Goal: Task Accomplishment & Management: Use online tool/utility

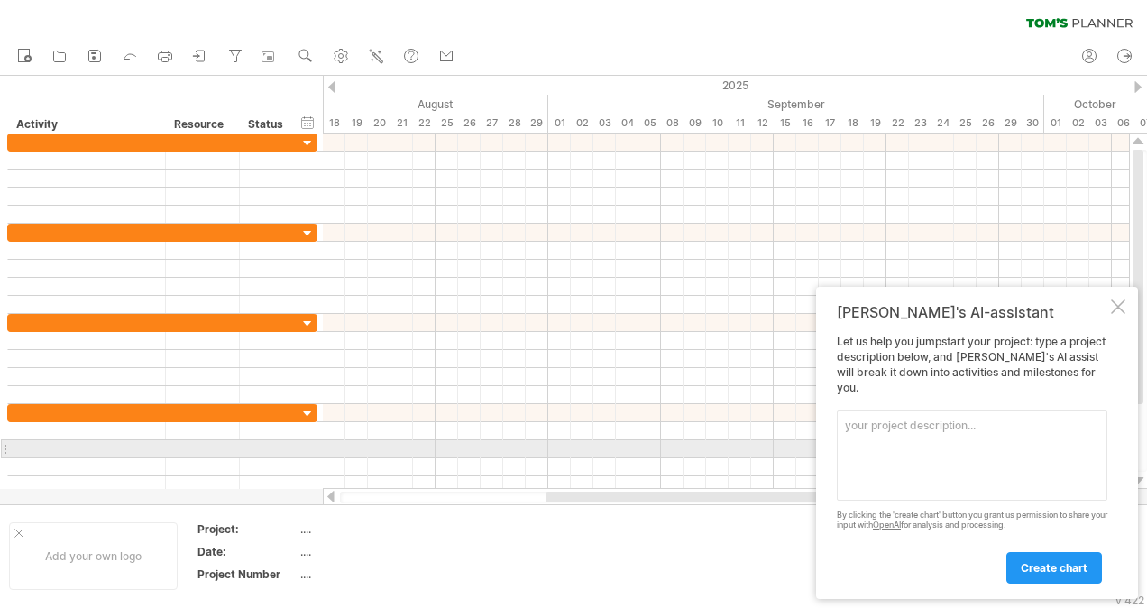
paste textarea "Project Overview Objective: Design, implement, and analyze a cloud-based data p…"
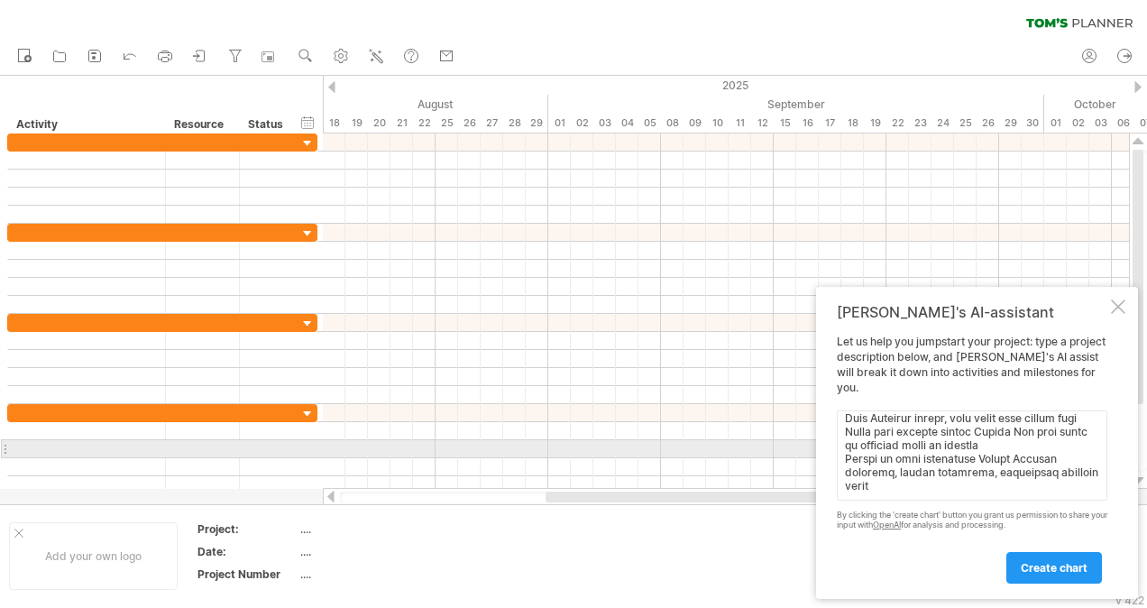
scroll to position [1468, 0]
click at [921, 443] on textarea at bounding box center [972, 455] width 270 height 90
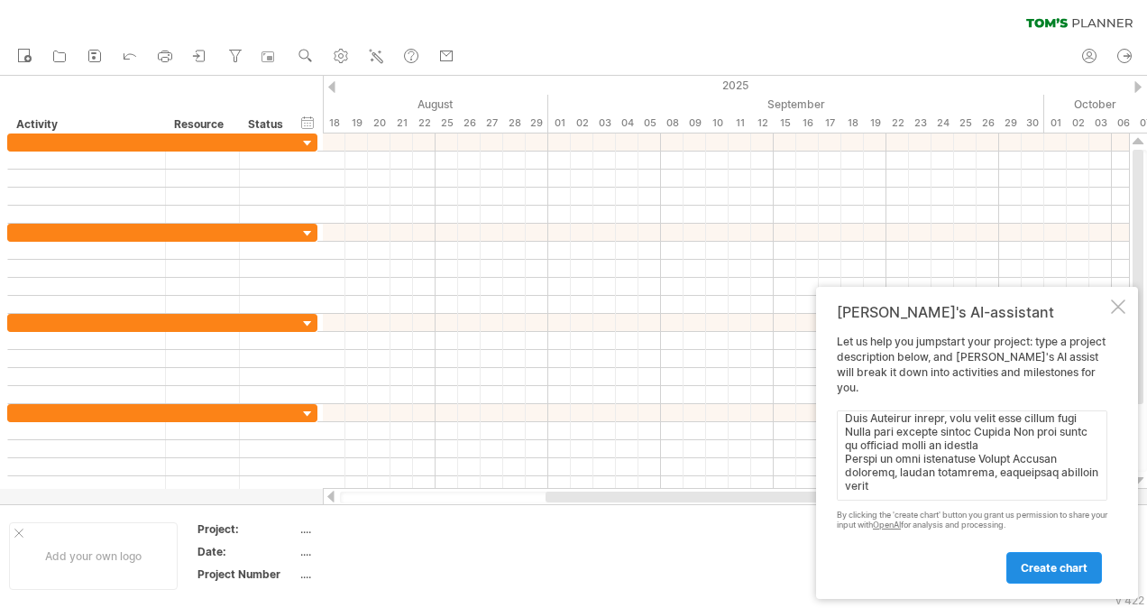
type textarea "Project Overview Objective: Design, implement, and analyze a cloud-based data p…"
click at [1059, 572] on span "create chart" at bounding box center [1053, 568] width 67 height 14
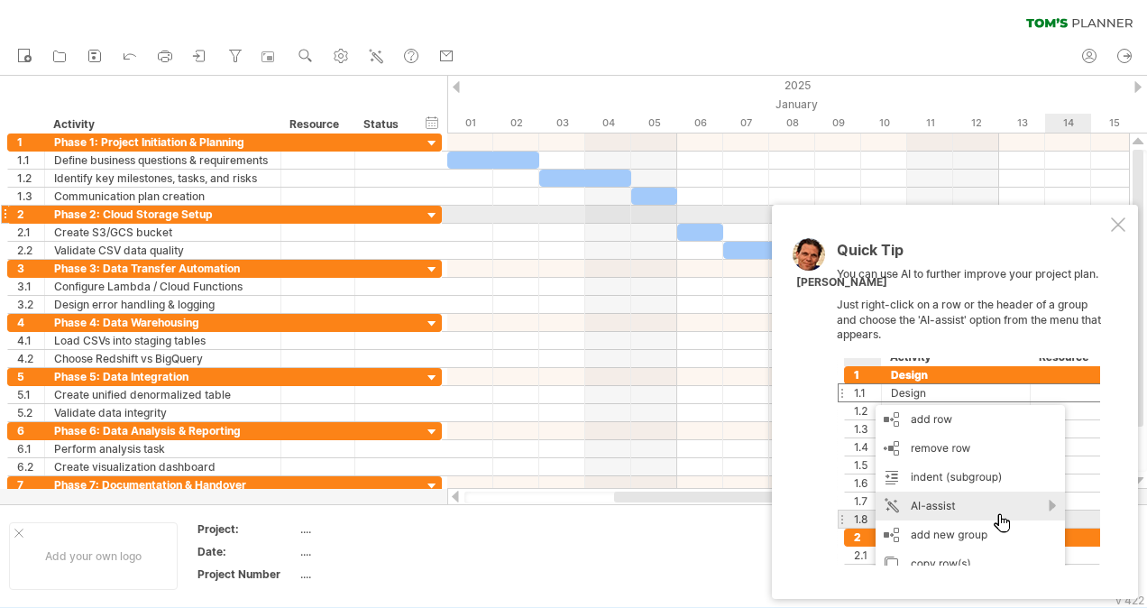
click at [1120, 220] on div at bounding box center [1118, 224] width 14 height 14
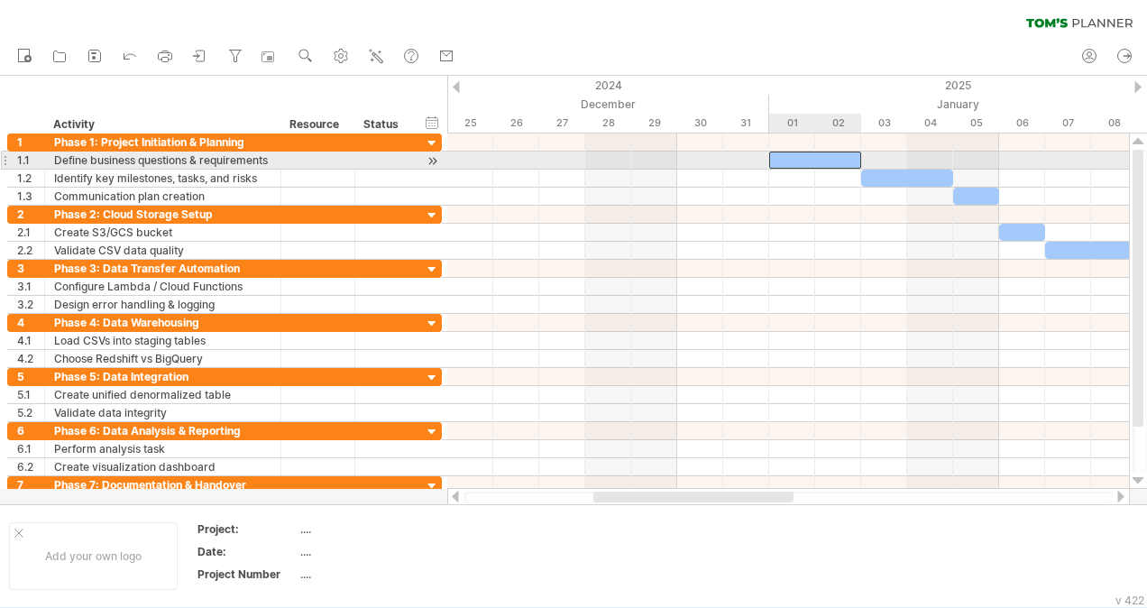
click at [812, 165] on div at bounding box center [815, 159] width 92 height 17
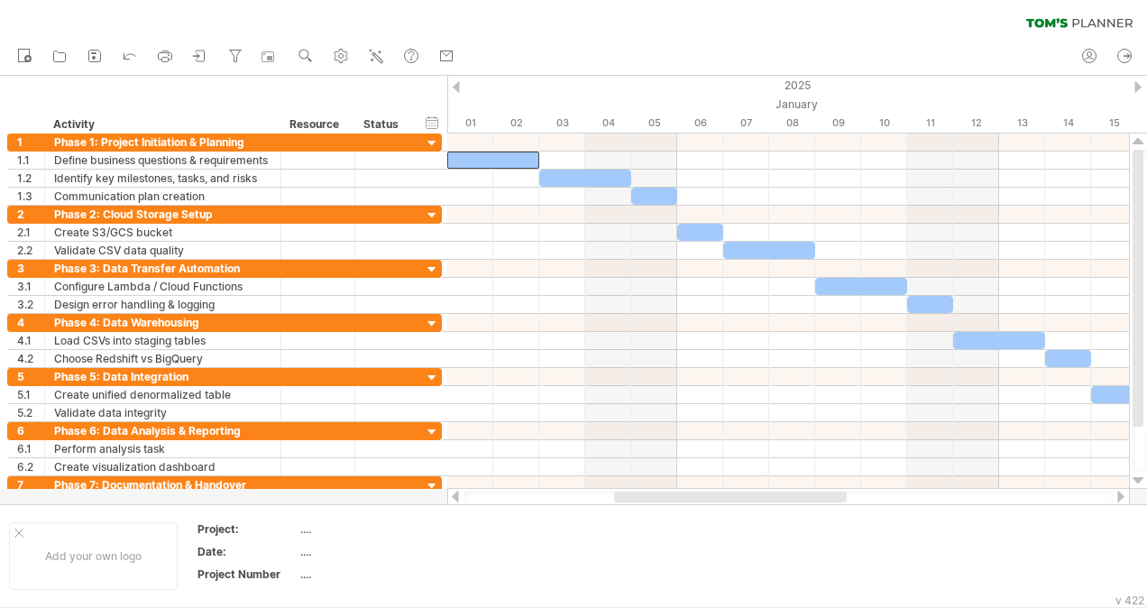
click at [1138, 82] on div at bounding box center [1137, 87] width 7 height 12
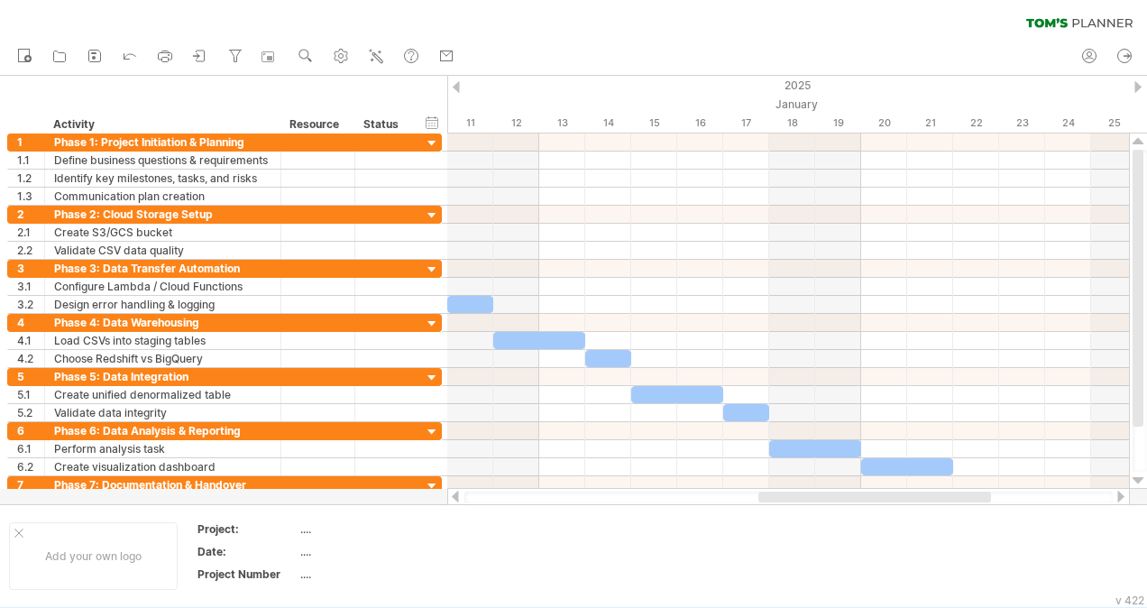
click at [1093, 15] on div "clear filter reapply filter" at bounding box center [573, 19] width 1147 height 38
click at [14, 531] on div "Add your own logo" at bounding box center [93, 556] width 169 height 68
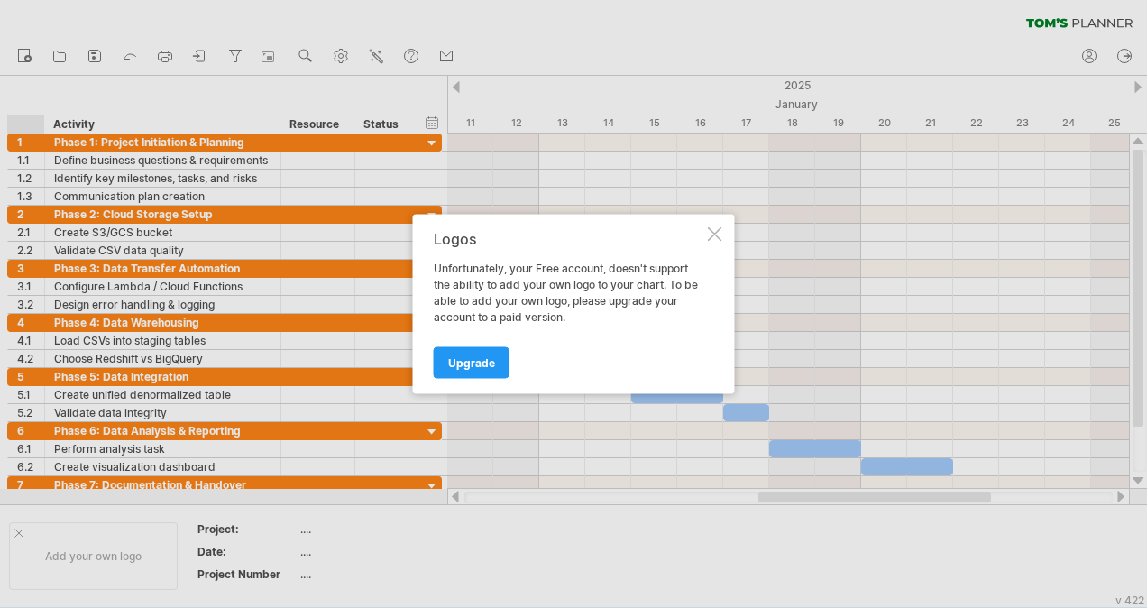
click at [715, 233] on div at bounding box center [715, 234] width 14 height 14
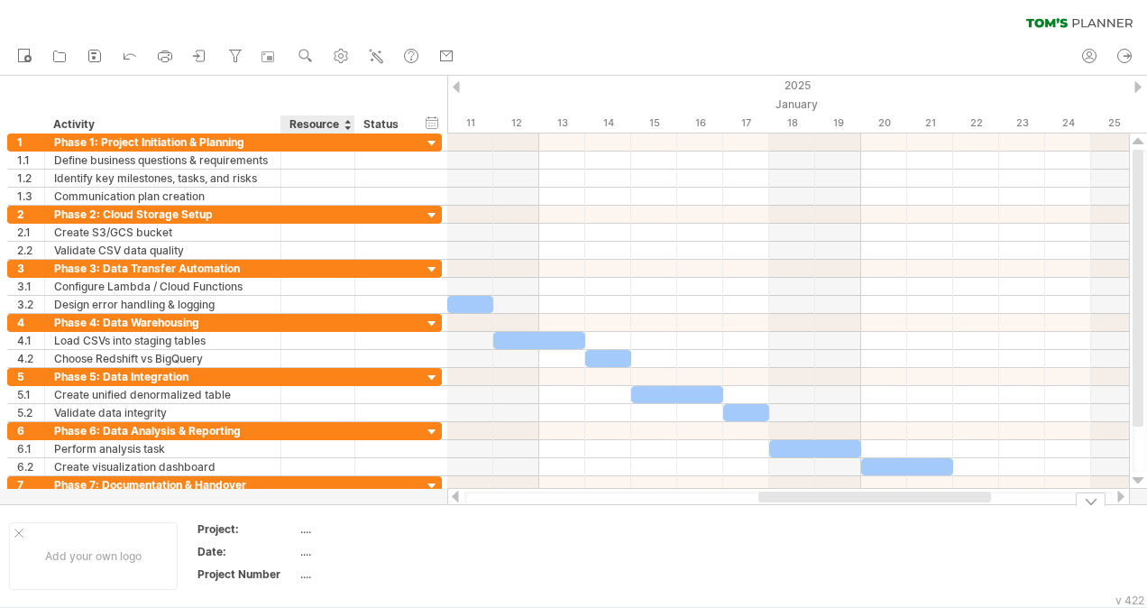
click at [302, 526] on div "...." at bounding box center [375, 528] width 151 height 15
click at [309, 549] on div "...." at bounding box center [375, 551] width 151 height 15
click at [307, 568] on div "...." at bounding box center [375, 573] width 151 height 15
click at [315, 528] on div "...." at bounding box center [375, 528] width 151 height 15
click at [1117, 496] on div at bounding box center [1120, 496] width 14 height 12
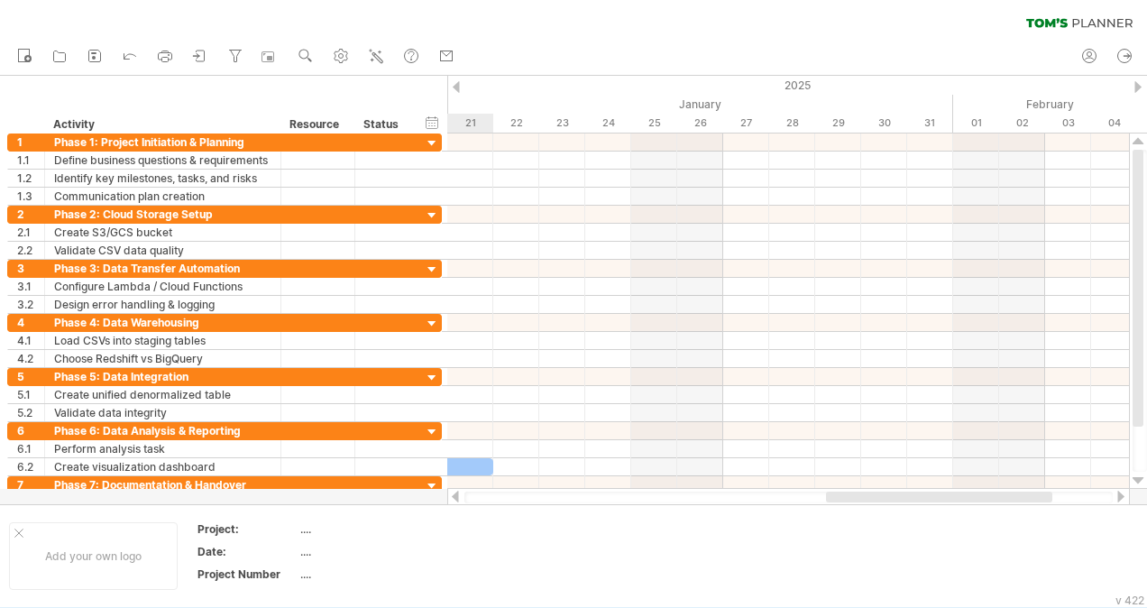
click at [1117, 496] on div at bounding box center [1120, 496] width 14 height 12
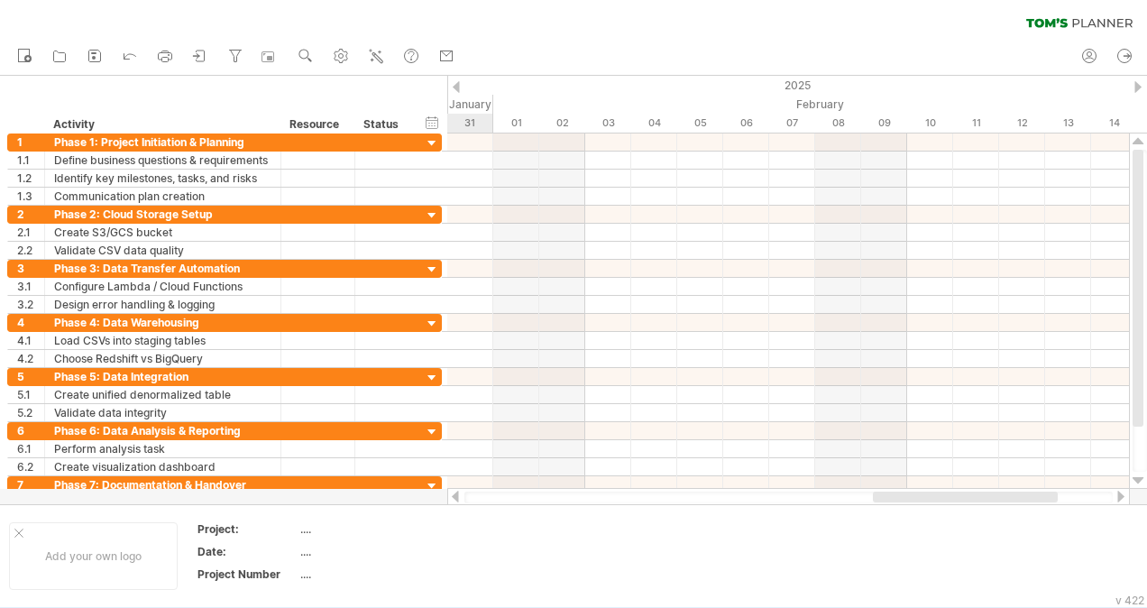
click at [1117, 496] on div at bounding box center [1120, 496] width 14 height 12
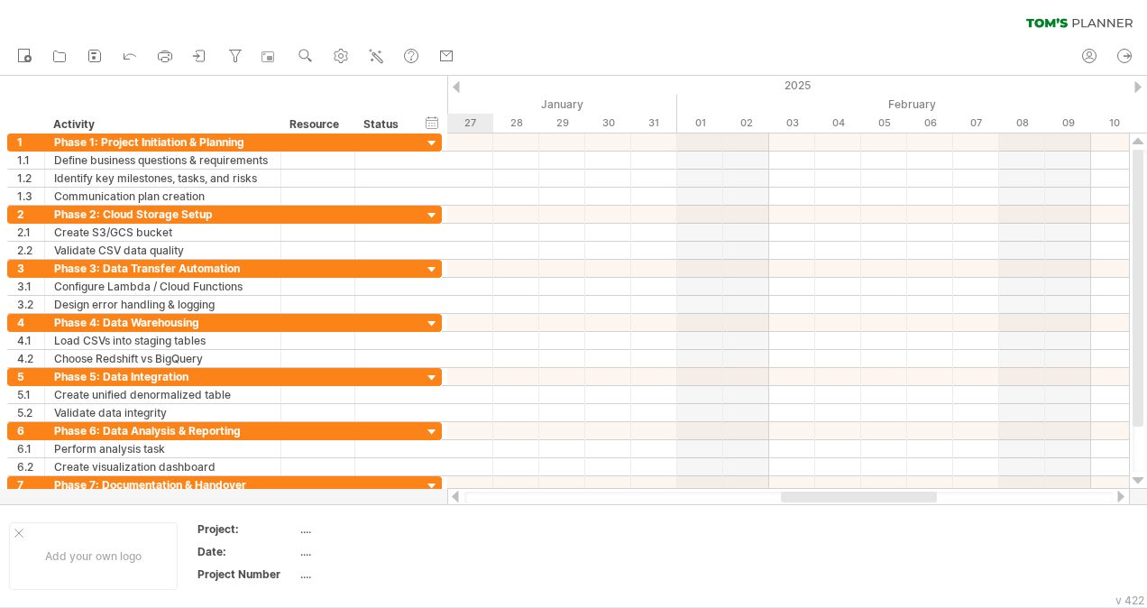
drag, startPoint x: 994, startPoint y: 499, endPoint x: 855, endPoint y: 491, distance: 140.0
click at [855, 491] on div at bounding box center [859, 496] width 156 height 11
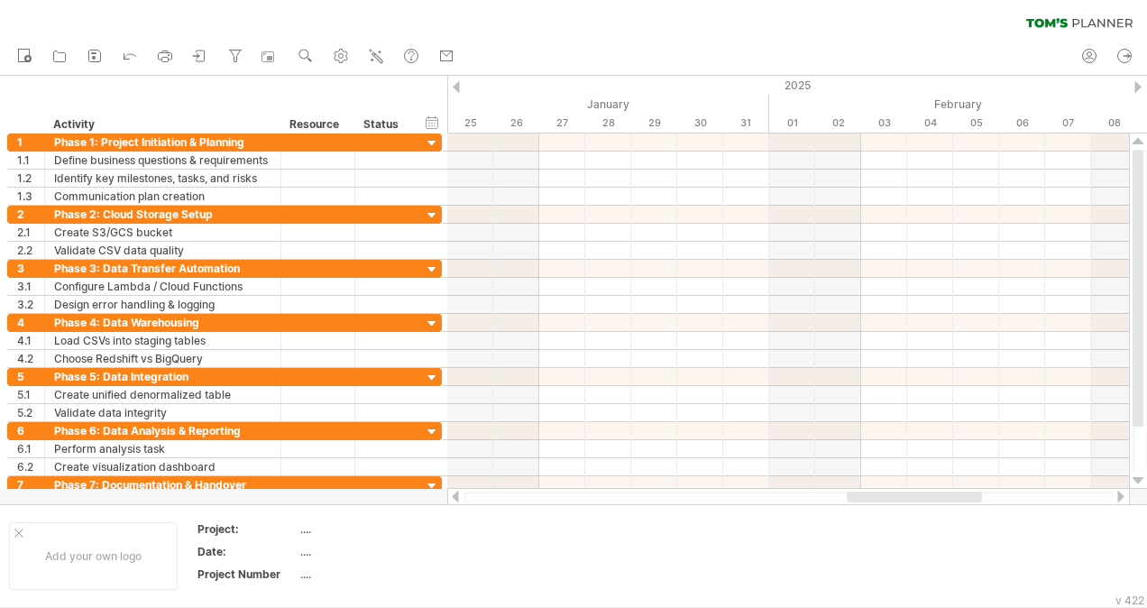
click at [1078, 18] on icon at bounding box center [1079, 23] width 106 height 10
click at [384, 57] on icon at bounding box center [376, 56] width 18 height 18
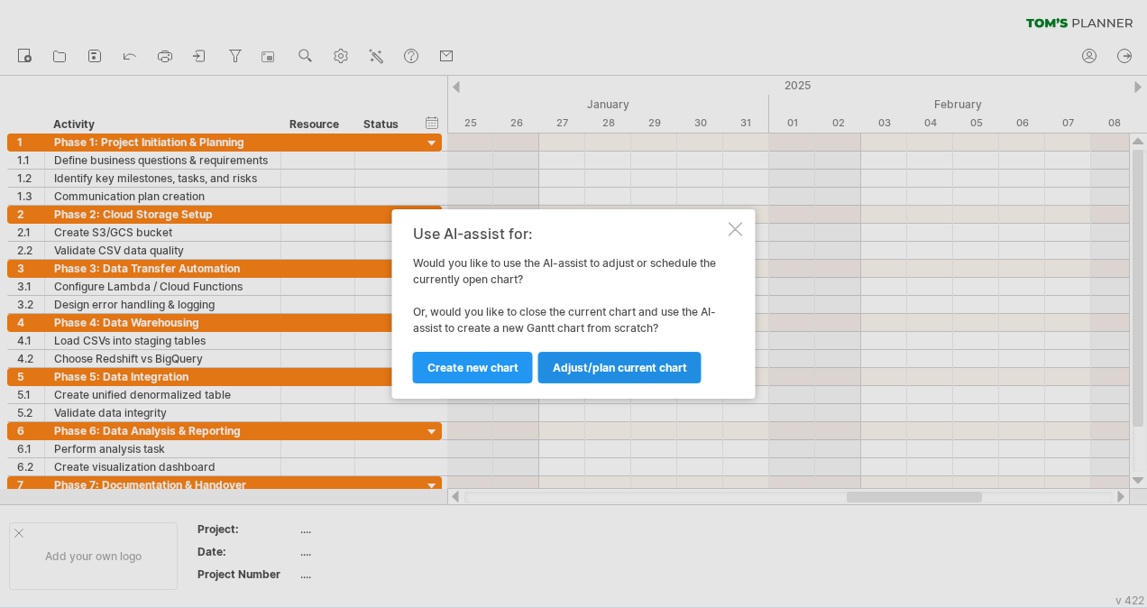
click at [615, 366] on span "Adjust/plan current chart" at bounding box center [620, 368] width 134 height 14
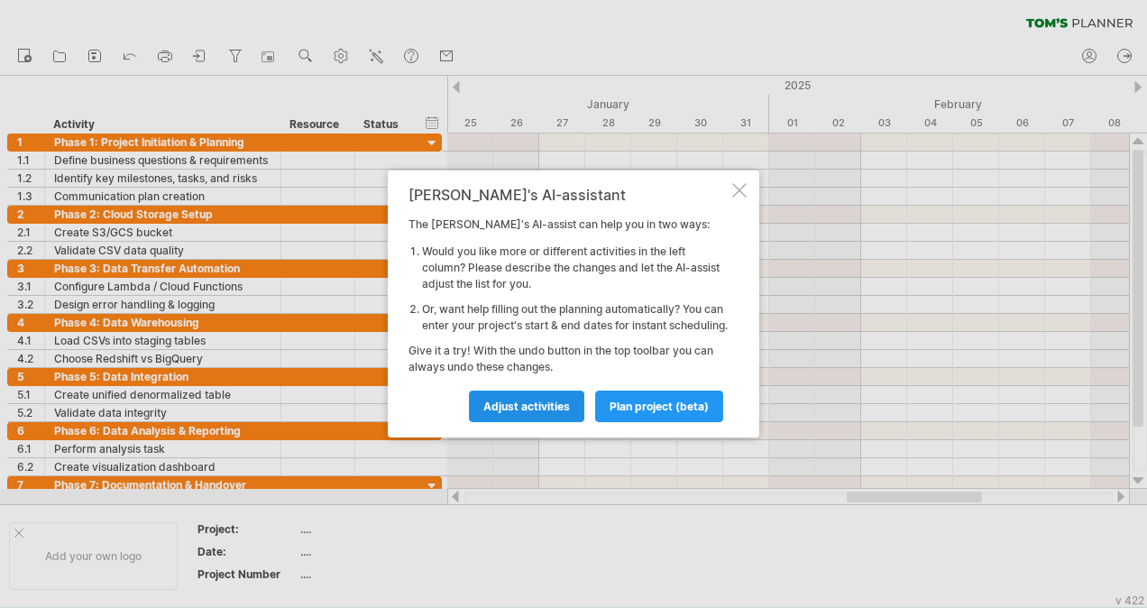
click at [532, 413] on span "Adjust activities" at bounding box center [526, 406] width 87 height 14
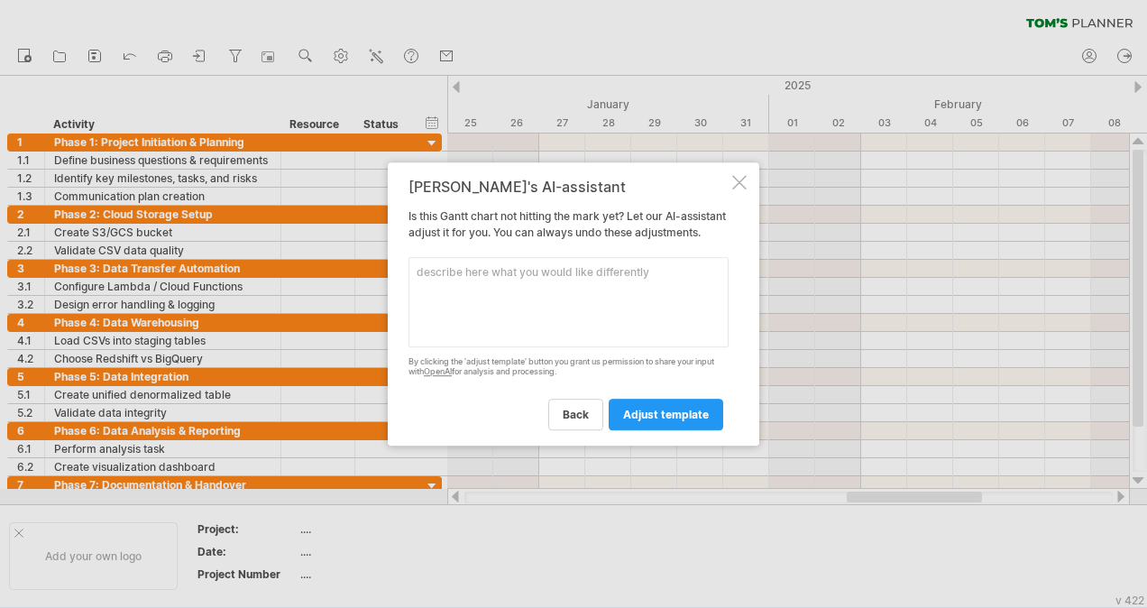
click at [587, 298] on textarea at bounding box center [568, 302] width 320 height 90
type textarea "i want it considering the current time"
click at [681, 429] on link "adjust template" at bounding box center [665, 414] width 114 height 32
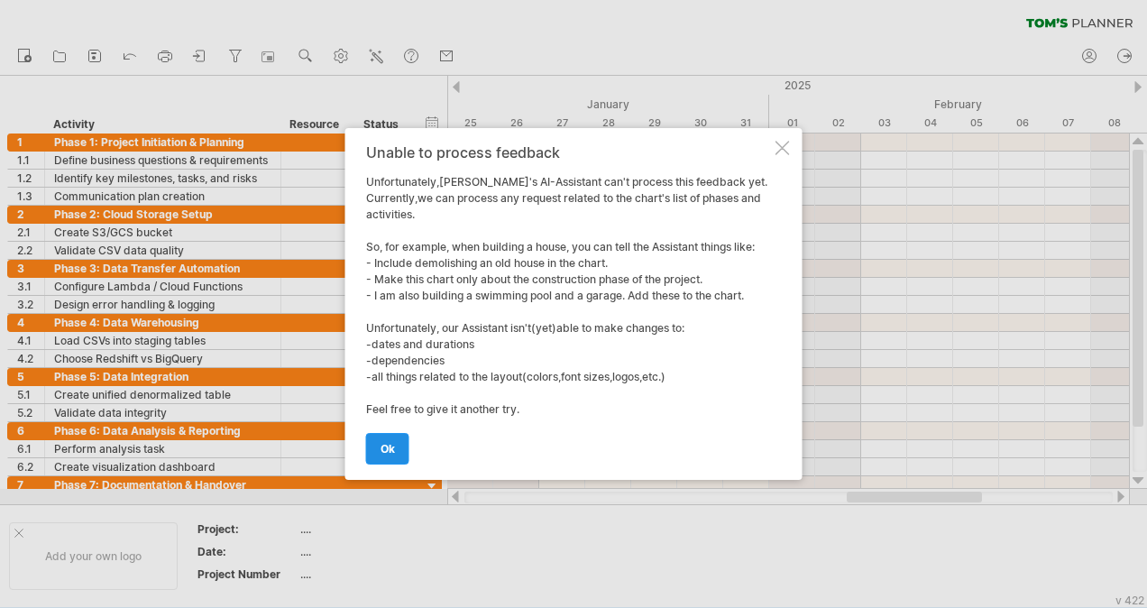
click at [385, 443] on span "ok" at bounding box center [387, 449] width 14 height 14
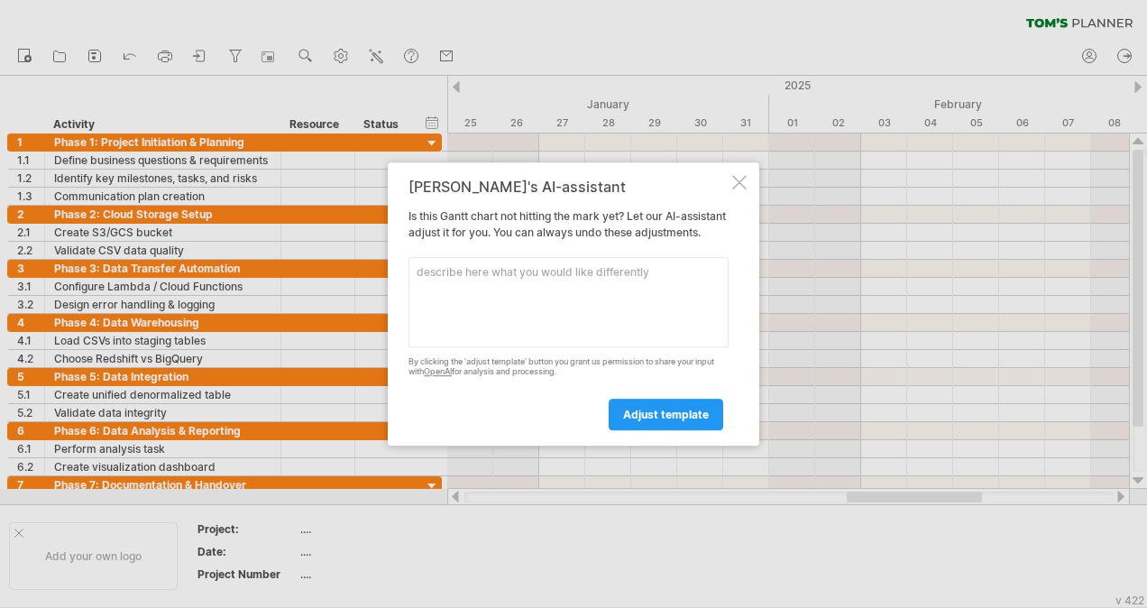
click at [569, 316] on textarea at bounding box center [568, 302] width 320 height 90
click at [684, 421] on span "adjust template" at bounding box center [666, 414] width 86 height 14
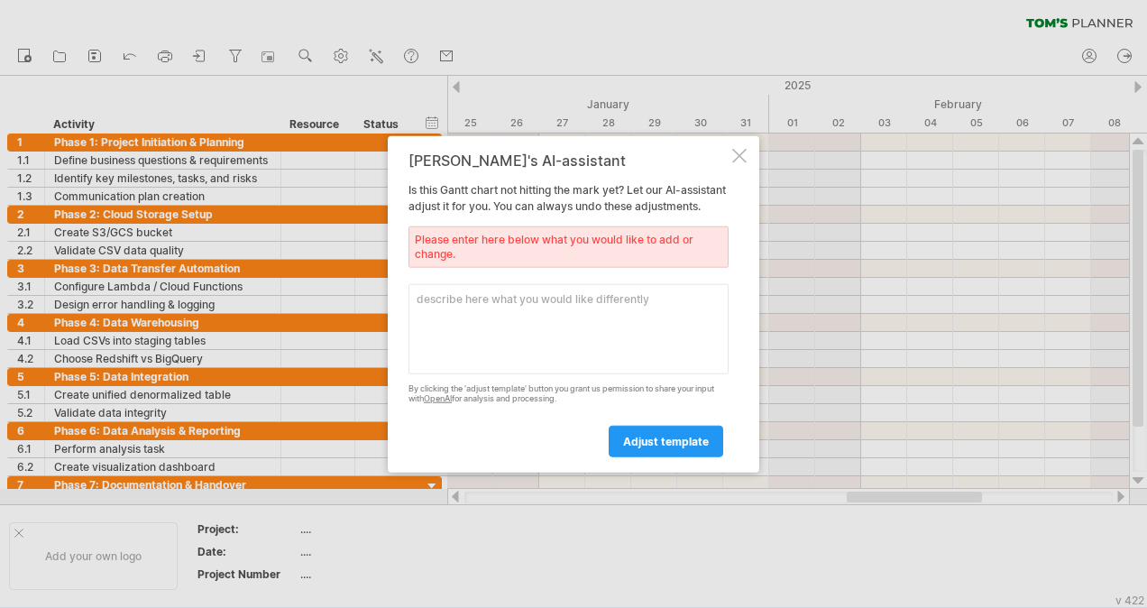
click at [505, 306] on textarea at bounding box center [568, 329] width 320 height 90
type textarea "it should be in the month of august and sep splited"
click at [672, 445] on span "adjust template" at bounding box center [666, 441] width 86 height 14
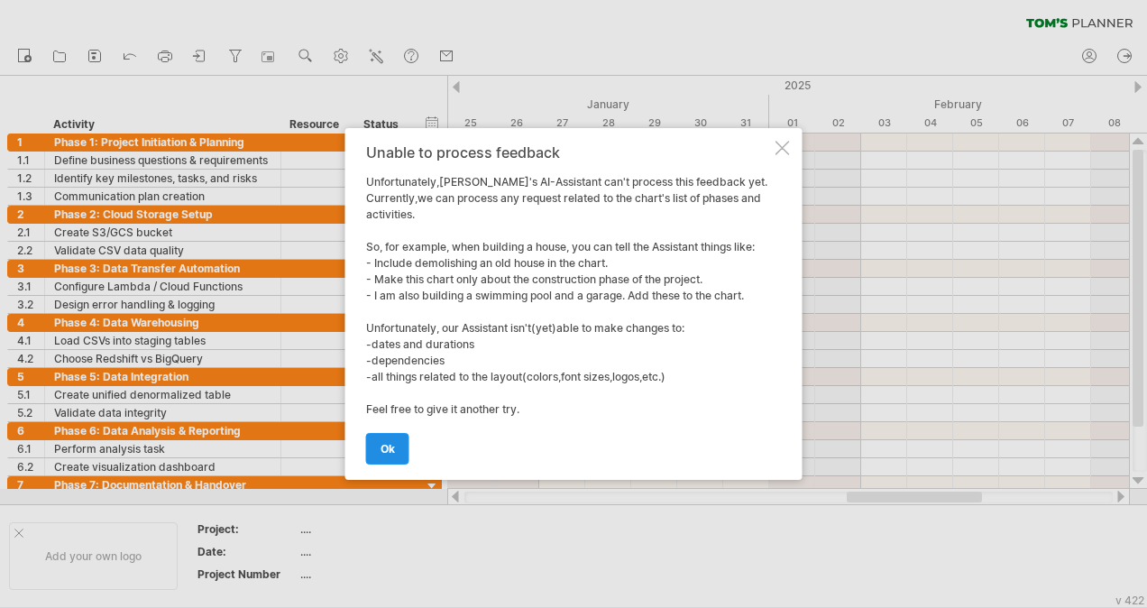
click at [388, 440] on link "ok" at bounding box center [387, 449] width 43 height 32
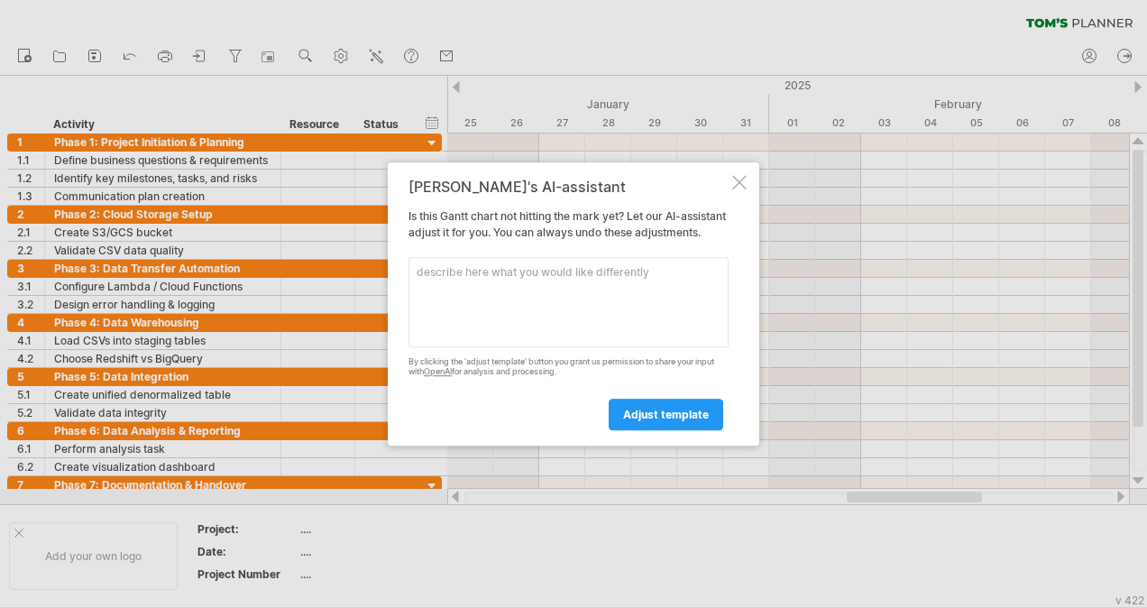
click at [738, 171] on div "[PERSON_NAME]'s AI-assistant Is this [PERSON_NAME] chart not hitting the mark y…" at bounding box center [573, 303] width 371 height 283
click at [738, 175] on div at bounding box center [739, 182] width 14 height 14
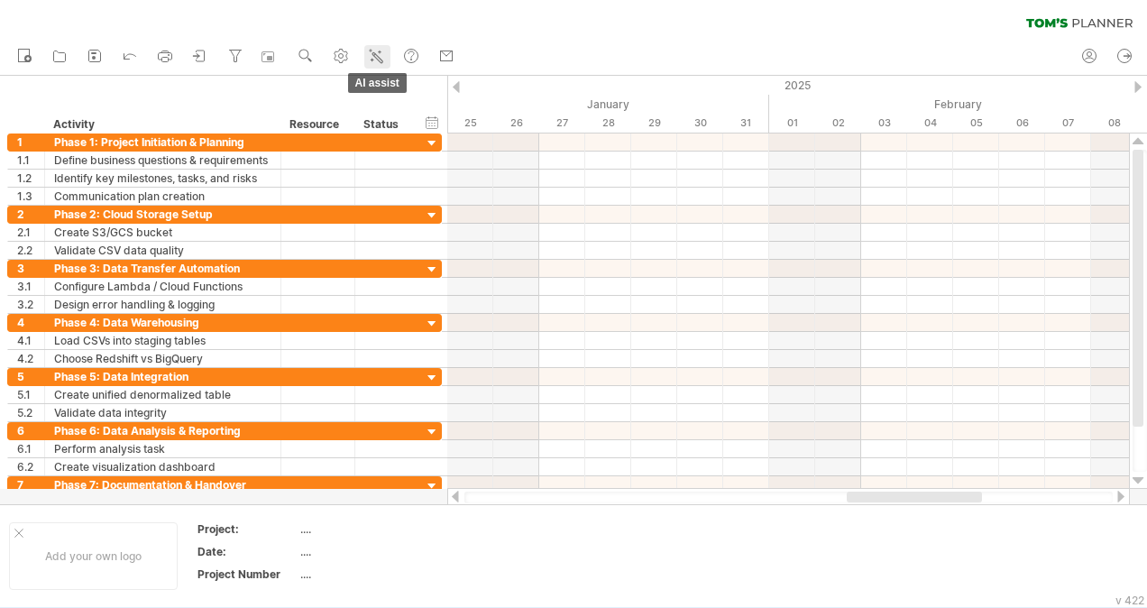
click at [372, 59] on line at bounding box center [372, 60] width 0 height 3
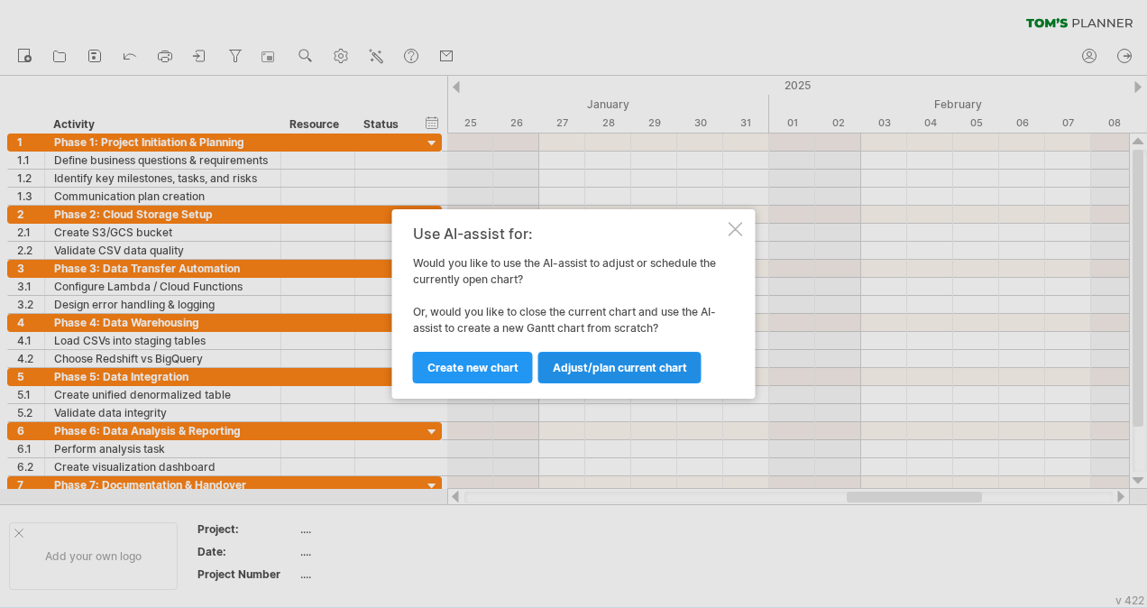
click at [656, 366] on span "Adjust/plan current chart" at bounding box center [620, 368] width 134 height 14
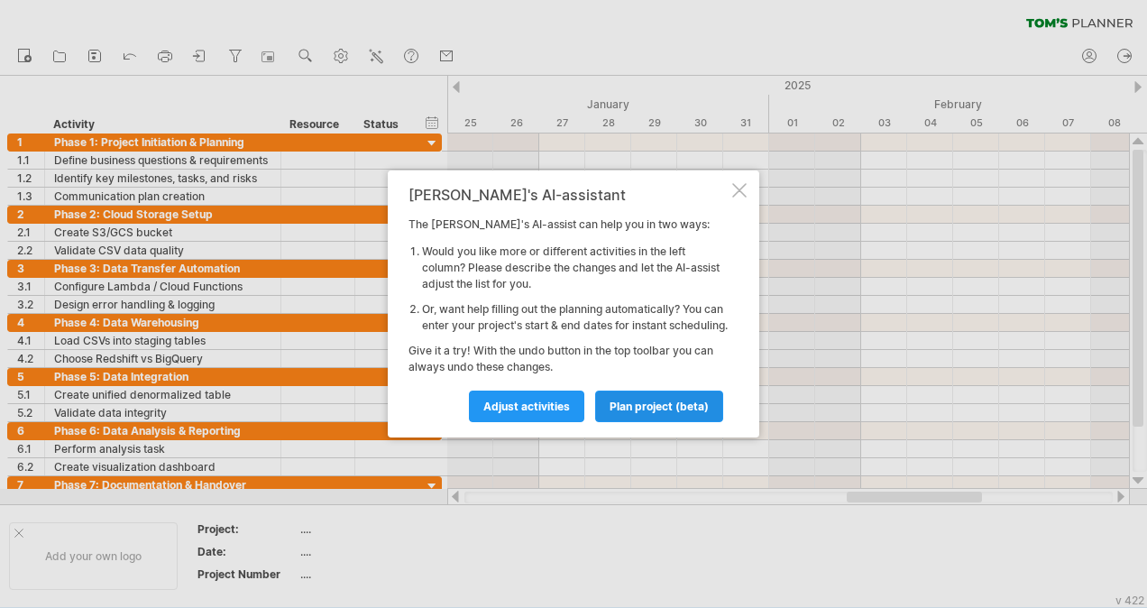
click at [645, 413] on span "plan project (beta)" at bounding box center [658, 406] width 99 height 14
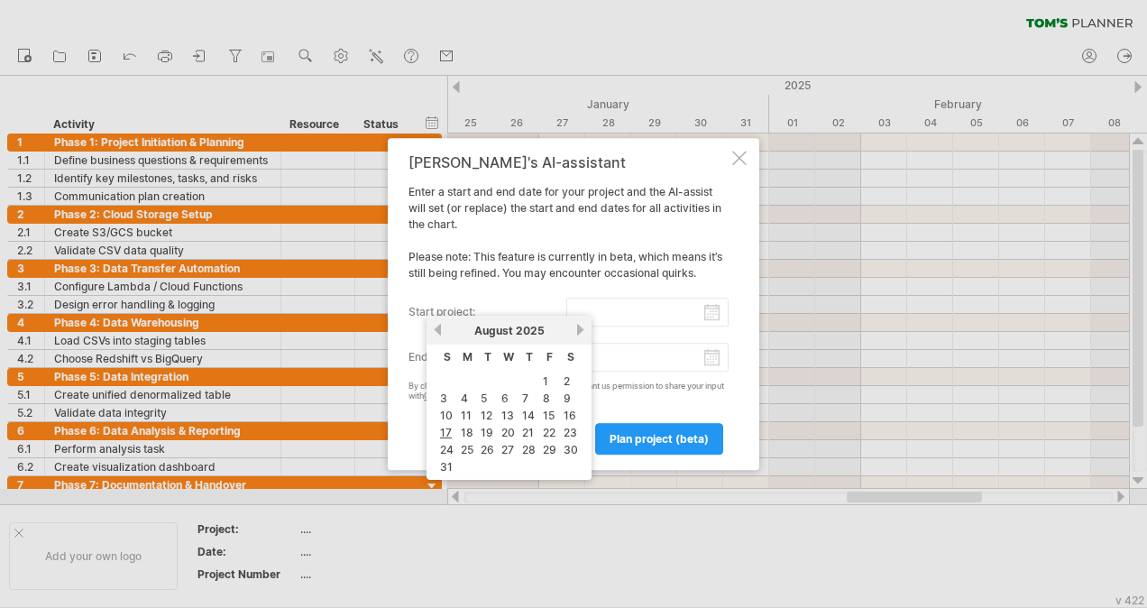
click at [711, 313] on input "start project:" at bounding box center [647, 311] width 163 height 29
click at [465, 431] on link "18" at bounding box center [467, 432] width 16 height 17
type input "********"
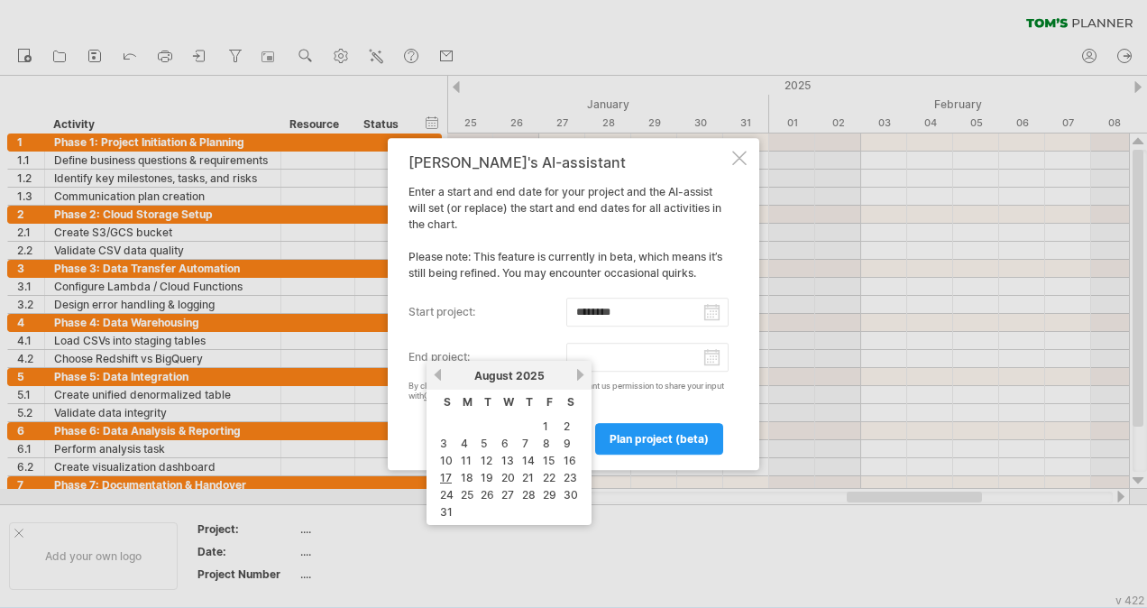
click at [718, 361] on input "end project:" at bounding box center [647, 357] width 163 height 29
click at [469, 475] on link "18" at bounding box center [467, 477] width 16 height 17
type input "********"
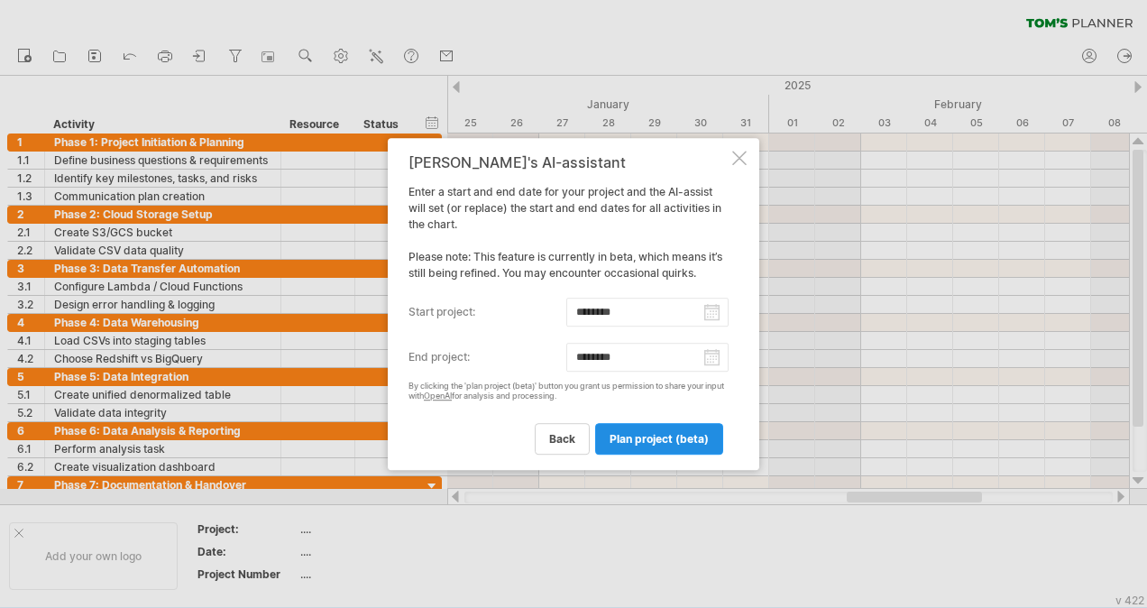
click at [664, 438] on span "plan project (beta)" at bounding box center [658, 439] width 99 height 14
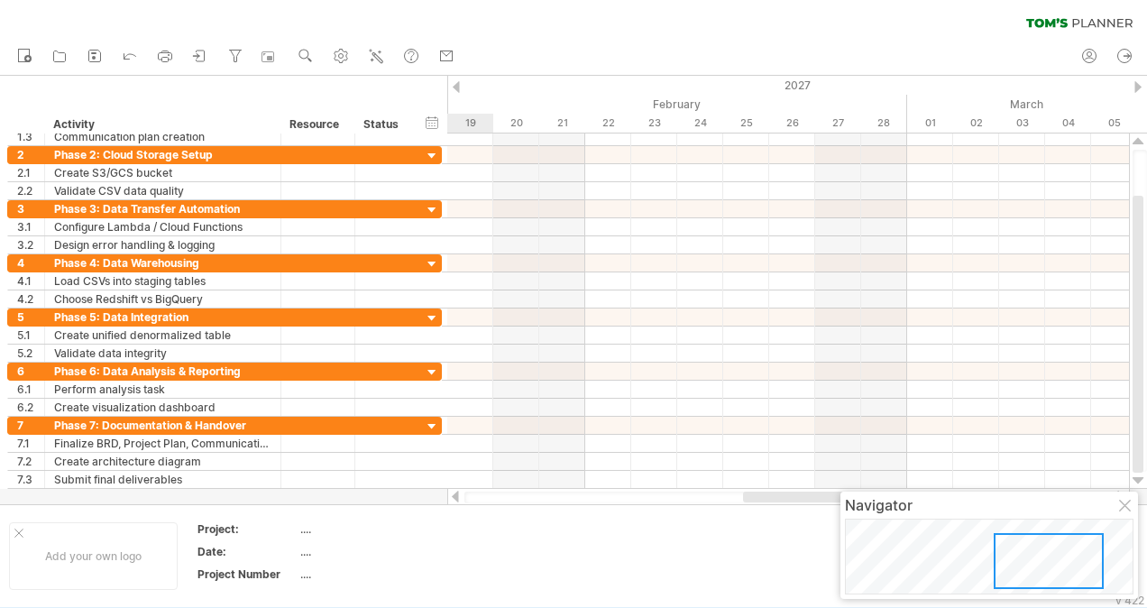
drag, startPoint x: 998, startPoint y: 572, endPoint x: 1048, endPoint y: 568, distance: 50.7
click at [1048, 568] on div at bounding box center [1048, 561] width 110 height 56
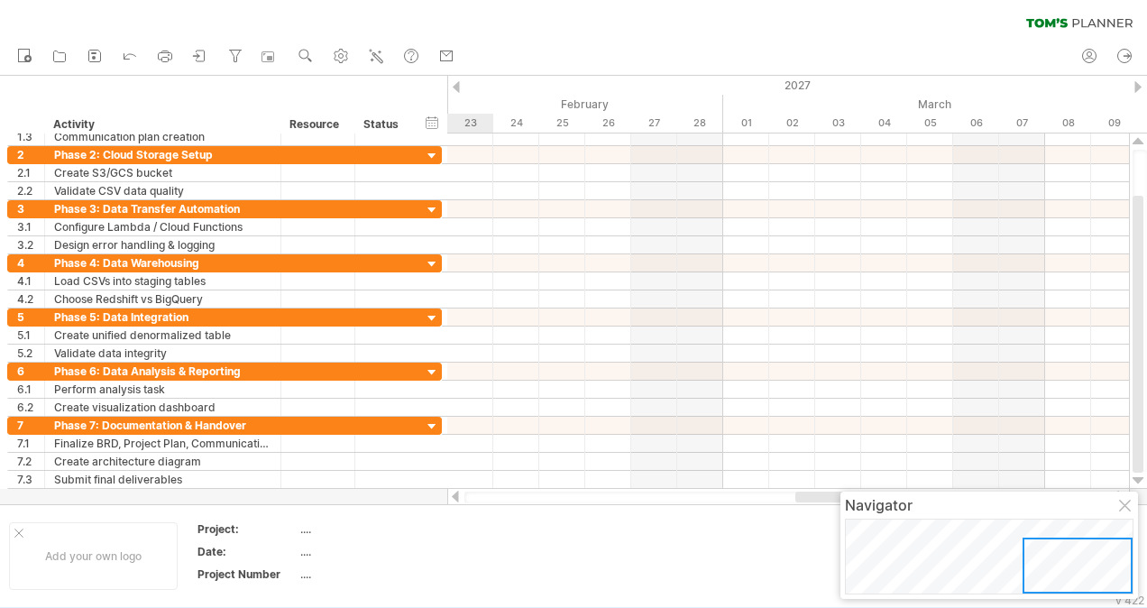
drag, startPoint x: 1048, startPoint y: 568, endPoint x: 1130, endPoint y: 581, distance: 83.0
click at [1130, 581] on div at bounding box center [1077, 565] width 110 height 56
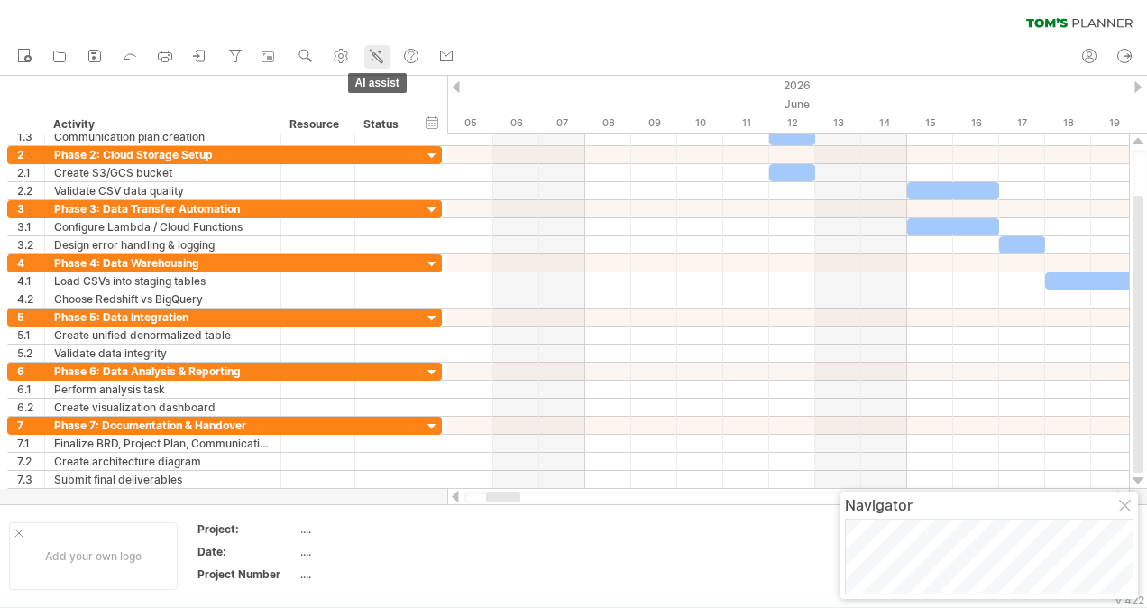
click at [374, 55] on icon at bounding box center [377, 57] width 10 height 10
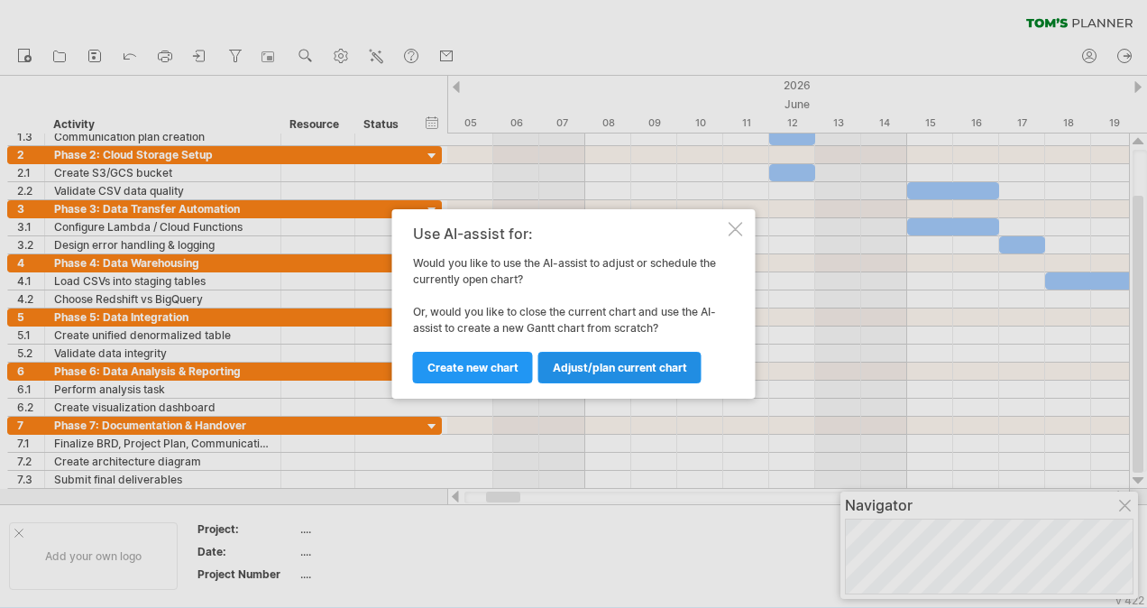
click at [649, 359] on link "Adjust/plan current chart" at bounding box center [619, 368] width 163 height 32
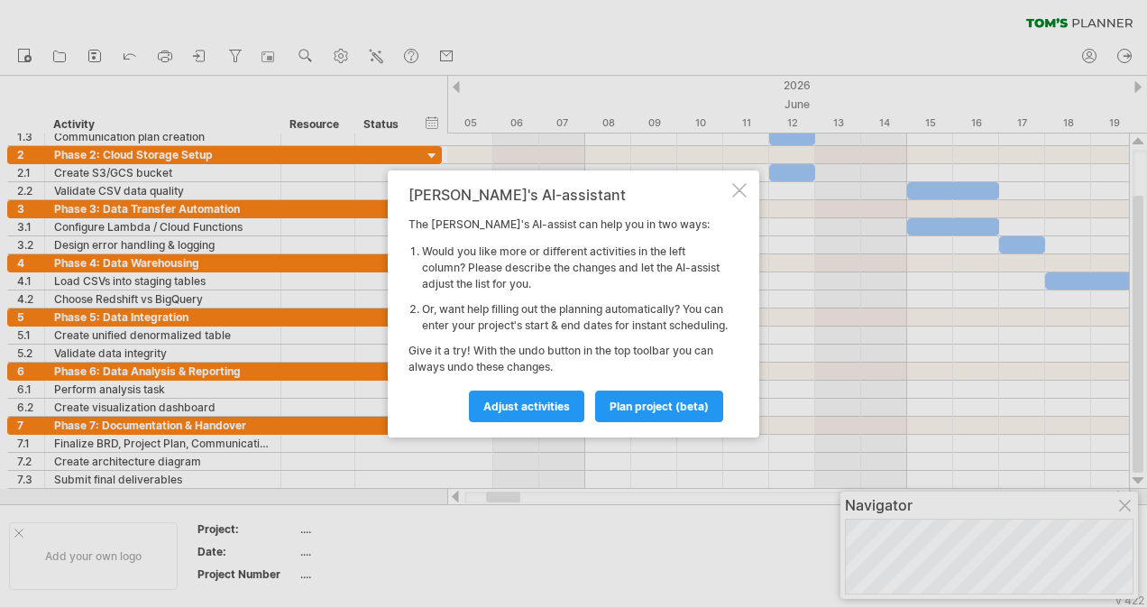
click at [737, 183] on div at bounding box center [739, 190] width 14 height 14
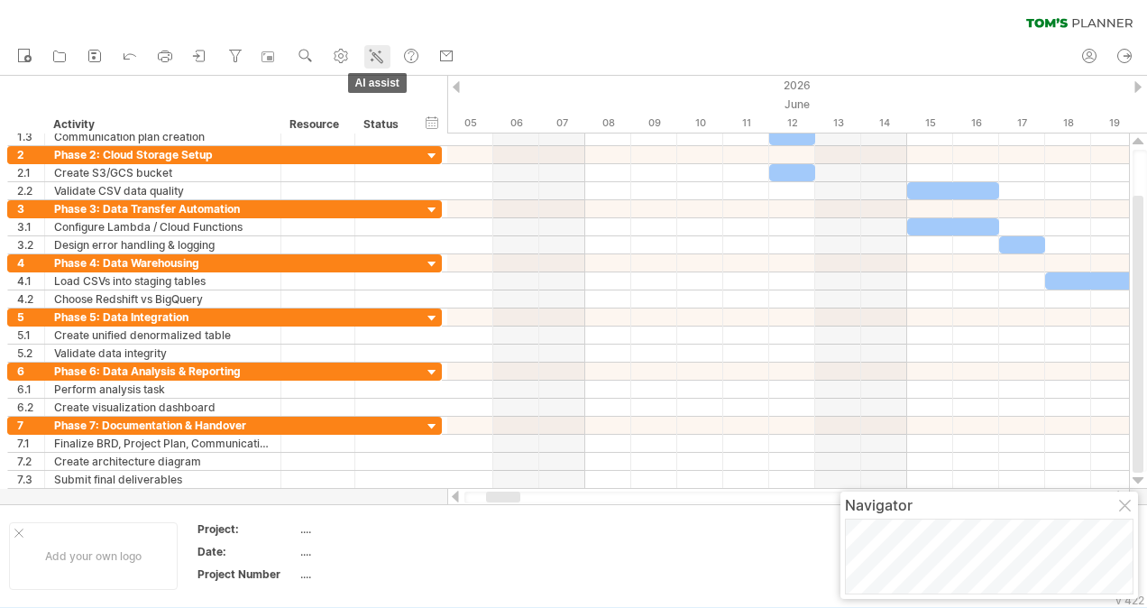
click at [378, 58] on icon at bounding box center [376, 56] width 18 height 18
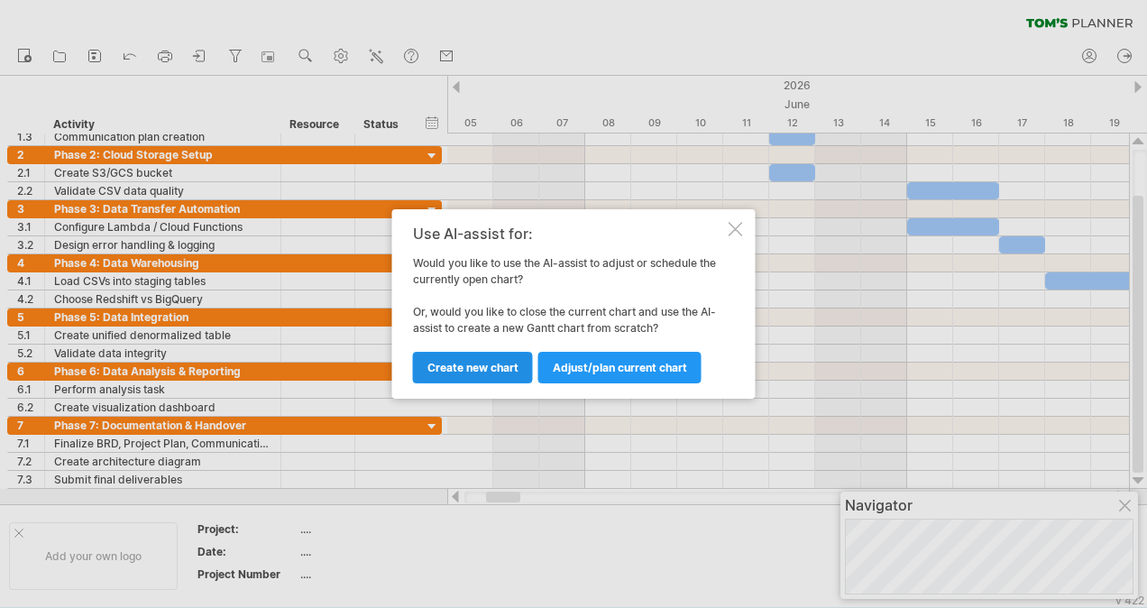
click at [486, 361] on span "Create new chart" at bounding box center [472, 368] width 91 height 14
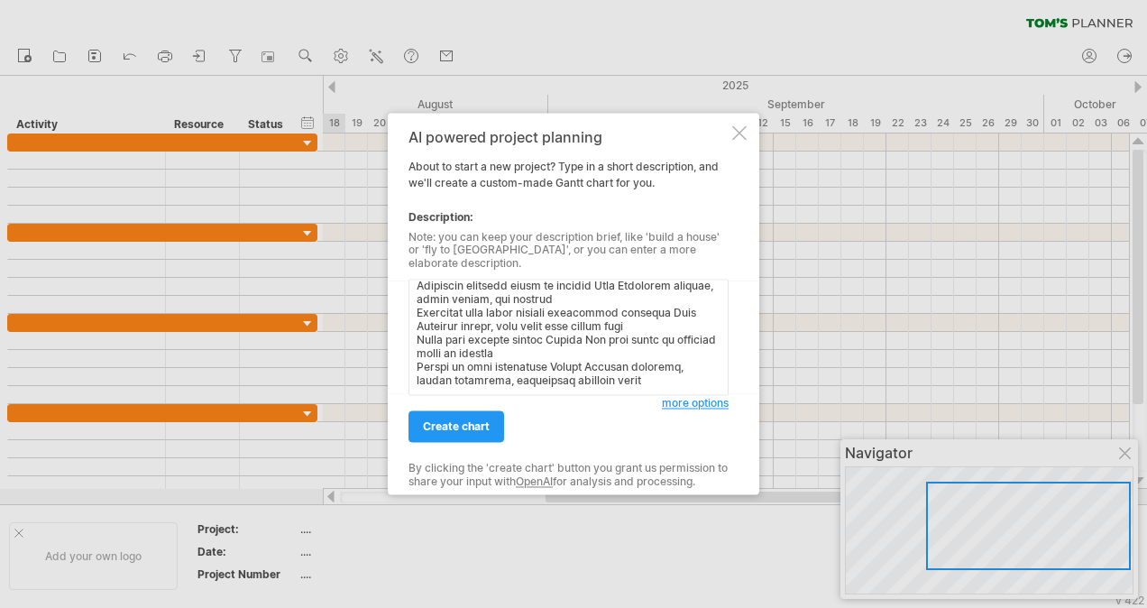
scroll to position [1265, 0]
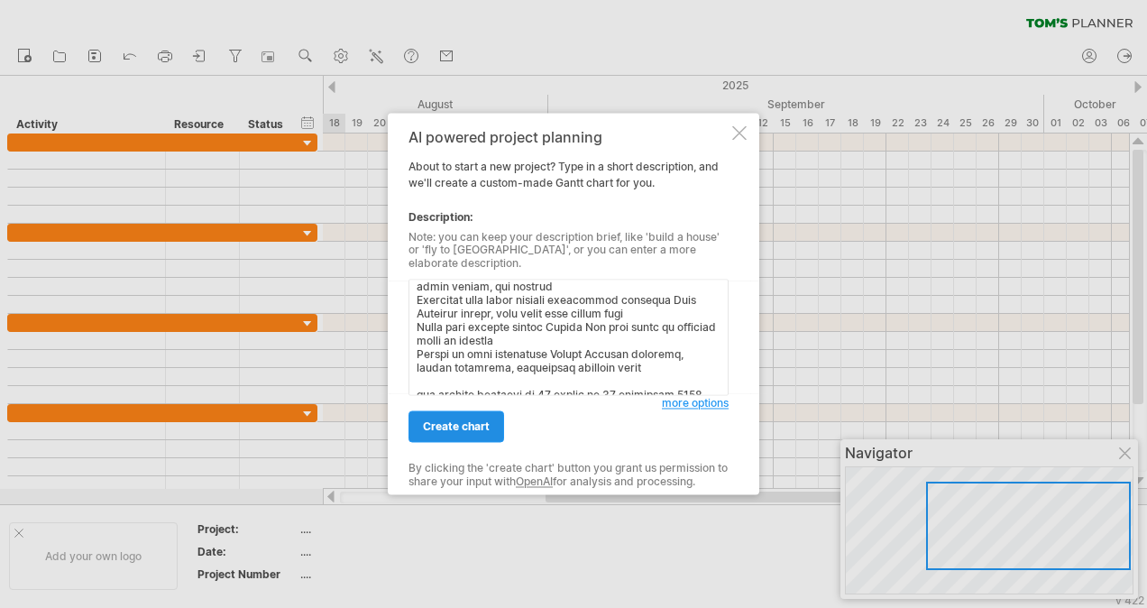
type textarea "Project Overview Objective: Design, implement, and analyze a cloud-based data p…"
click at [464, 420] on span "create chart" at bounding box center [456, 427] width 67 height 14
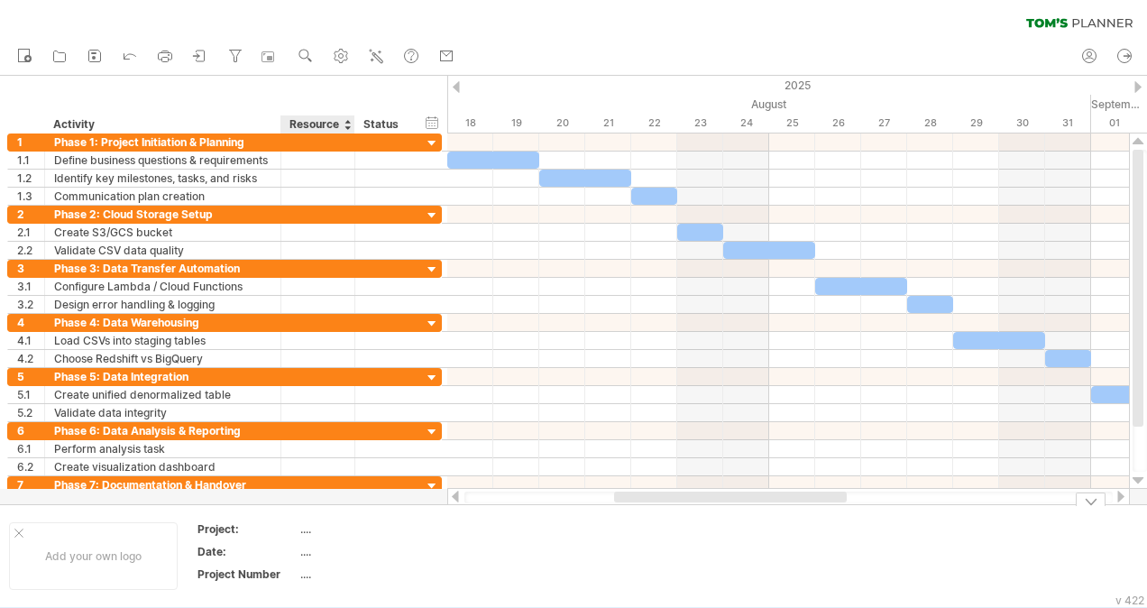
click at [306, 532] on div "...." at bounding box center [375, 528] width 151 height 15
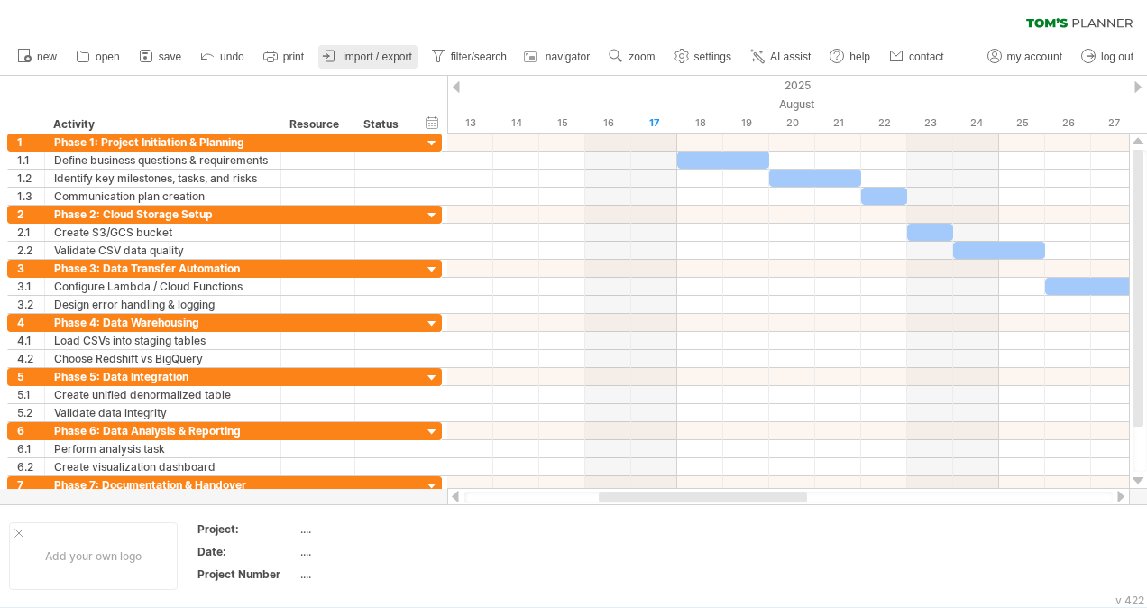
click at [373, 59] on ul "new open" at bounding box center [479, 57] width 943 height 38
click at [413, 86] on div "hide start/end/duration show start/end/duration ******** Activity ******** Reso…" at bounding box center [223, 105] width 447 height 58
click at [782, 63] on link "AI assist" at bounding box center [780, 56] width 70 height 23
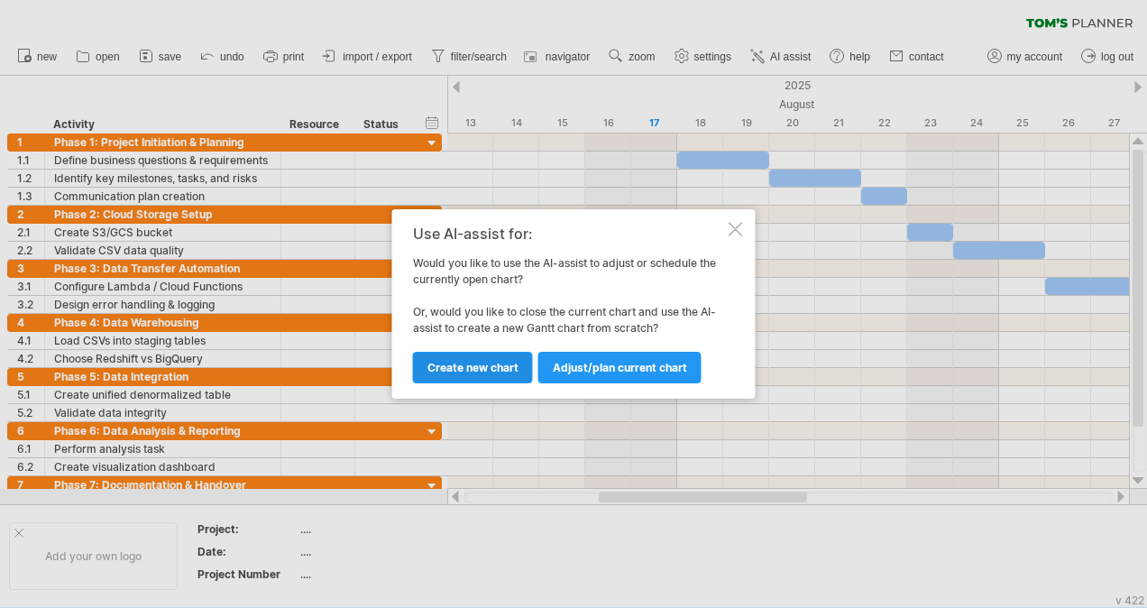
click at [494, 356] on link "Create new chart" at bounding box center [473, 368] width 120 height 32
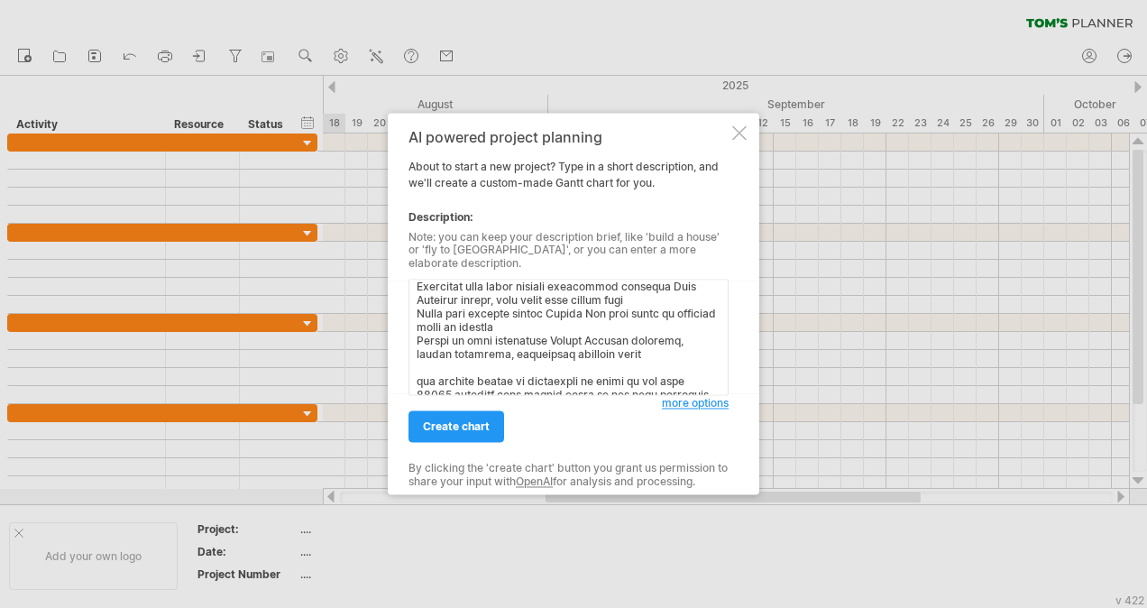
scroll to position [1291, 0]
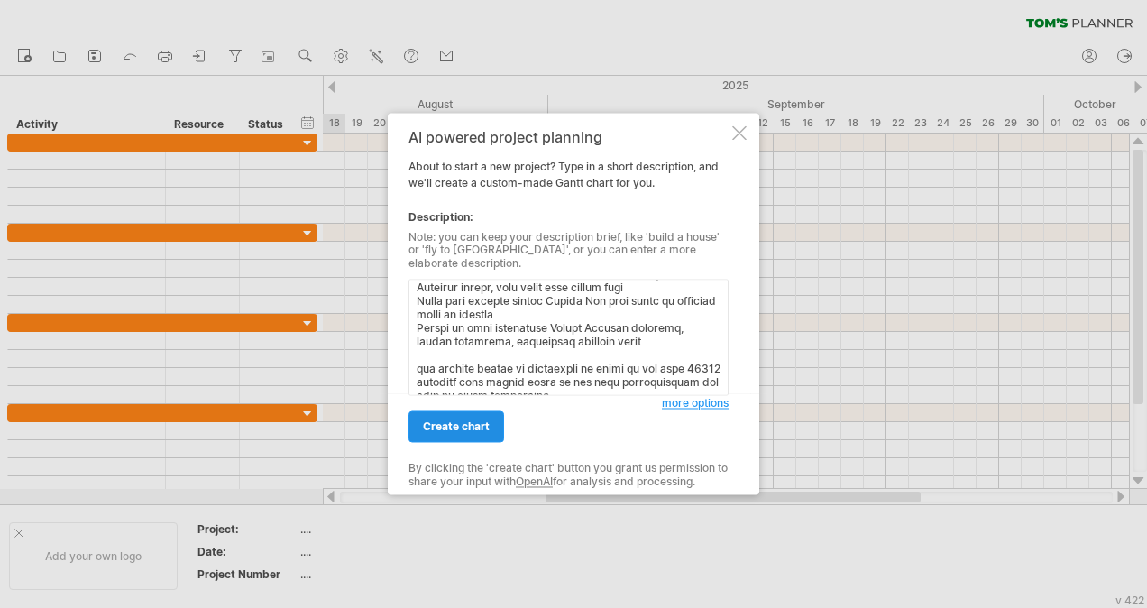
type textarea "Project Overview Objective: Design, implement, and analyze a cloud-based data p…"
click at [475, 420] on span "create chart" at bounding box center [456, 427] width 67 height 14
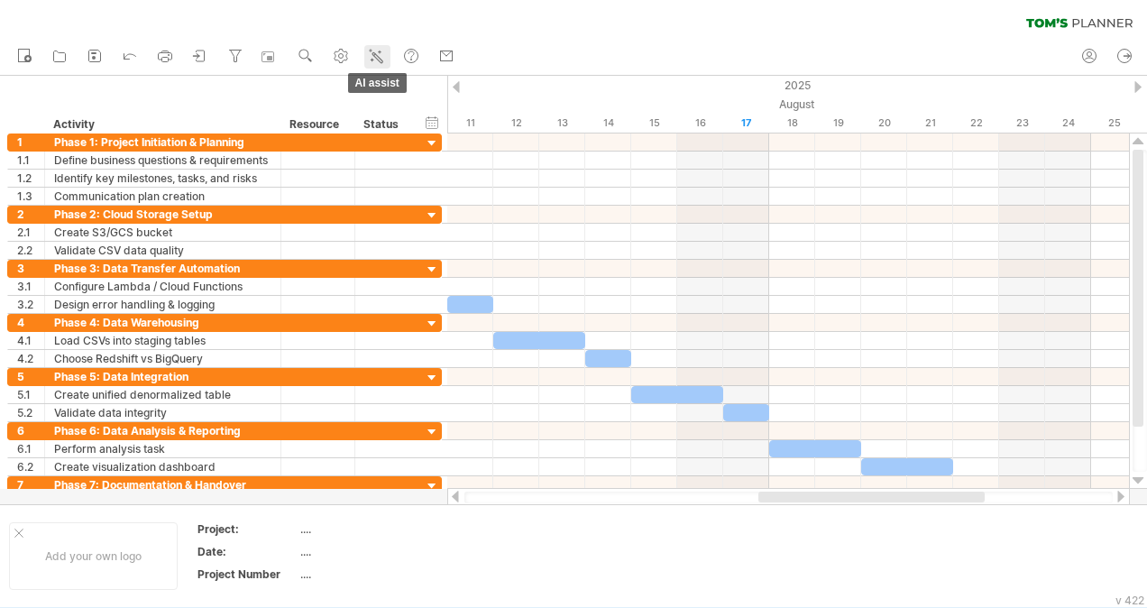
click at [381, 55] on icon at bounding box center [376, 56] width 18 height 18
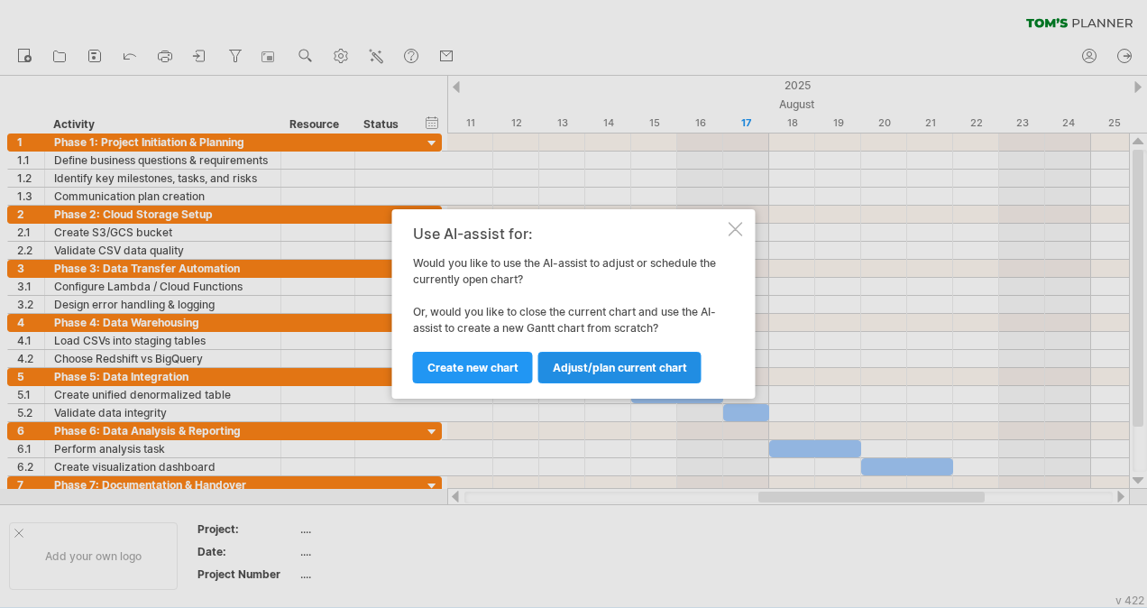
click at [599, 361] on span "Adjust/plan current chart" at bounding box center [620, 368] width 134 height 14
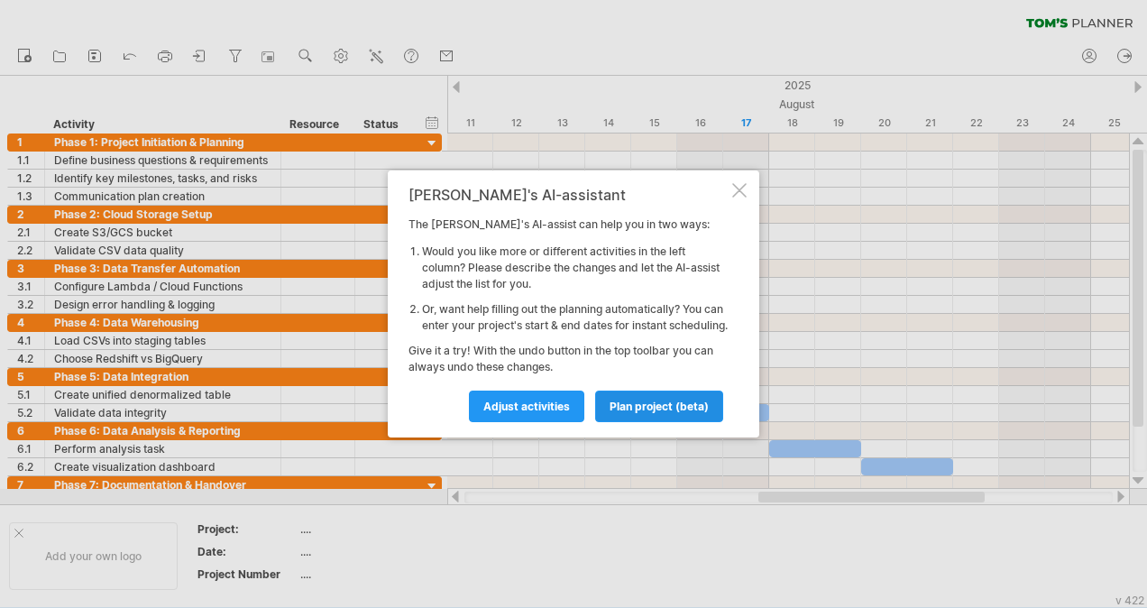
click at [651, 410] on span "plan project (beta)" at bounding box center [658, 406] width 99 height 14
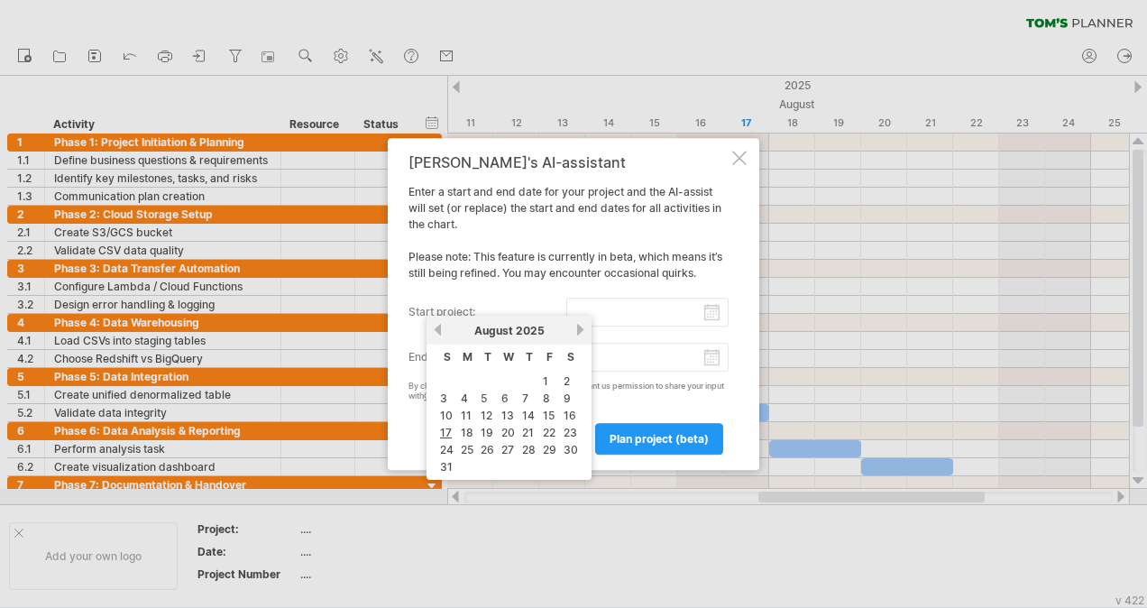
click at [710, 310] on input "start project:" at bounding box center [647, 311] width 163 height 29
click at [465, 441] on link "25" at bounding box center [467, 449] width 16 height 17
type input "********"
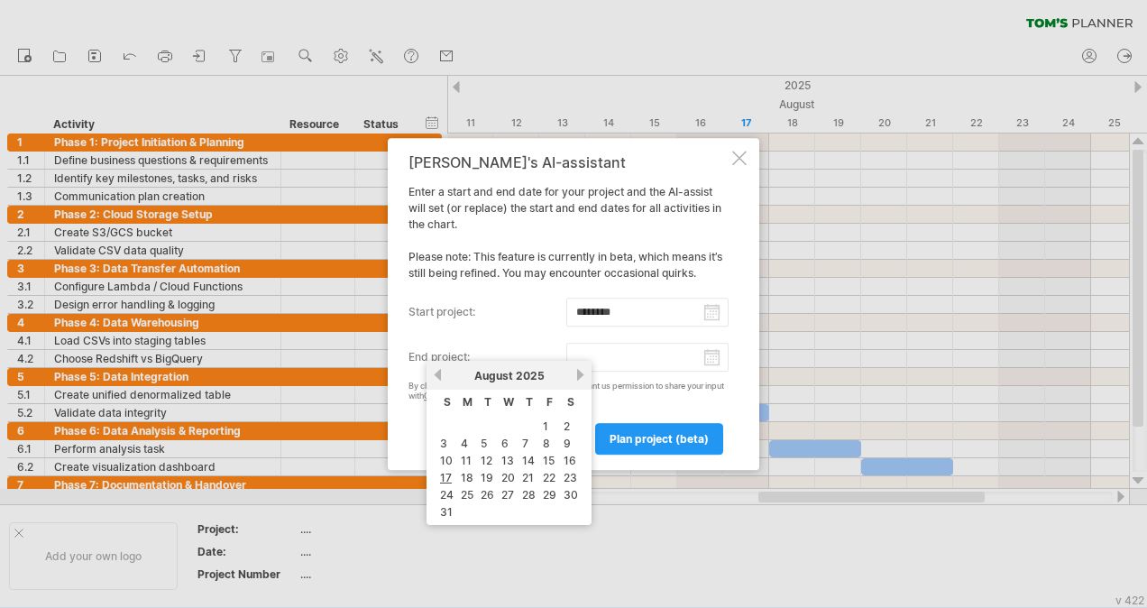
click at [706, 359] on input "end project:" at bounding box center [647, 357] width 163 height 29
click at [577, 371] on link "next" at bounding box center [580, 375] width 14 height 14
click at [507, 472] on link "24" at bounding box center [509, 477] width 17 height 17
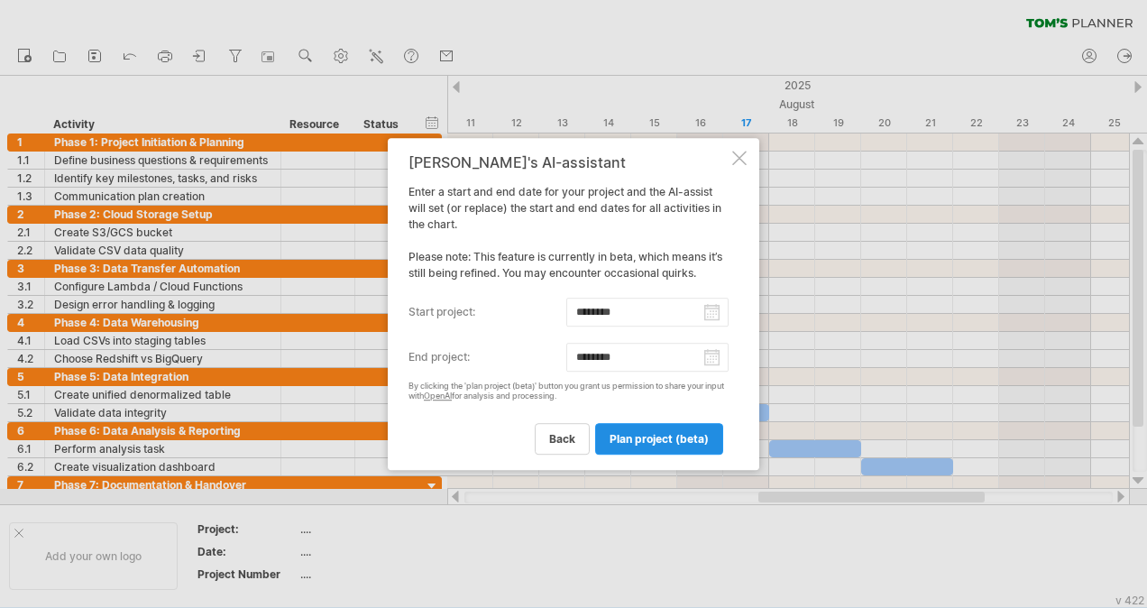
click at [628, 437] on span "plan project (beta)" at bounding box center [658, 439] width 99 height 14
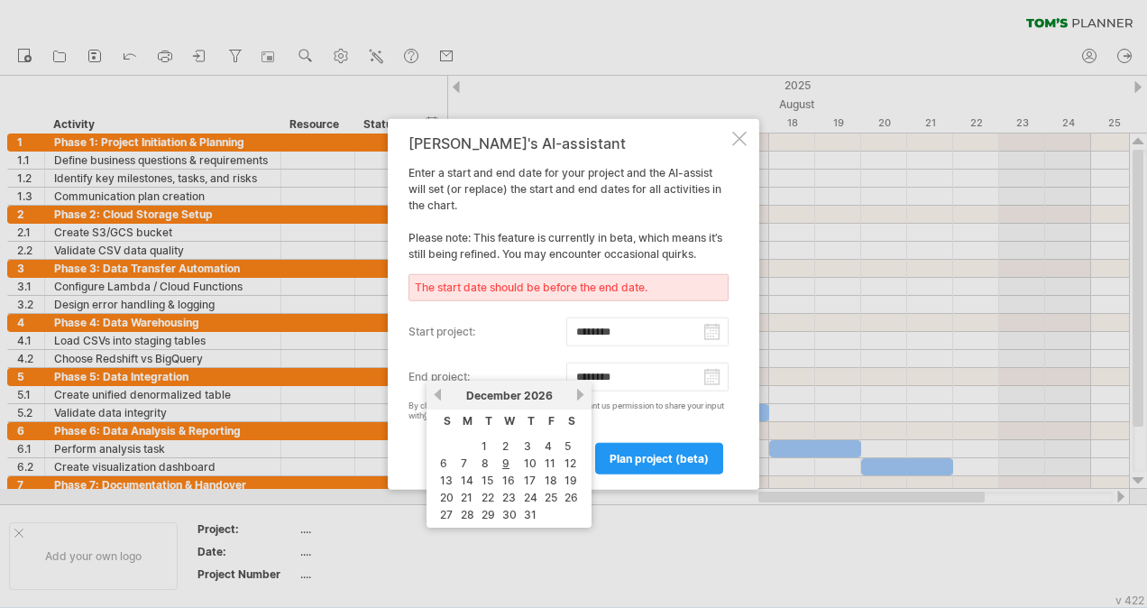
click at [708, 375] on input "********" at bounding box center [647, 376] width 163 height 29
click at [553, 495] on link "25" at bounding box center [551, 497] width 16 height 17
click at [714, 374] on input "********" at bounding box center [647, 376] width 163 height 29
click at [438, 389] on link "previous" at bounding box center [438, 395] width 14 height 14
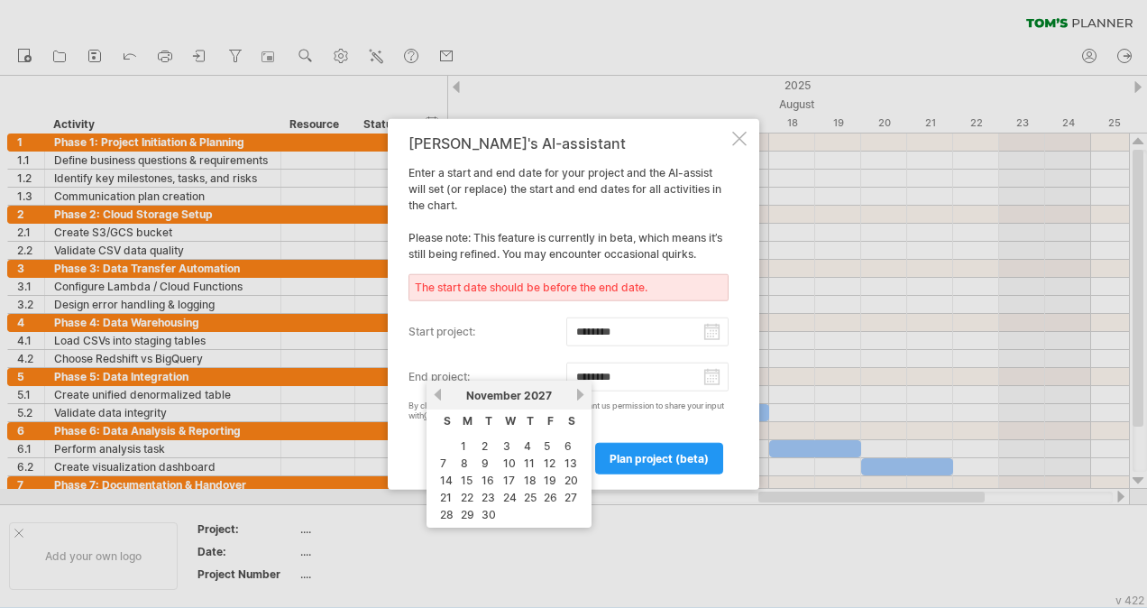
click at [438, 389] on link "previous" at bounding box center [438, 395] width 14 height 14
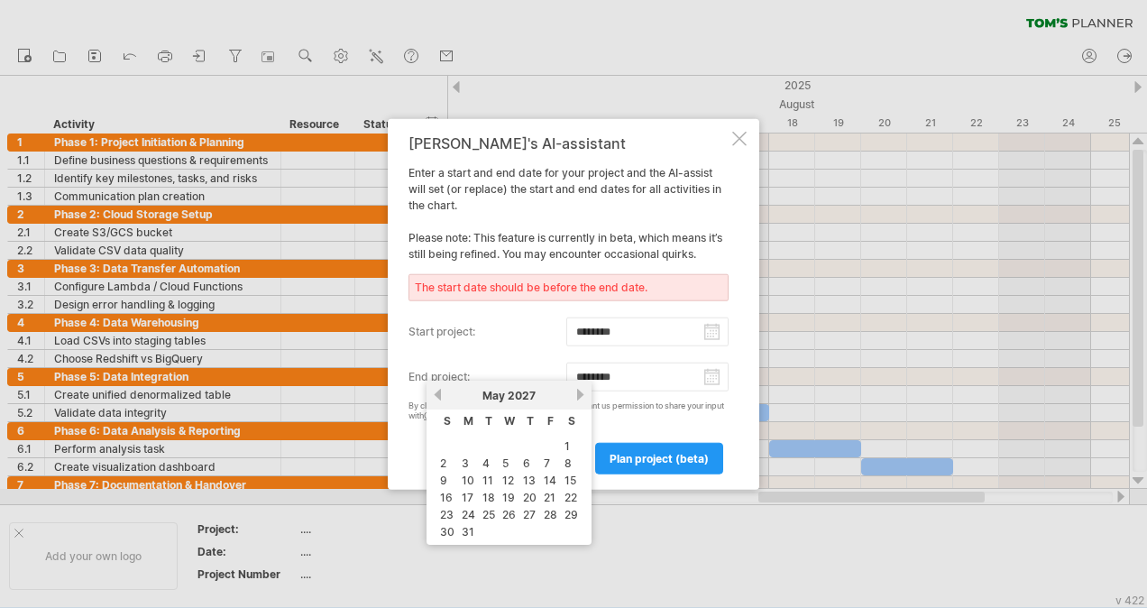
click at [438, 389] on link "previous" at bounding box center [438, 395] width 14 height 14
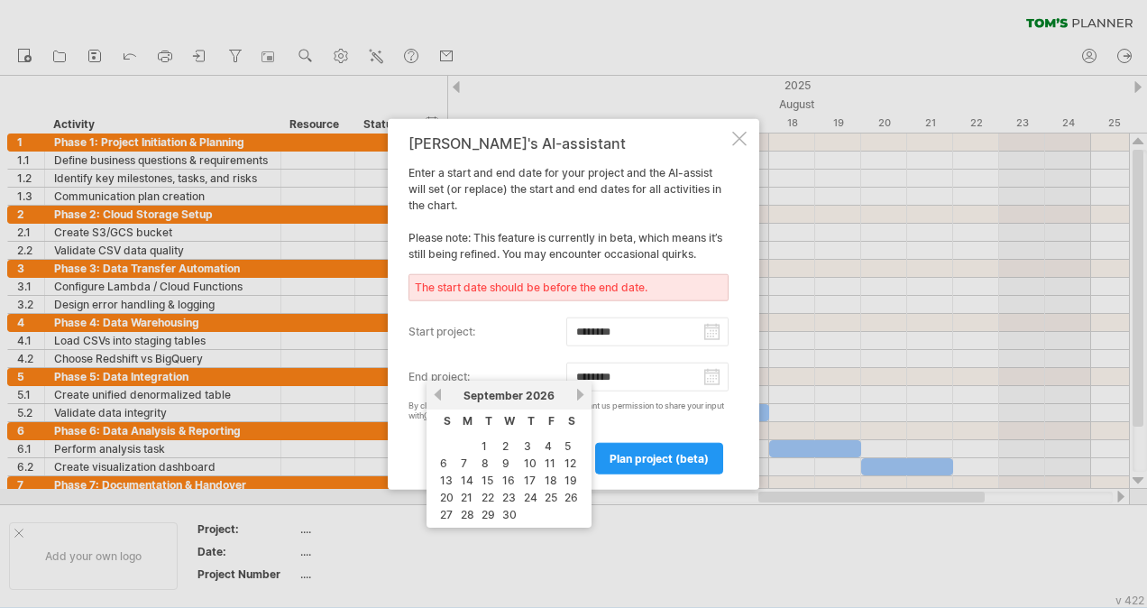
click at [438, 389] on link "previous" at bounding box center [438, 395] width 14 height 14
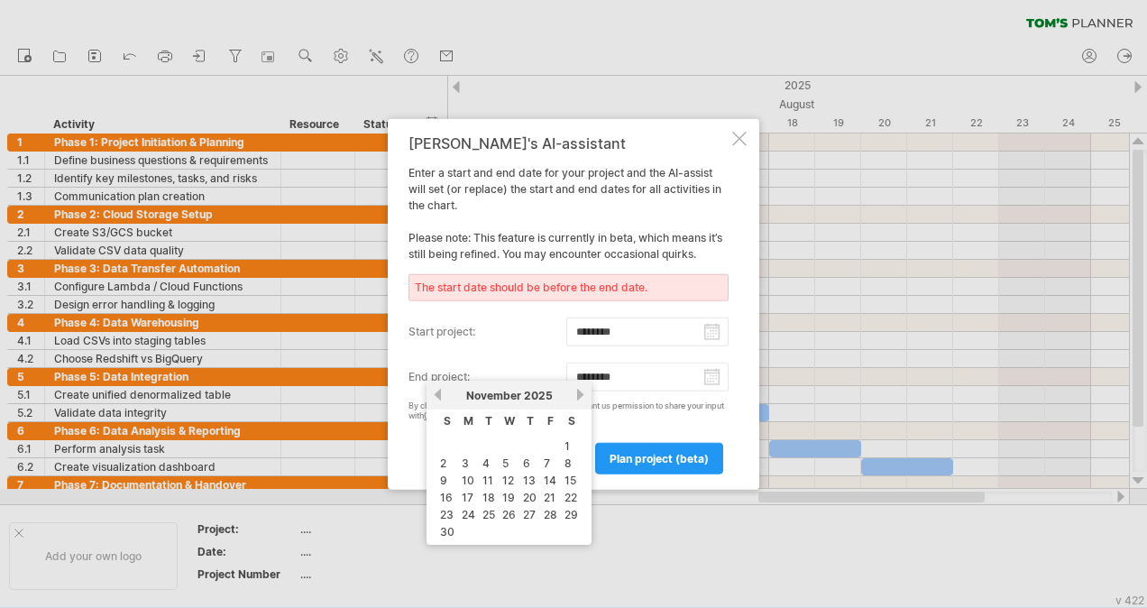
click at [438, 389] on link "previous" at bounding box center [438, 395] width 14 height 14
click at [579, 393] on link "next" at bounding box center [580, 395] width 14 height 14
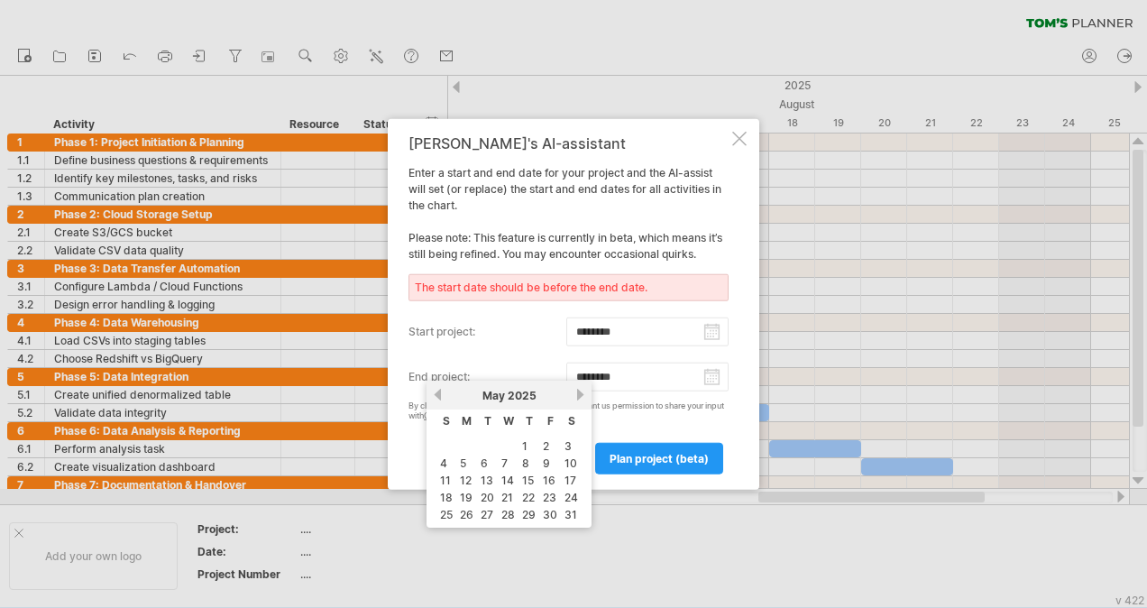
click at [579, 393] on link "next" at bounding box center [580, 395] width 14 height 14
click at [435, 395] on link "previous" at bounding box center [438, 395] width 14 height 14
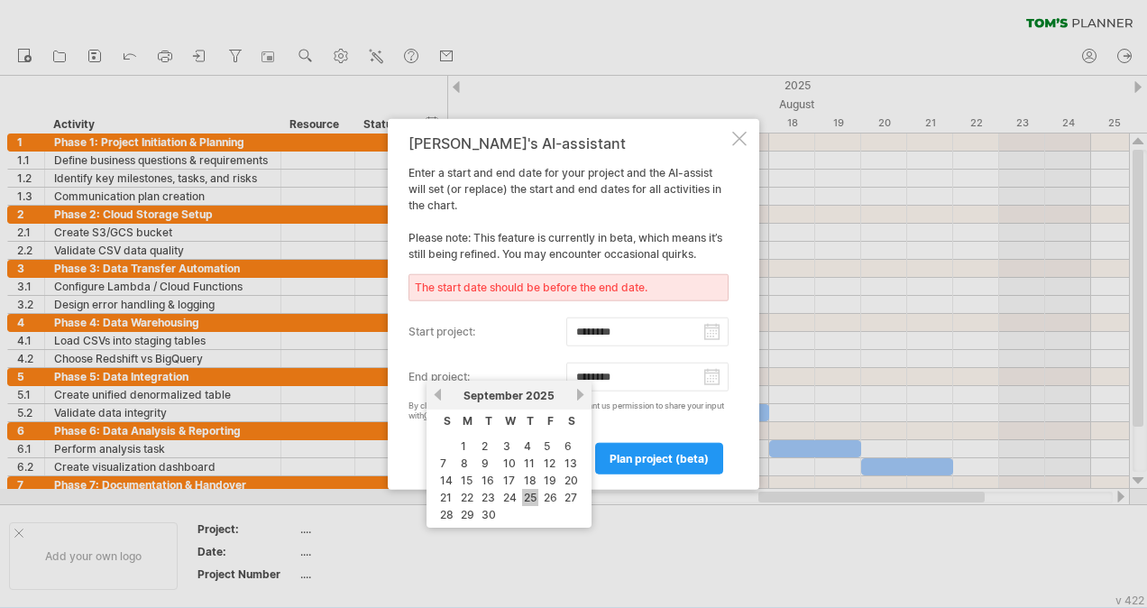
click at [535, 489] on link "25" at bounding box center [530, 497] width 16 height 17
type input "********"
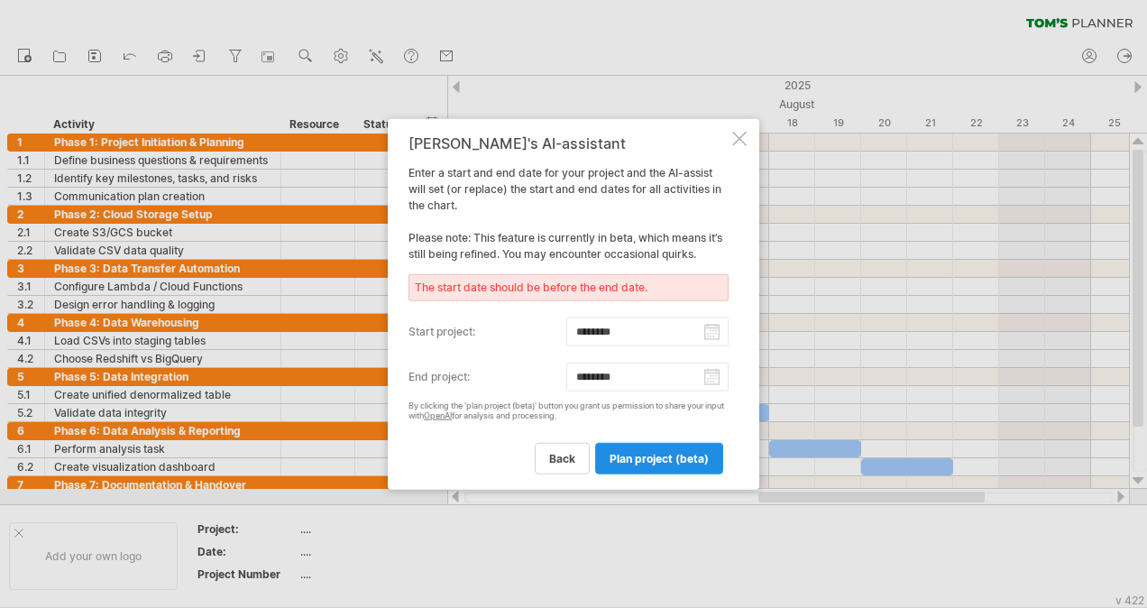
click at [661, 455] on span "plan project (beta)" at bounding box center [658, 458] width 99 height 14
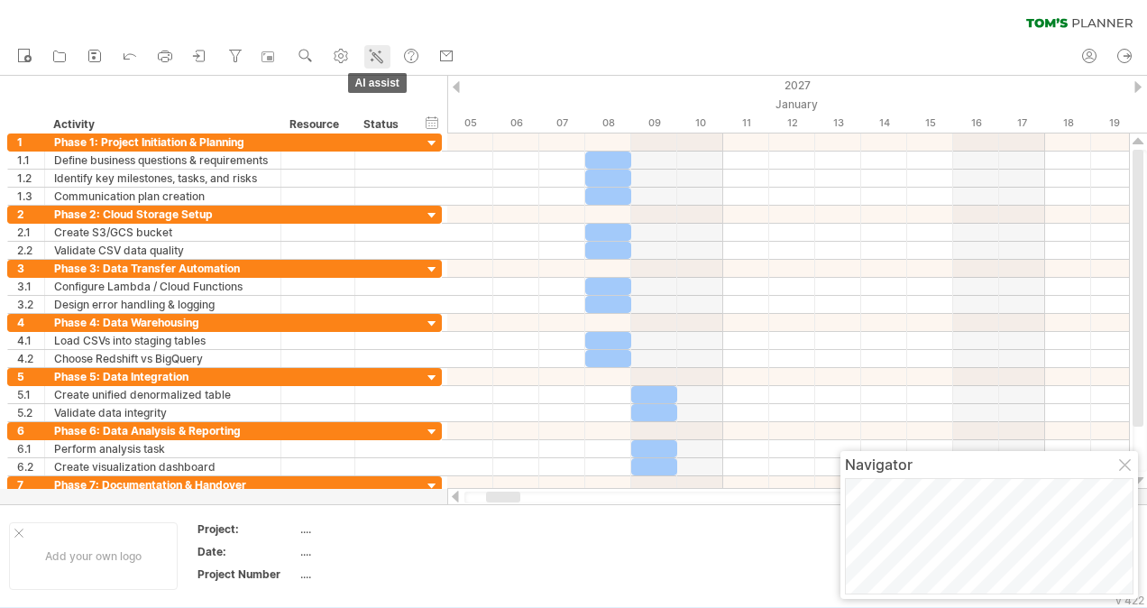
click at [372, 62] on icon at bounding box center [376, 56] width 18 height 18
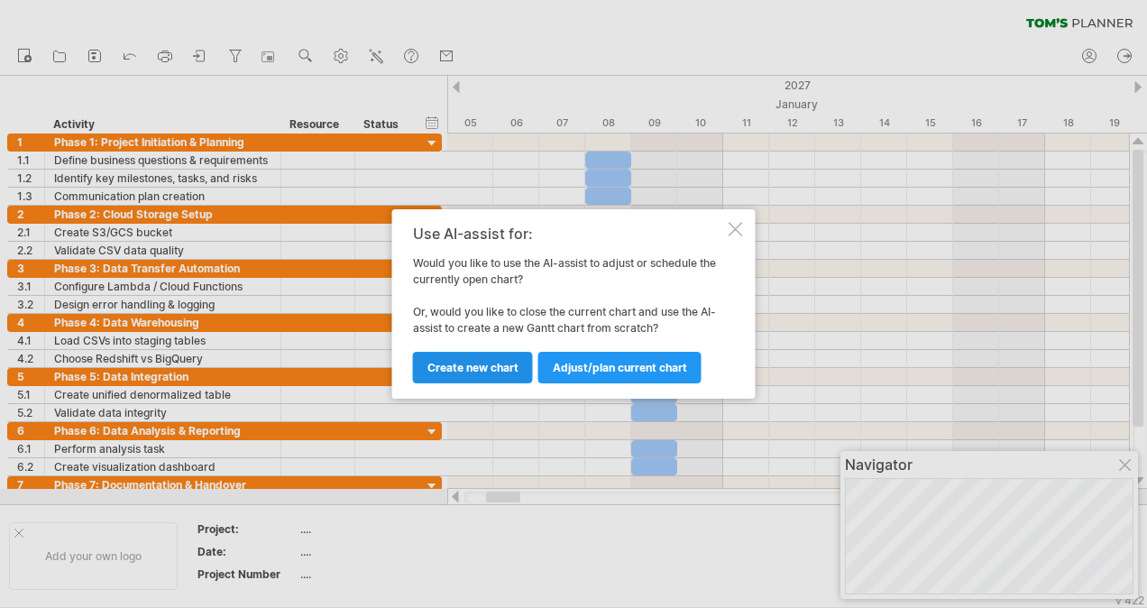
click at [479, 367] on span "Create new chart" at bounding box center [472, 368] width 91 height 14
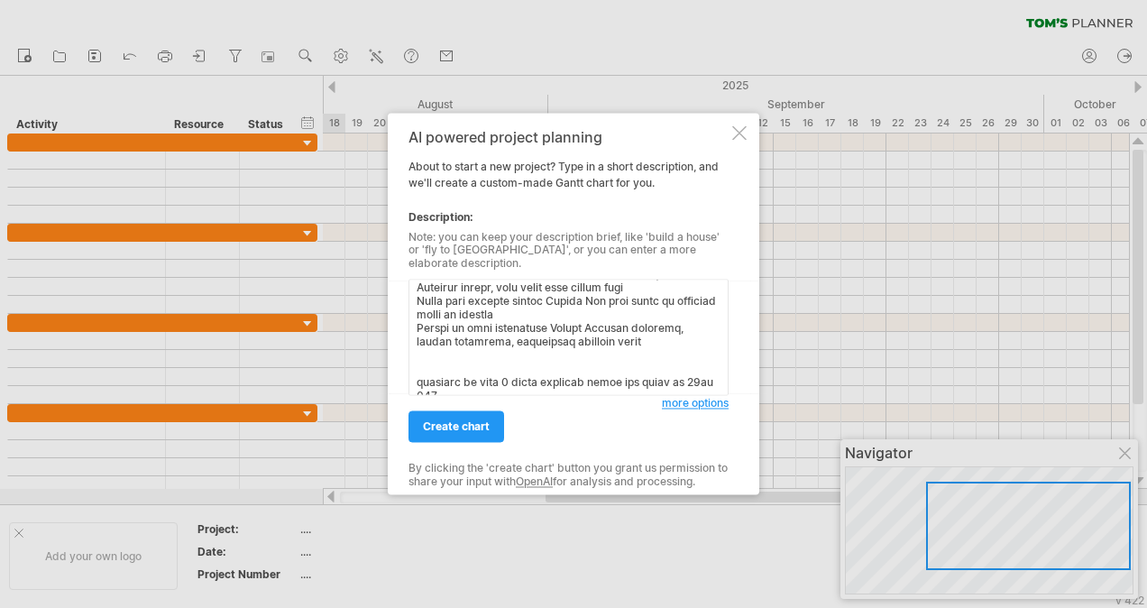
type textarea "Project Overview Objective: Design, implement, and analyze a cloud-based data p…"
click at [459, 420] on span "create chart" at bounding box center [456, 427] width 67 height 14
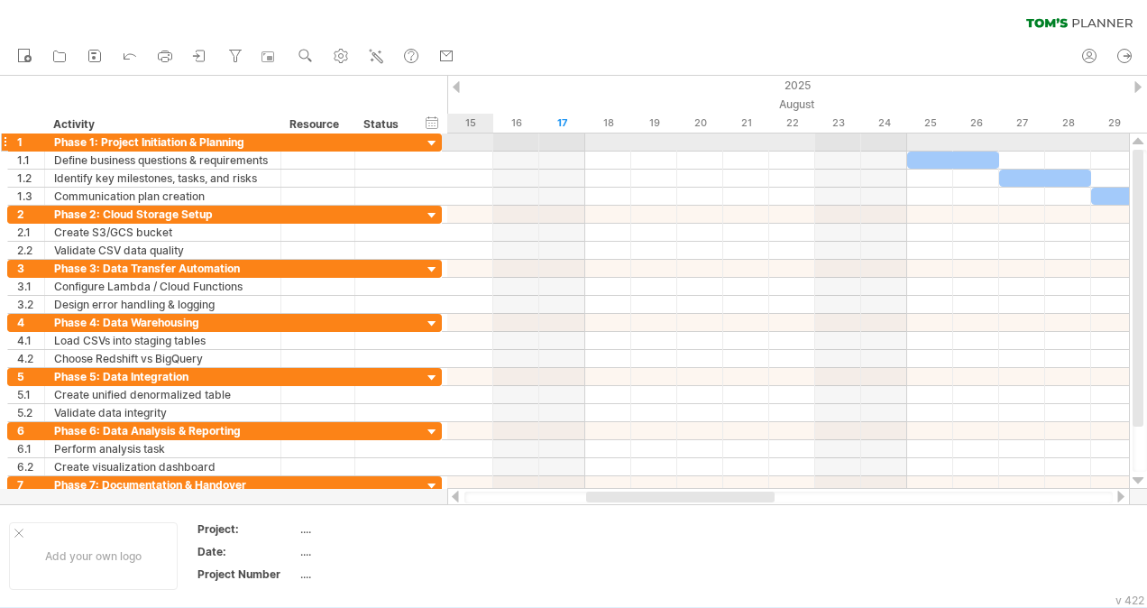
click at [435, 142] on div at bounding box center [432, 143] width 17 height 17
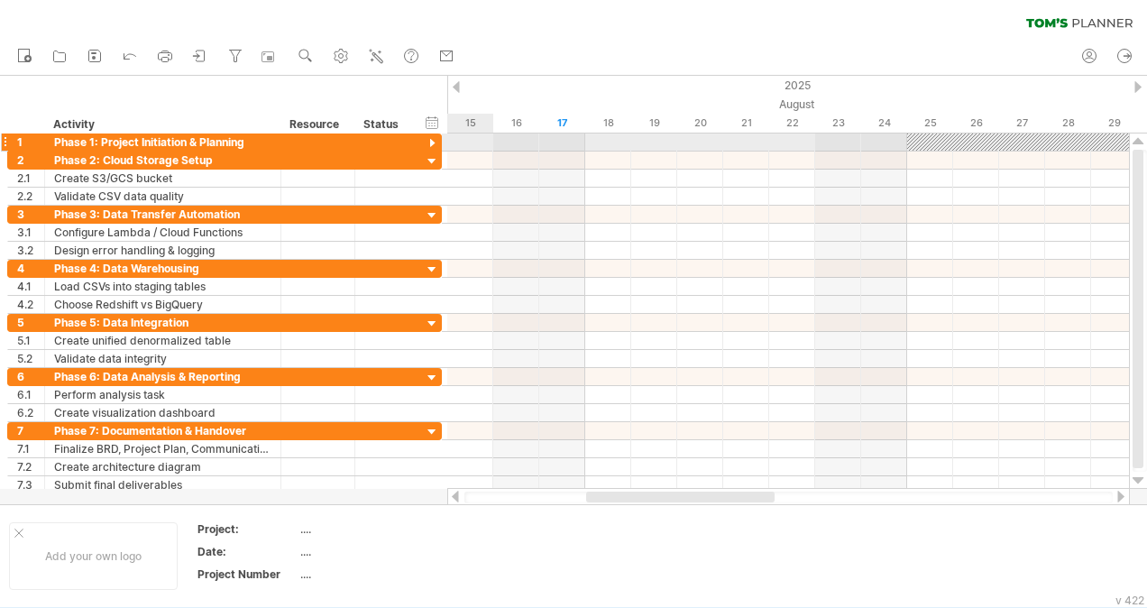
click at [435, 142] on div at bounding box center [432, 143] width 17 height 17
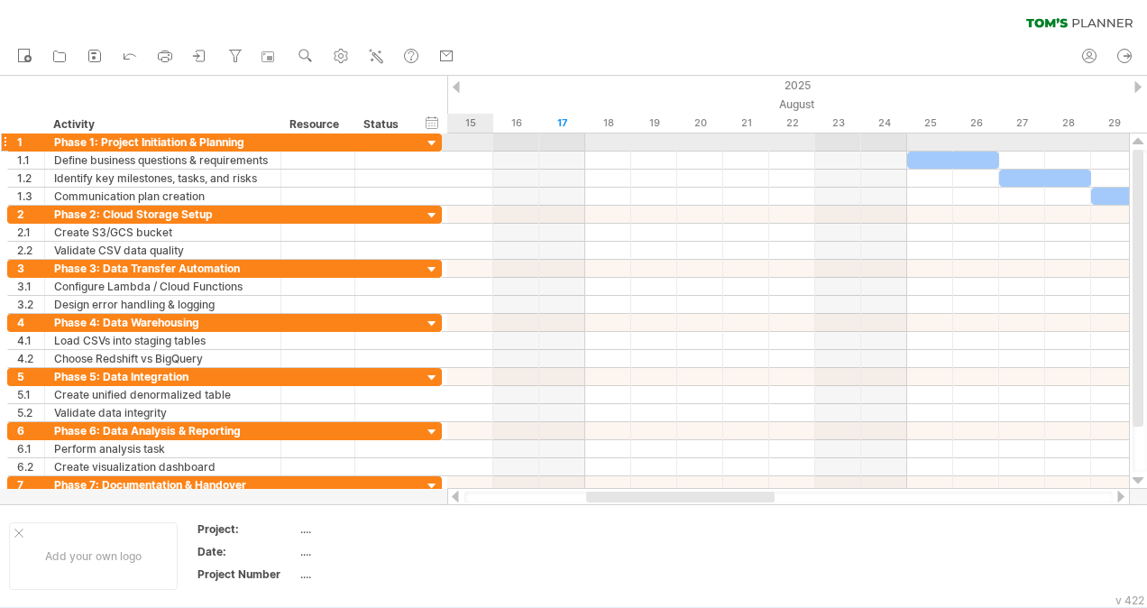
click at [435, 142] on div at bounding box center [432, 143] width 17 height 17
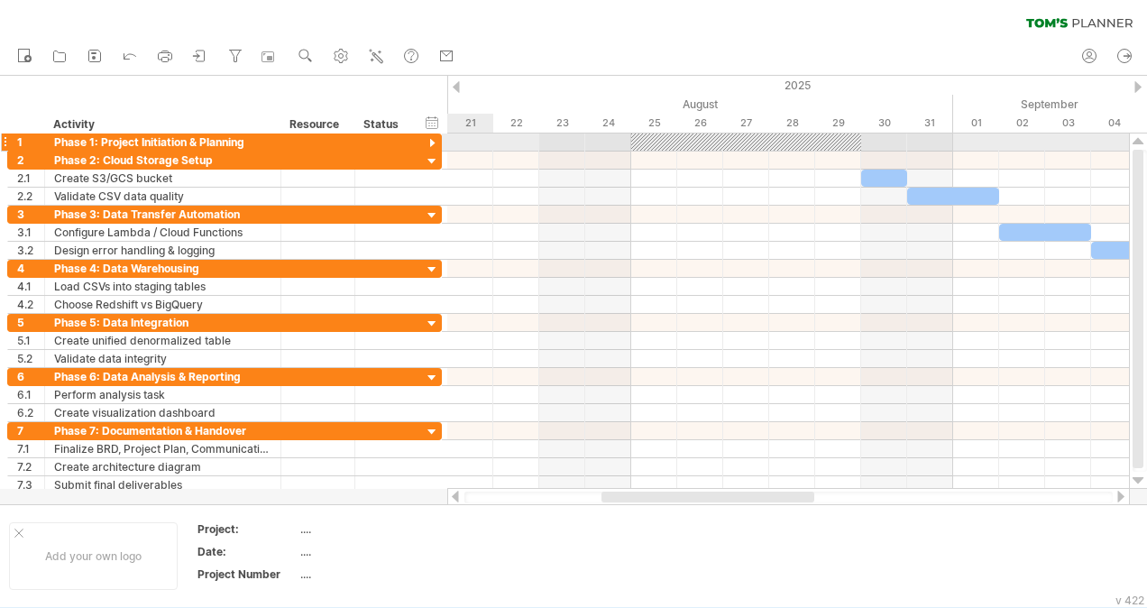
click at [429, 142] on div at bounding box center [432, 143] width 17 height 17
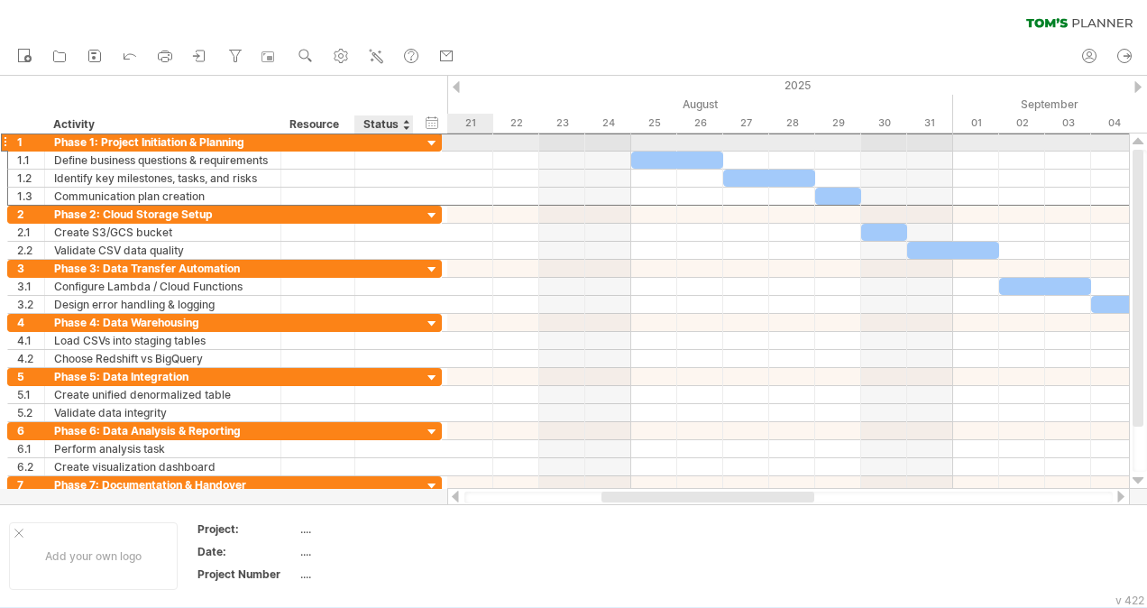
click at [423, 143] on div "**********" at bounding box center [224, 142] width 434 height 19
click at [434, 142] on div at bounding box center [432, 143] width 17 height 17
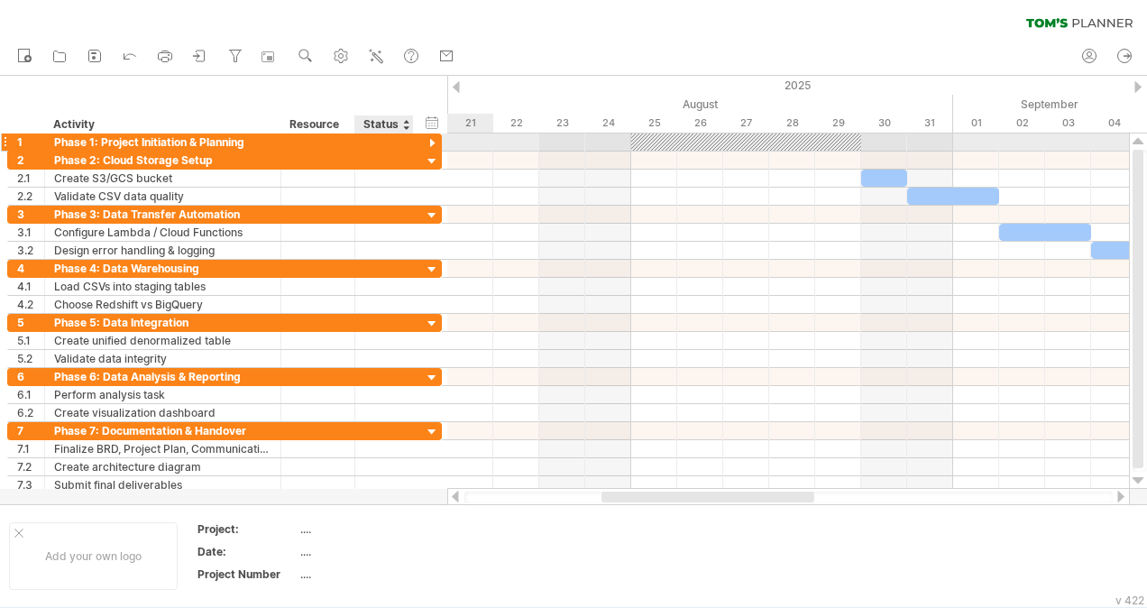
click at [434, 142] on div at bounding box center [432, 143] width 17 height 17
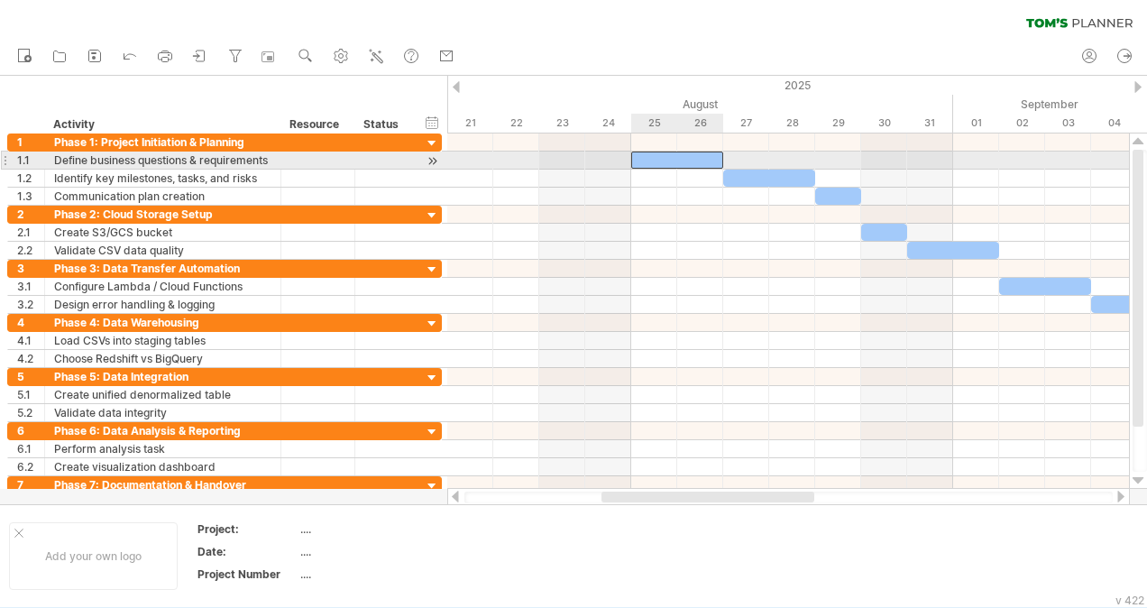
click at [684, 162] on div at bounding box center [677, 159] width 92 height 17
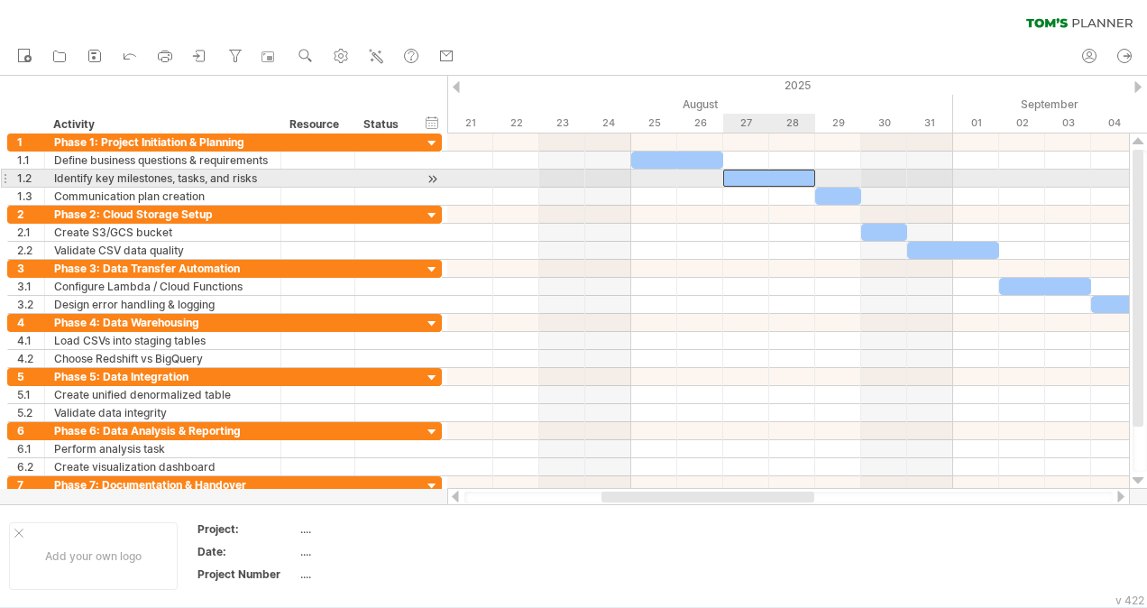
click at [743, 176] on div at bounding box center [769, 177] width 92 height 17
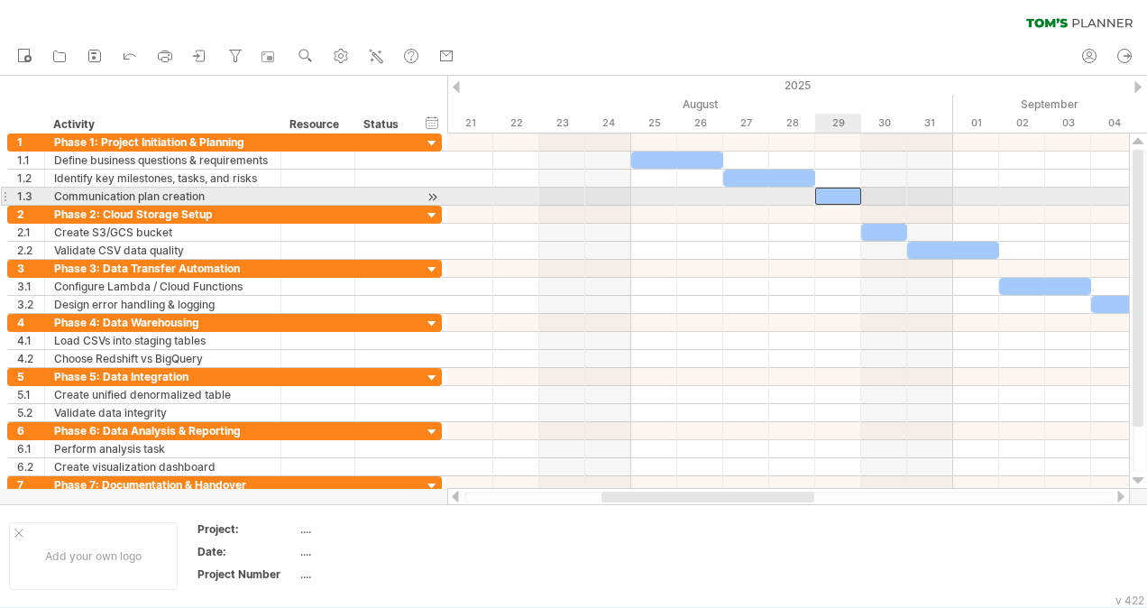
click at [828, 197] on div at bounding box center [838, 195] width 46 height 17
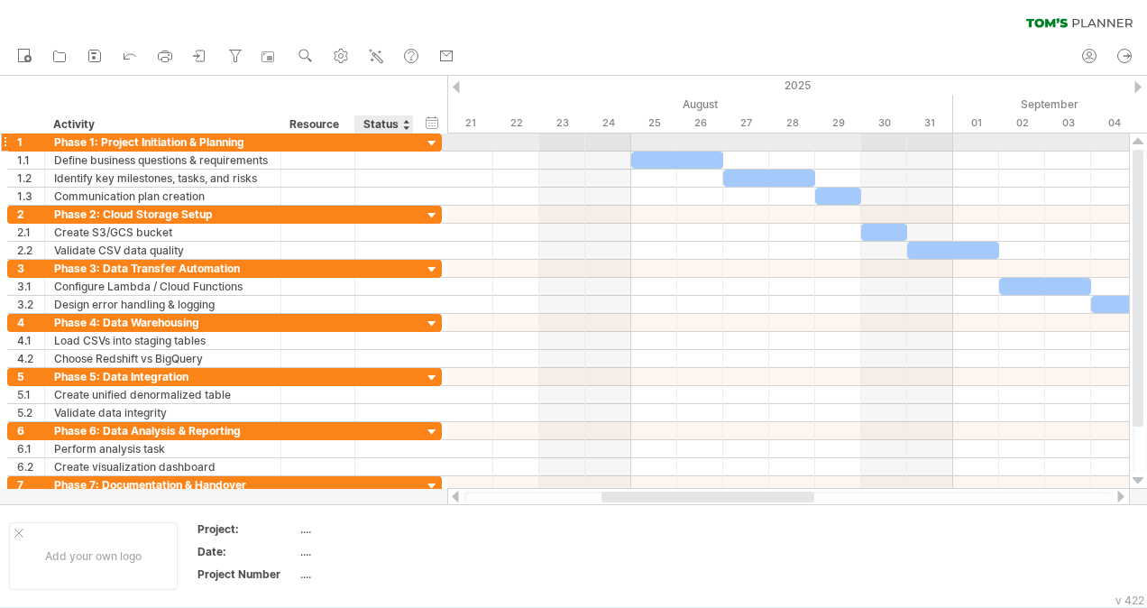
click at [432, 144] on div at bounding box center [432, 143] width 17 height 17
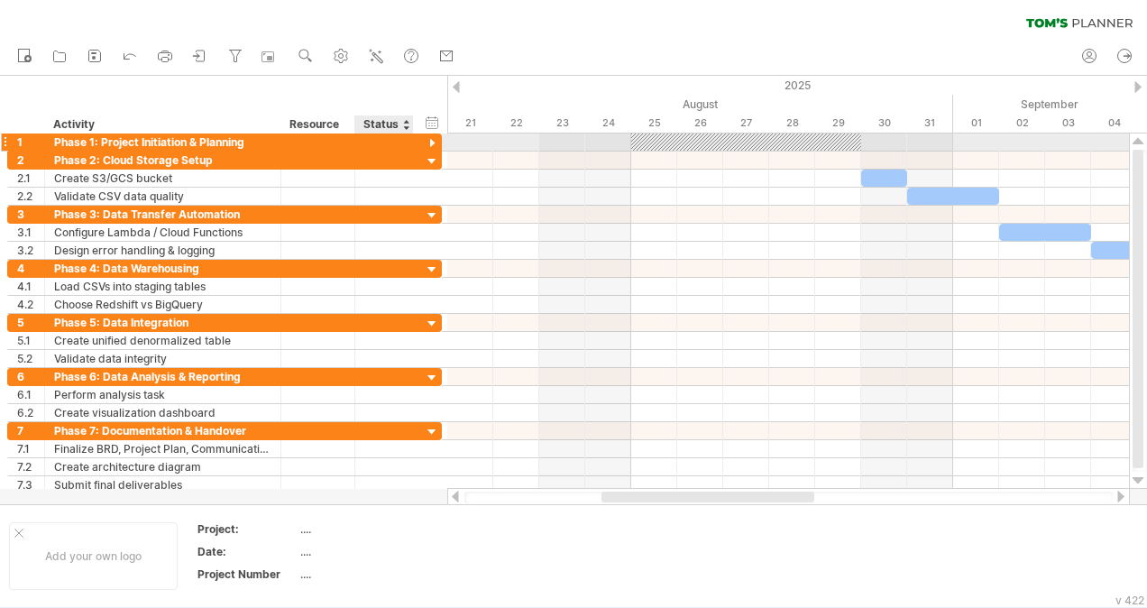
click at [432, 144] on div at bounding box center [432, 143] width 17 height 17
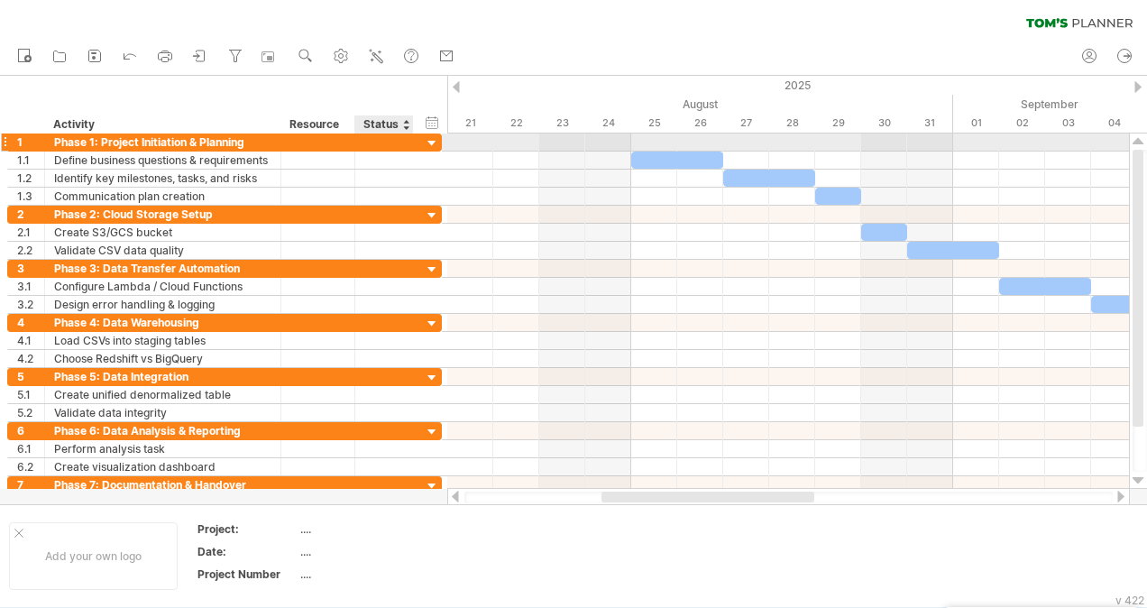
click at [432, 144] on div at bounding box center [432, 143] width 17 height 17
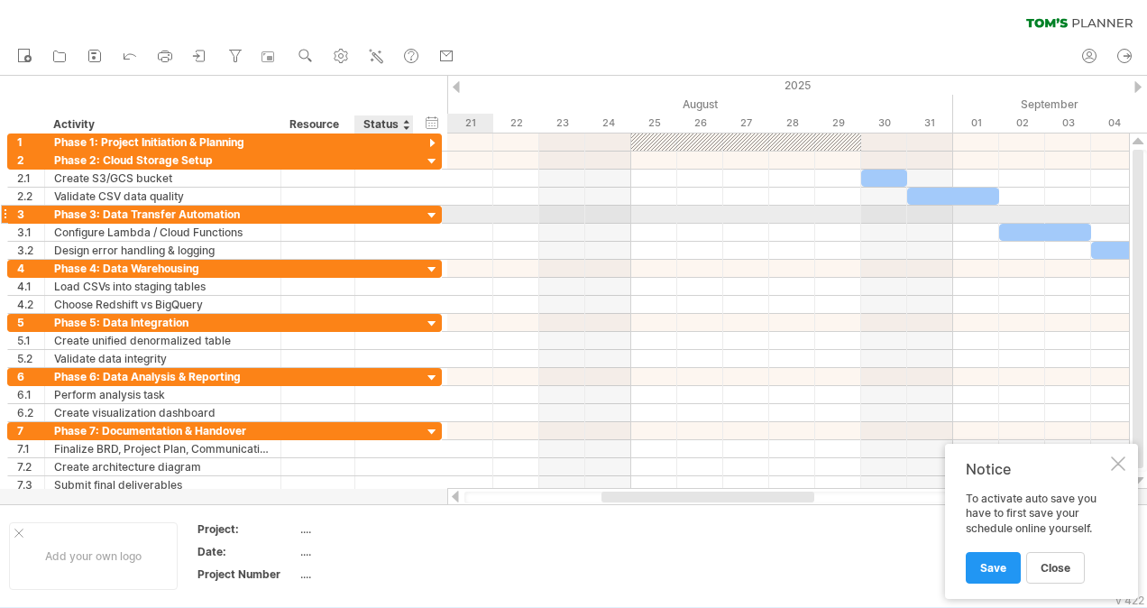
click at [428, 218] on div at bounding box center [432, 215] width 17 height 17
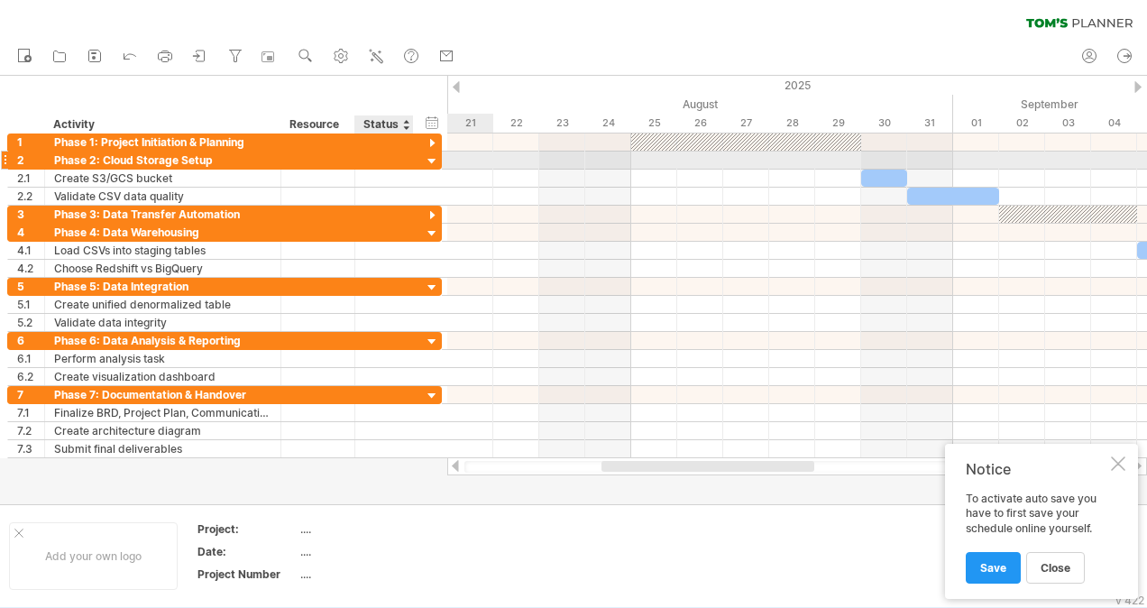
click at [429, 163] on div at bounding box center [432, 161] width 17 height 17
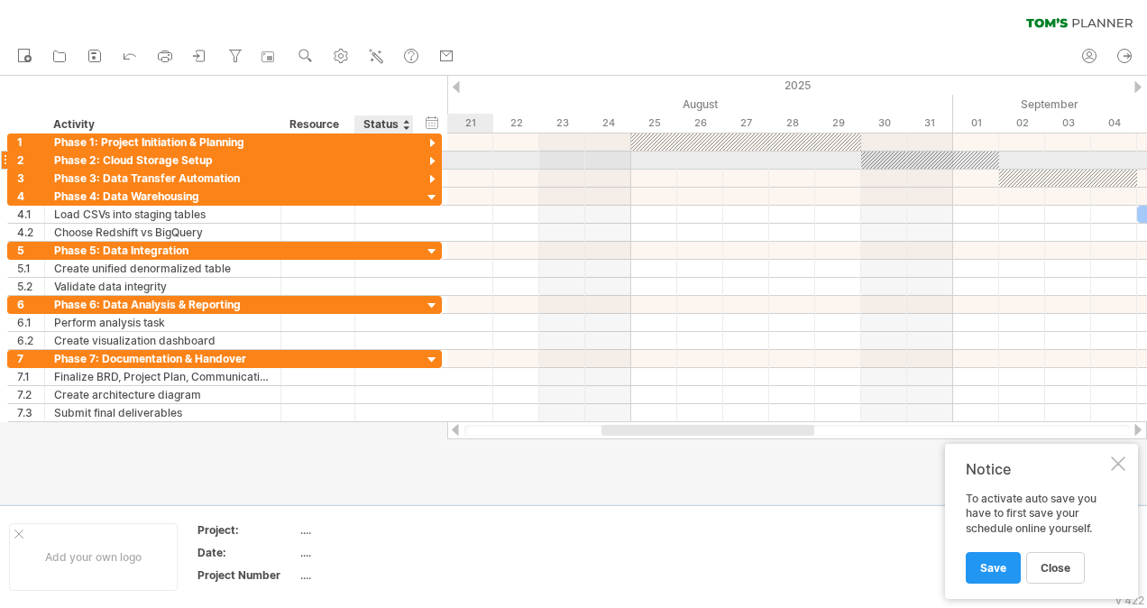
click at [429, 163] on div at bounding box center [432, 161] width 17 height 17
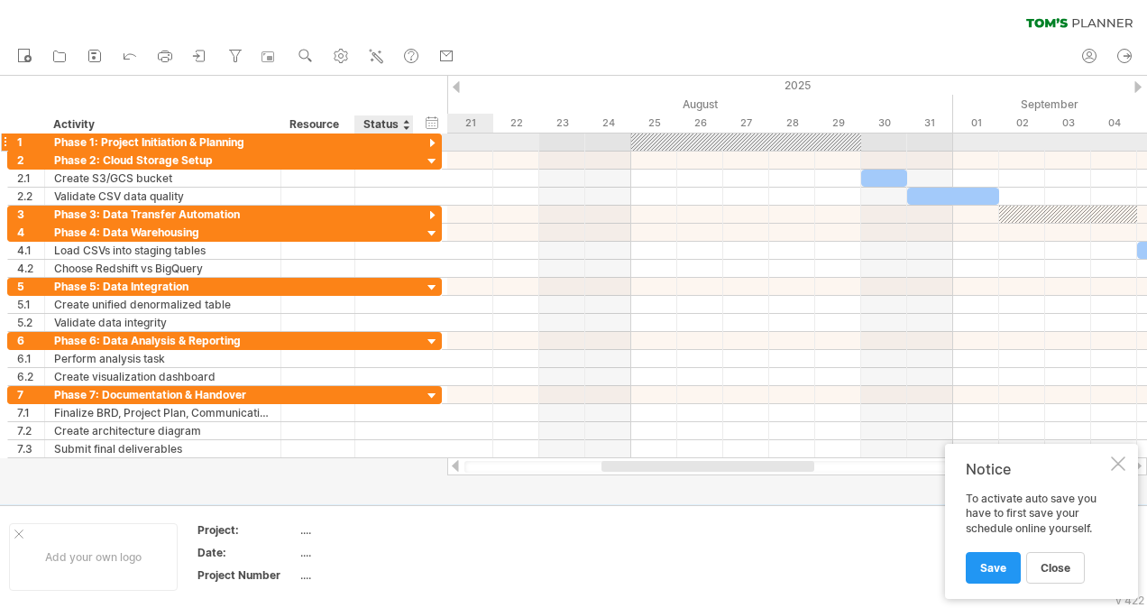
click at [429, 140] on div at bounding box center [432, 143] width 17 height 17
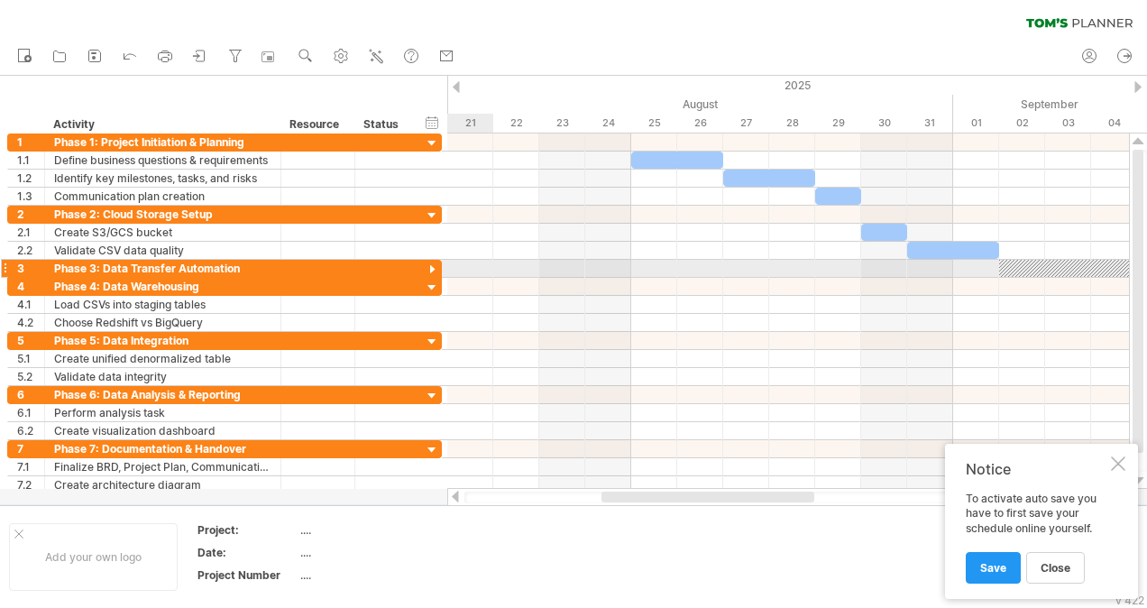
click at [433, 269] on div at bounding box center [432, 269] width 17 height 17
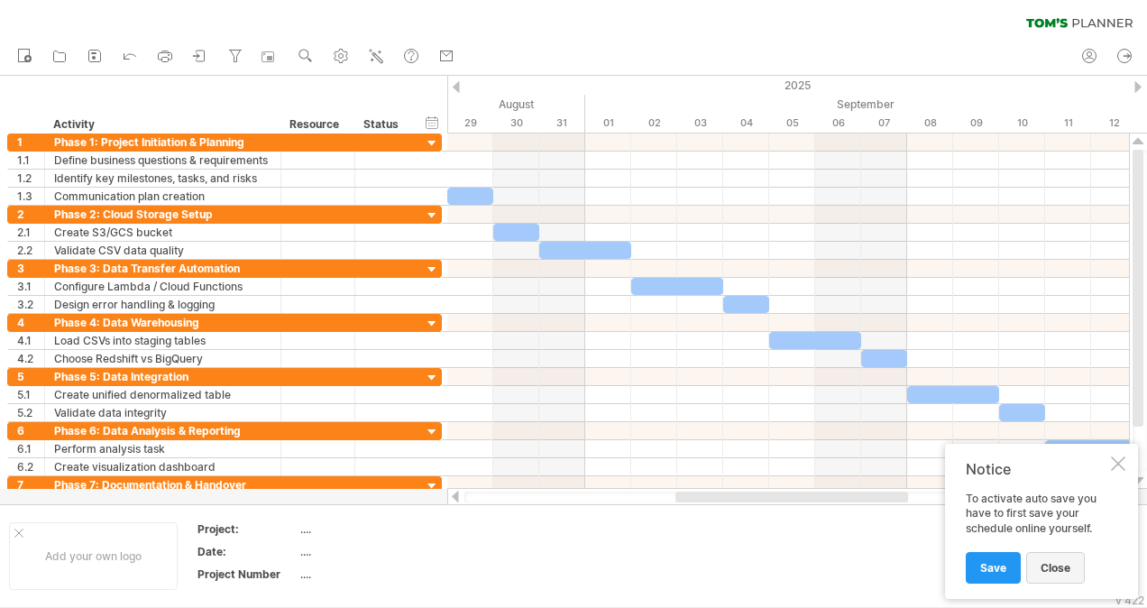
click at [1066, 567] on span "close" at bounding box center [1055, 568] width 30 height 14
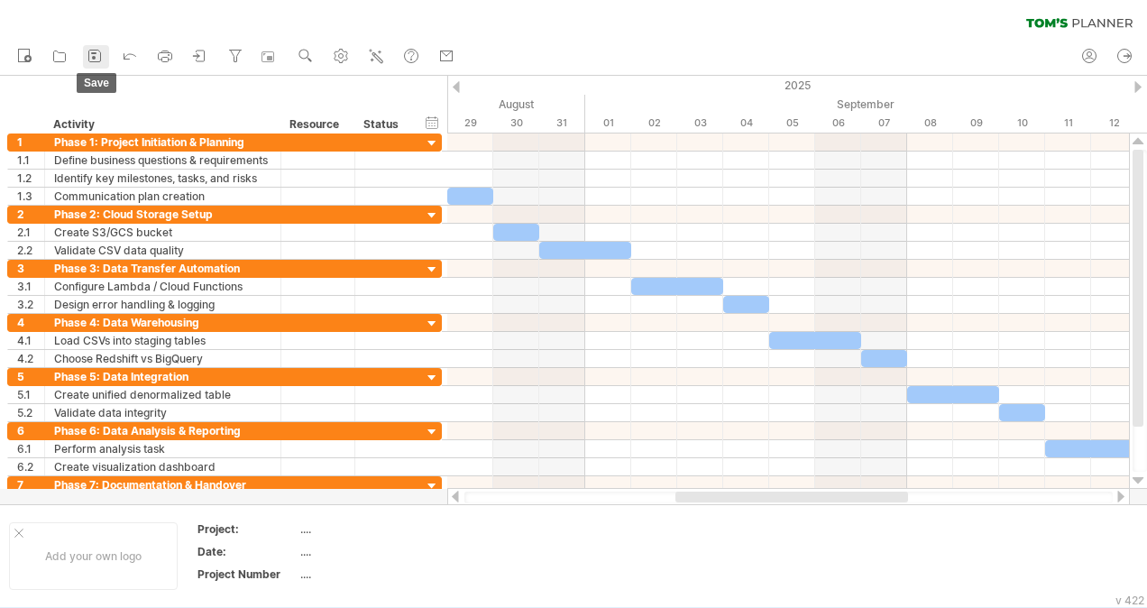
click at [93, 63] on icon at bounding box center [95, 56] width 18 height 18
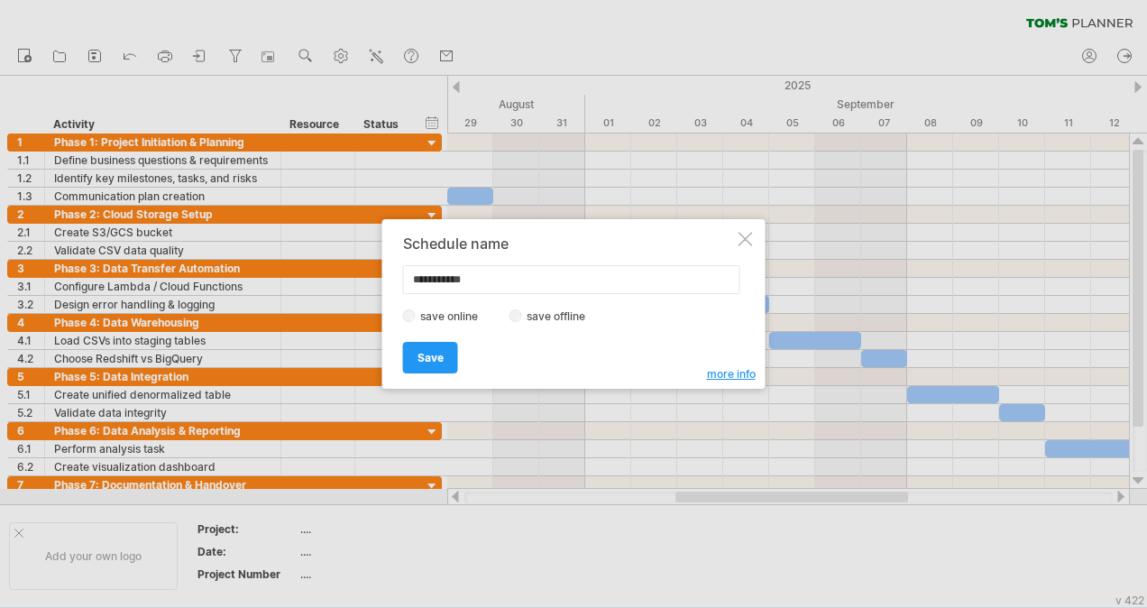
drag, startPoint x: 502, startPoint y: 279, endPoint x: 360, endPoint y: 258, distance: 144.1
click at [360, 258] on div "Trying to reach [DOMAIN_NAME] Connected again... 0% clear filter new 1" at bounding box center [573, 304] width 1147 height 608
type input "********"
click at [427, 348] on link "Save" at bounding box center [430, 358] width 55 height 32
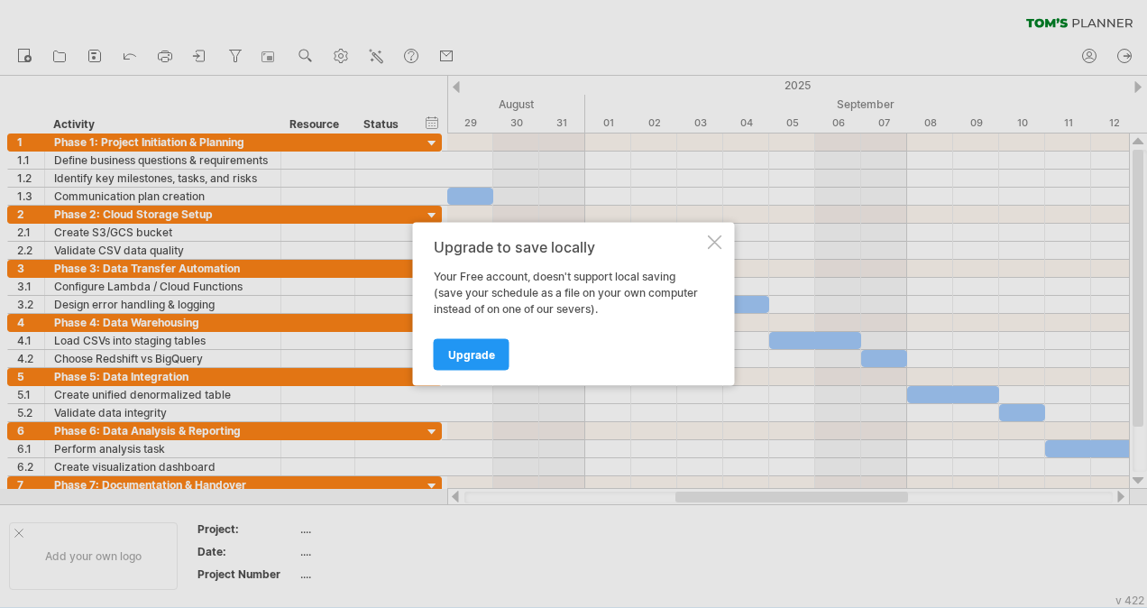
click at [705, 248] on div "Upgrade to save locally Your Free account, doesn't support local saving (save y…" at bounding box center [574, 304] width 322 height 163
click at [716, 238] on div at bounding box center [715, 242] width 14 height 14
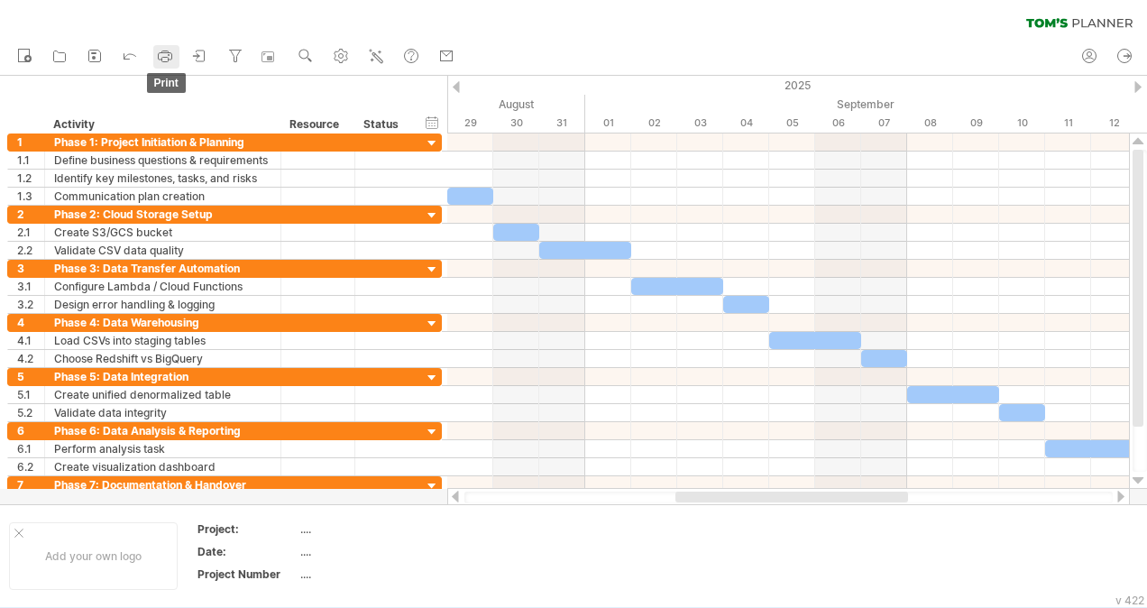
click at [162, 61] on rect at bounding box center [165, 60] width 6 height 5
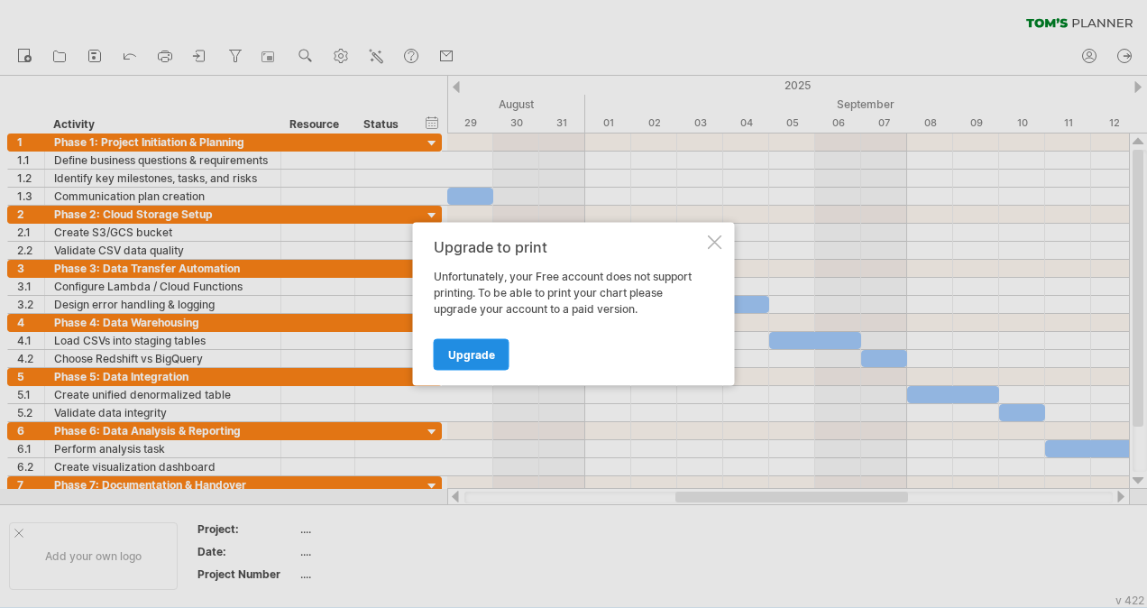
click at [460, 354] on span "Upgrade" at bounding box center [471, 355] width 47 height 14
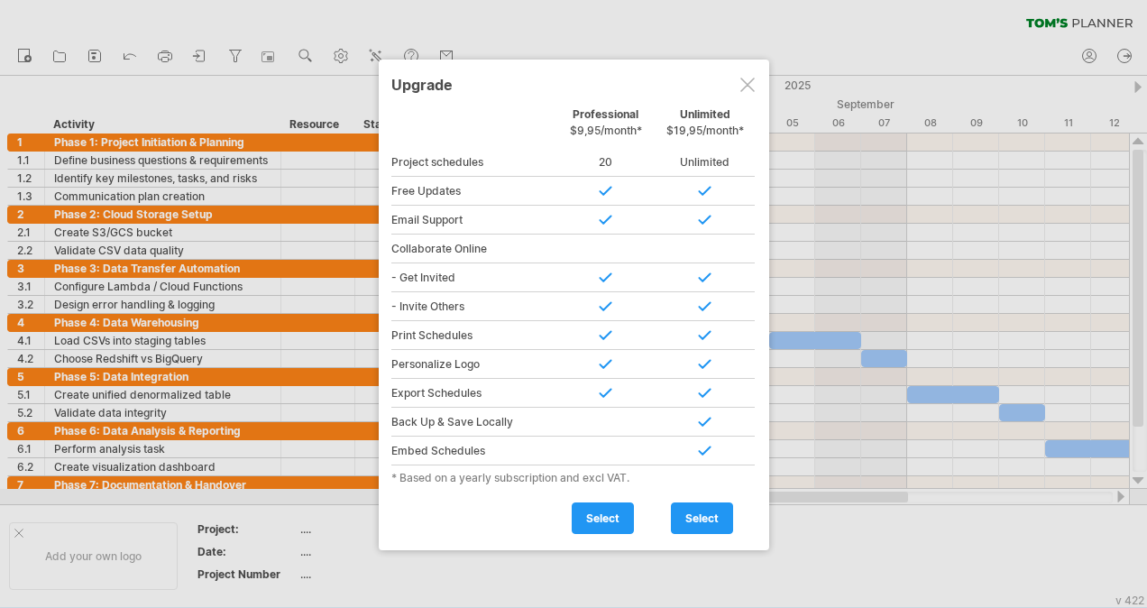
click at [744, 80] on div at bounding box center [747, 85] width 14 height 14
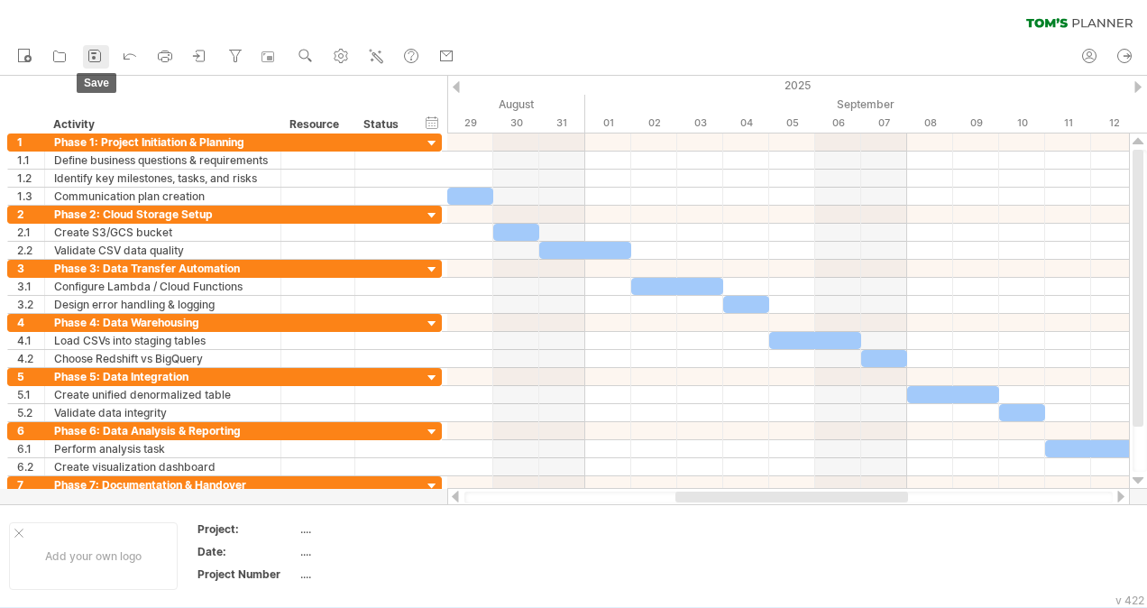
click at [90, 59] on icon at bounding box center [95, 56] width 18 height 18
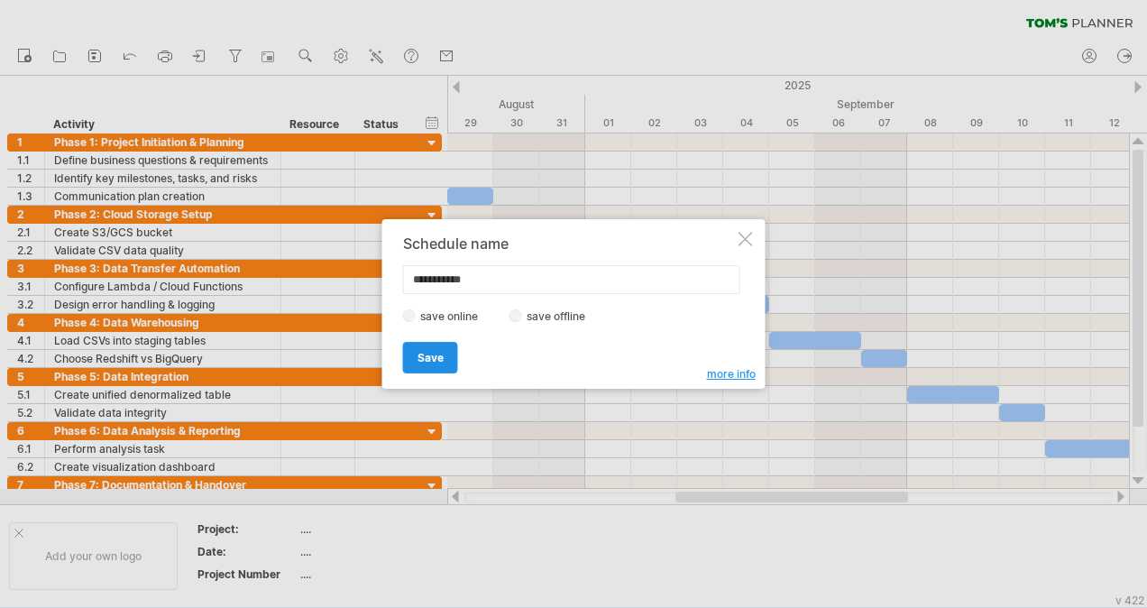
click at [439, 357] on span "Save" at bounding box center [430, 358] width 26 height 14
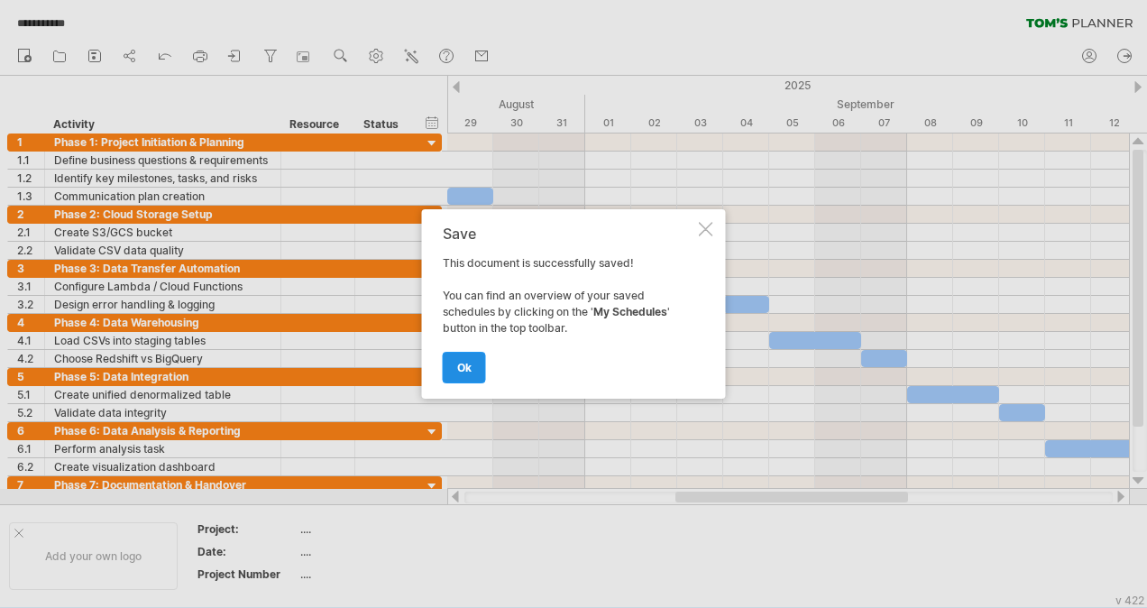
click at [471, 362] on span "ok" at bounding box center [464, 368] width 14 height 14
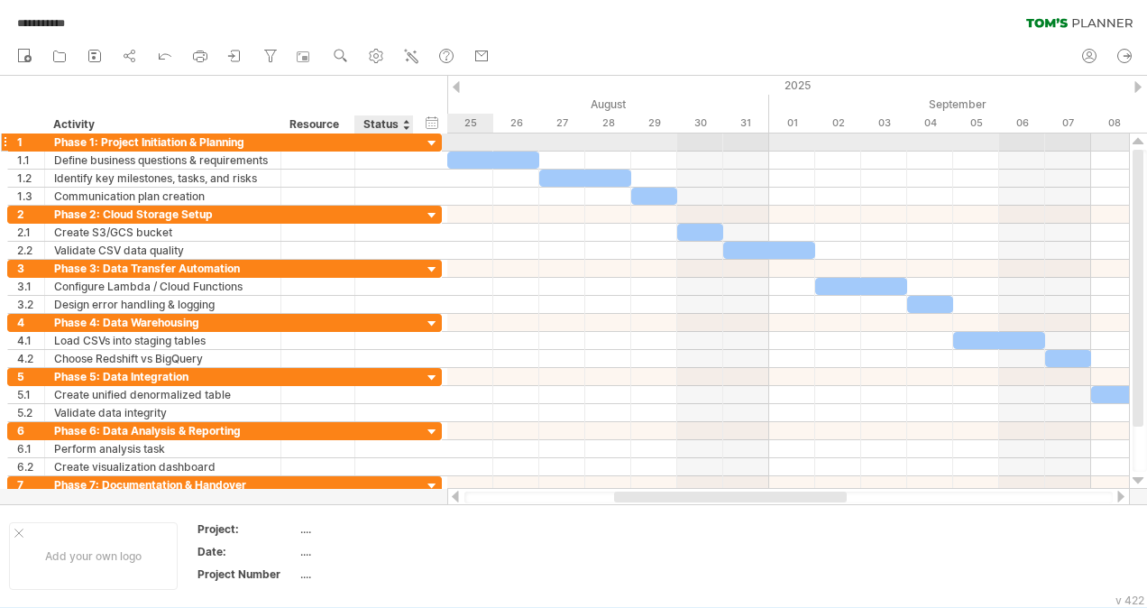
click at [433, 139] on div at bounding box center [432, 143] width 17 height 17
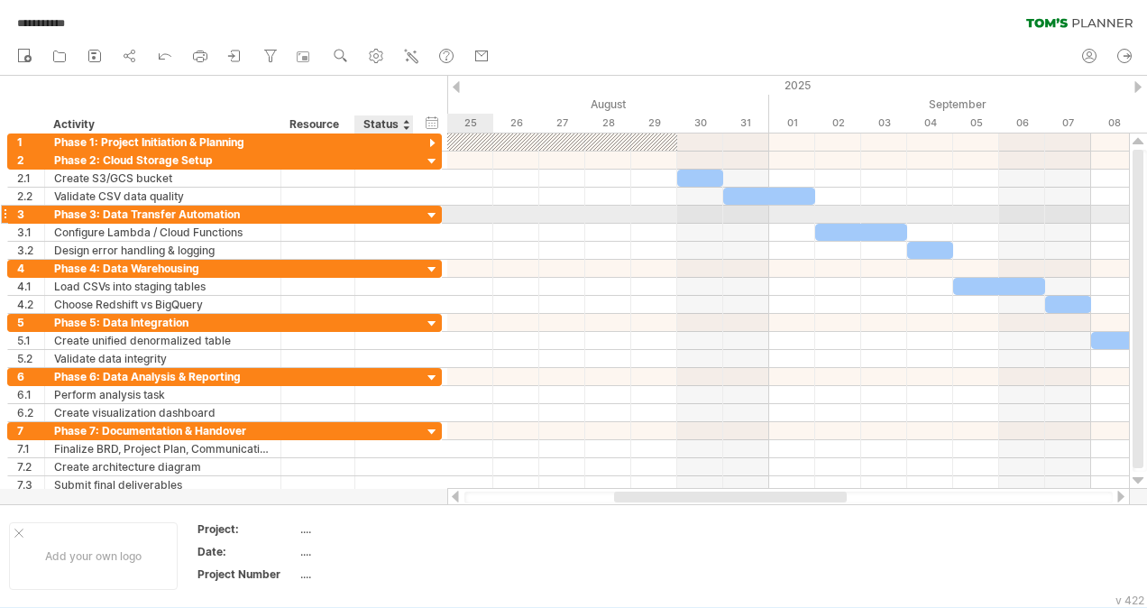
click at [428, 214] on div at bounding box center [432, 215] width 17 height 17
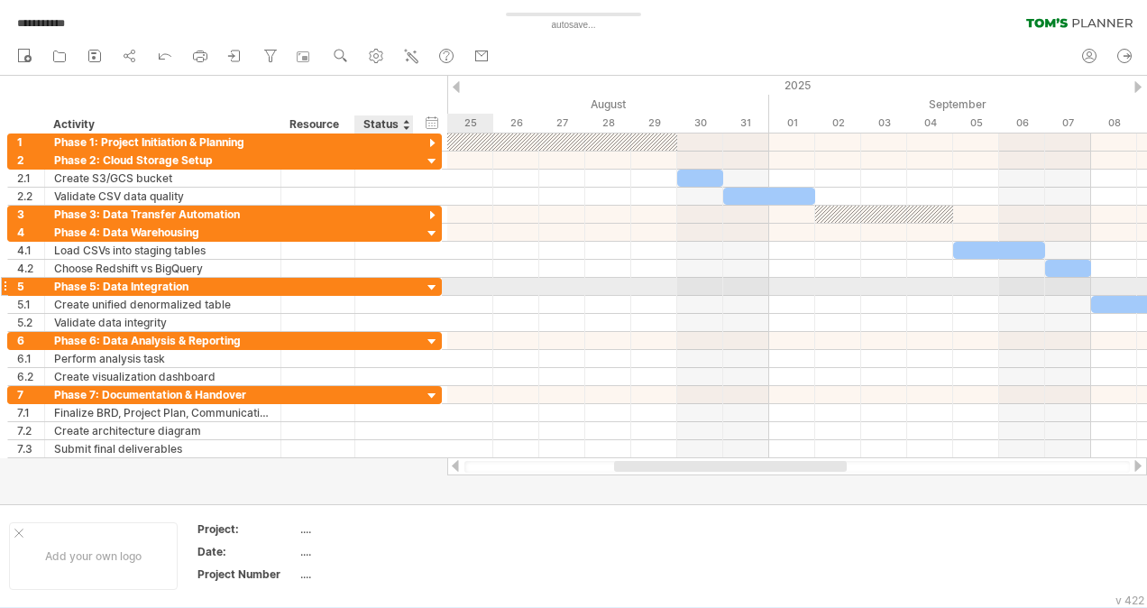
click at [432, 283] on div at bounding box center [432, 287] width 17 height 17
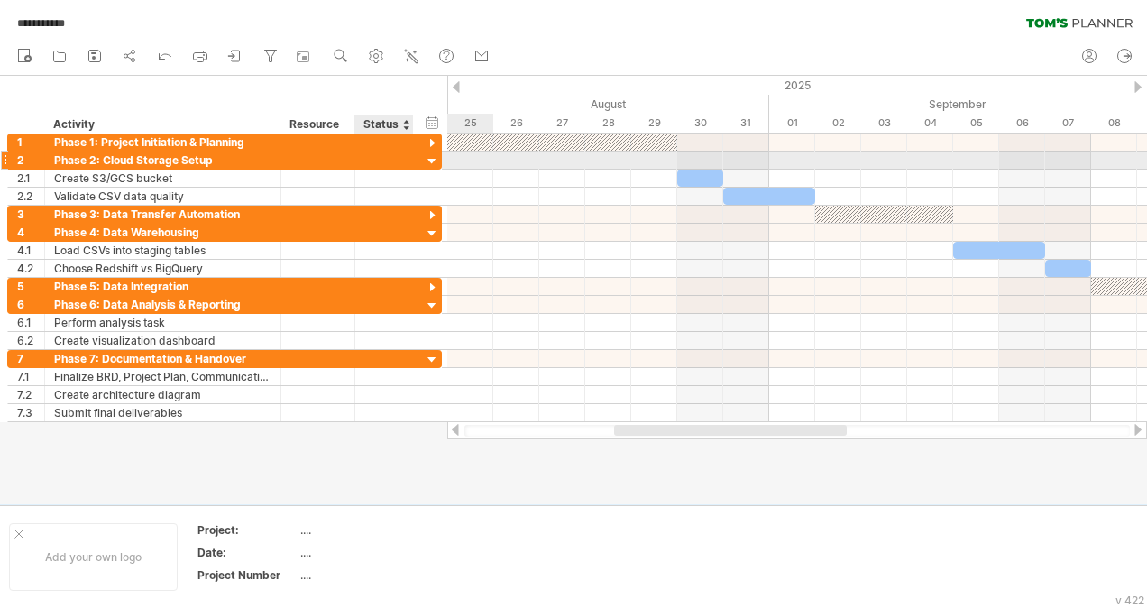
click at [431, 155] on div at bounding box center [432, 161] width 17 height 17
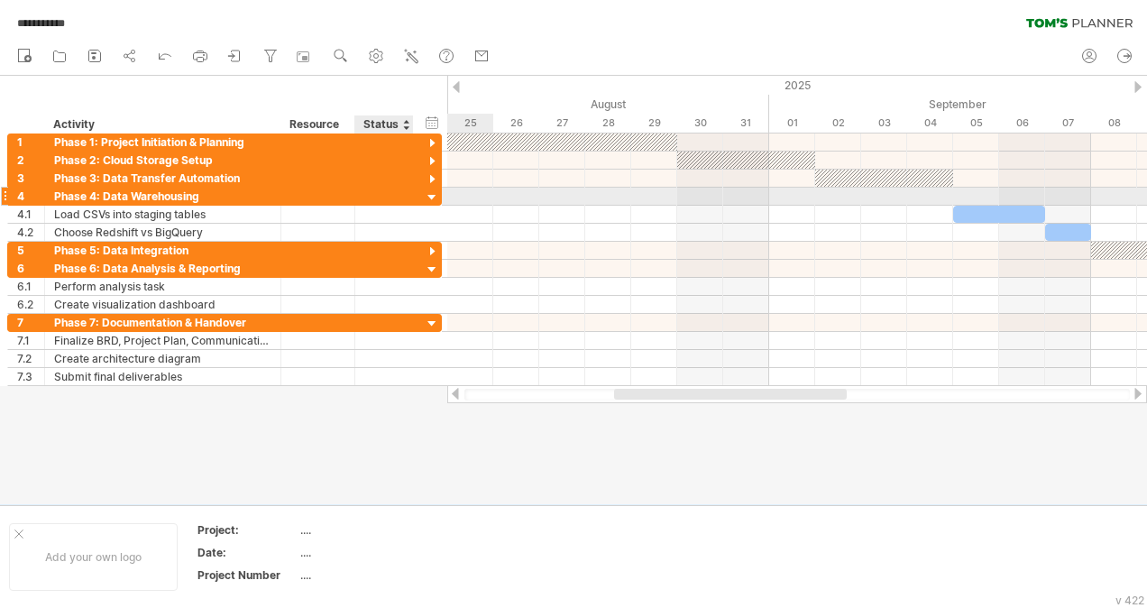
click at [430, 197] on div at bounding box center [432, 197] width 17 height 17
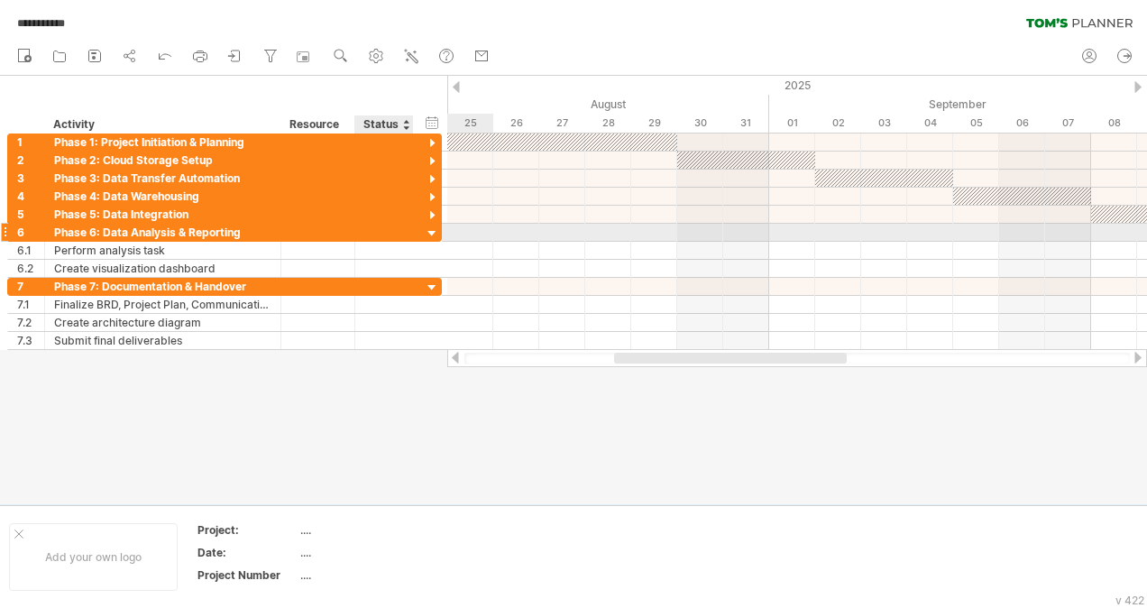
click at [430, 231] on div at bounding box center [432, 233] width 17 height 17
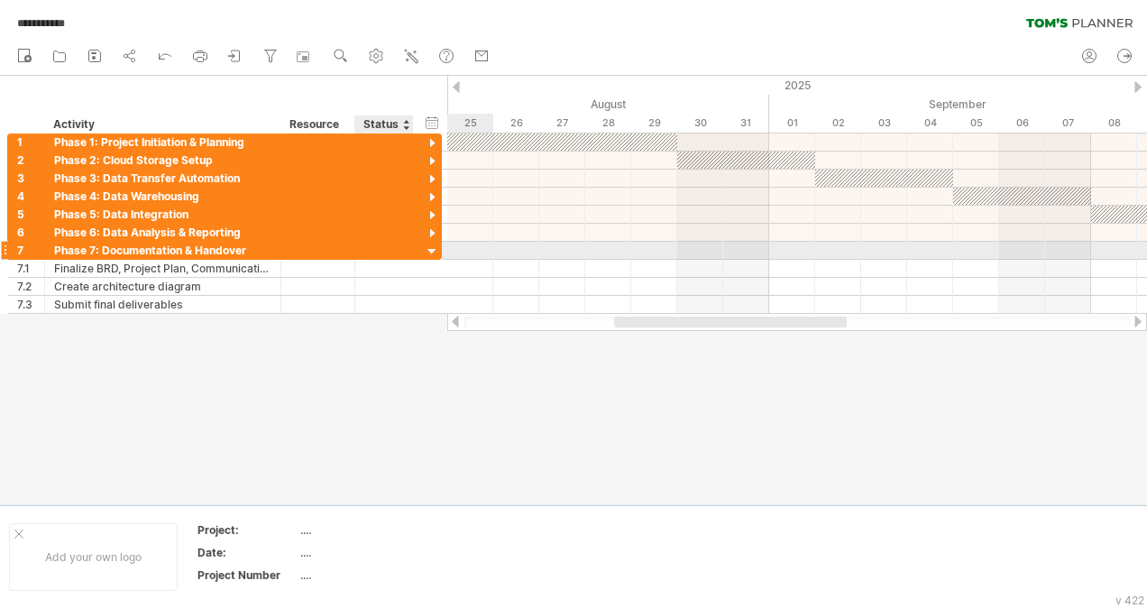
click at [430, 247] on div at bounding box center [432, 251] width 17 height 17
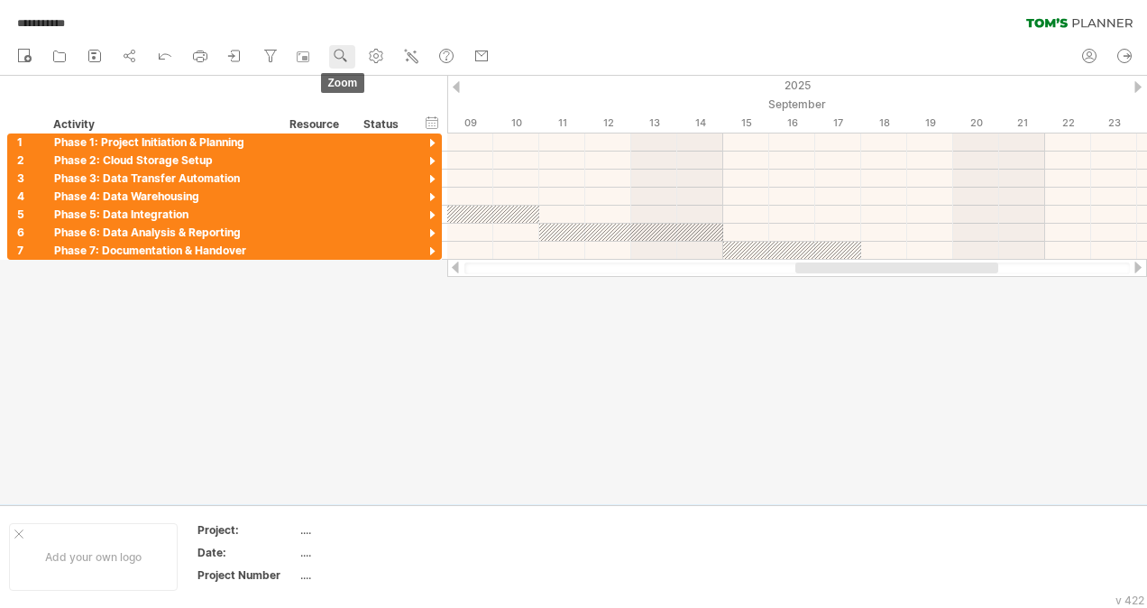
click at [334, 59] on use at bounding box center [341, 56] width 18 height 18
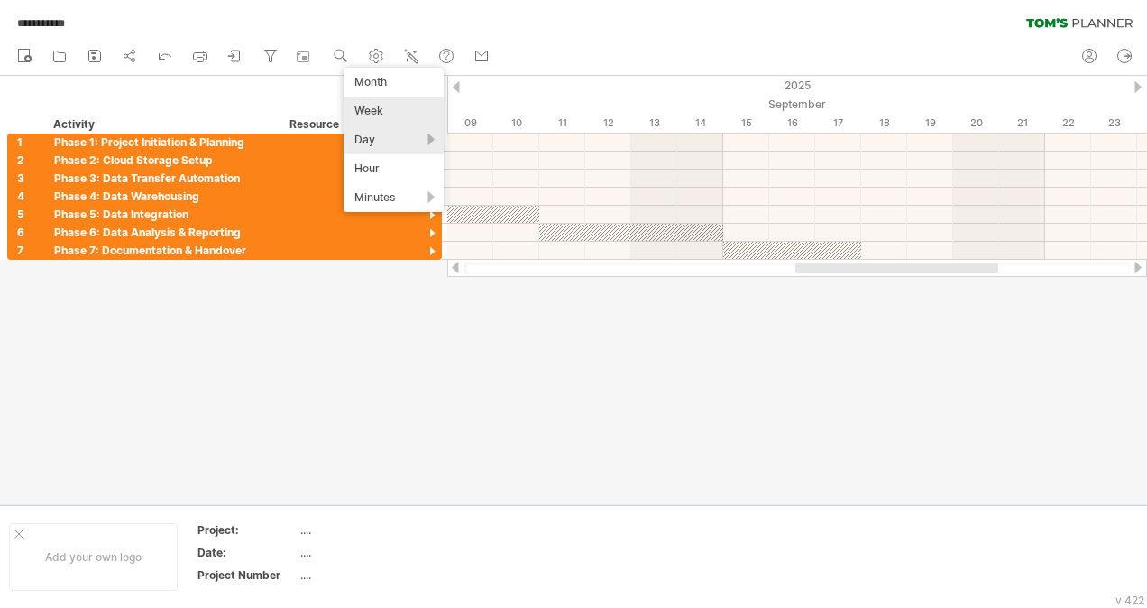
click at [368, 110] on div "Week" at bounding box center [393, 110] width 100 height 29
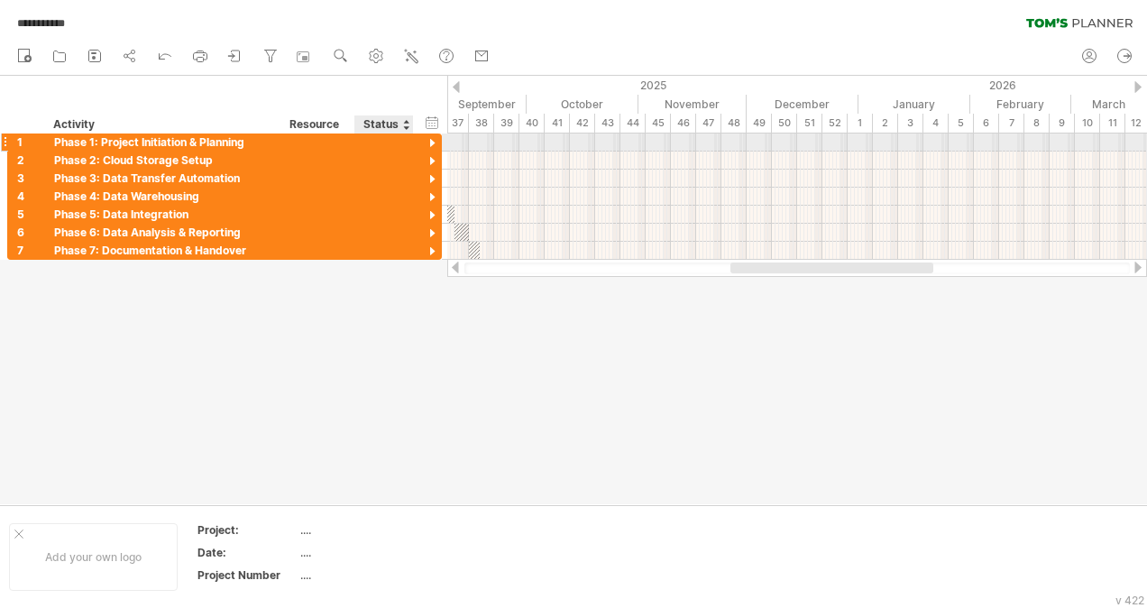
click at [430, 142] on div at bounding box center [432, 143] width 17 height 17
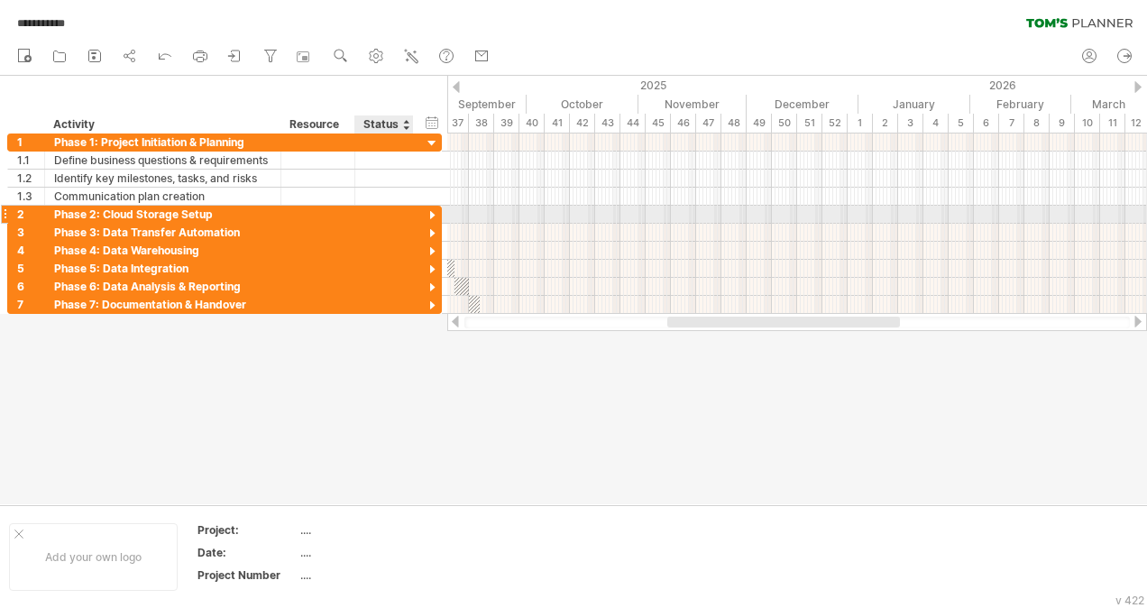
click at [428, 215] on div at bounding box center [432, 215] width 17 height 17
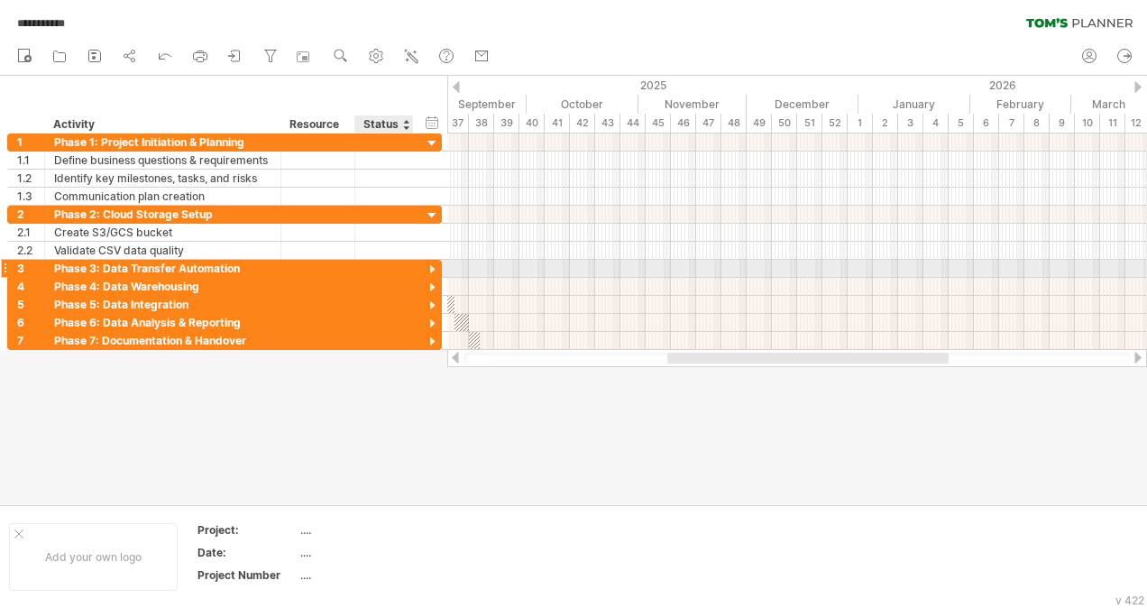
click at [430, 271] on div at bounding box center [432, 269] width 17 height 17
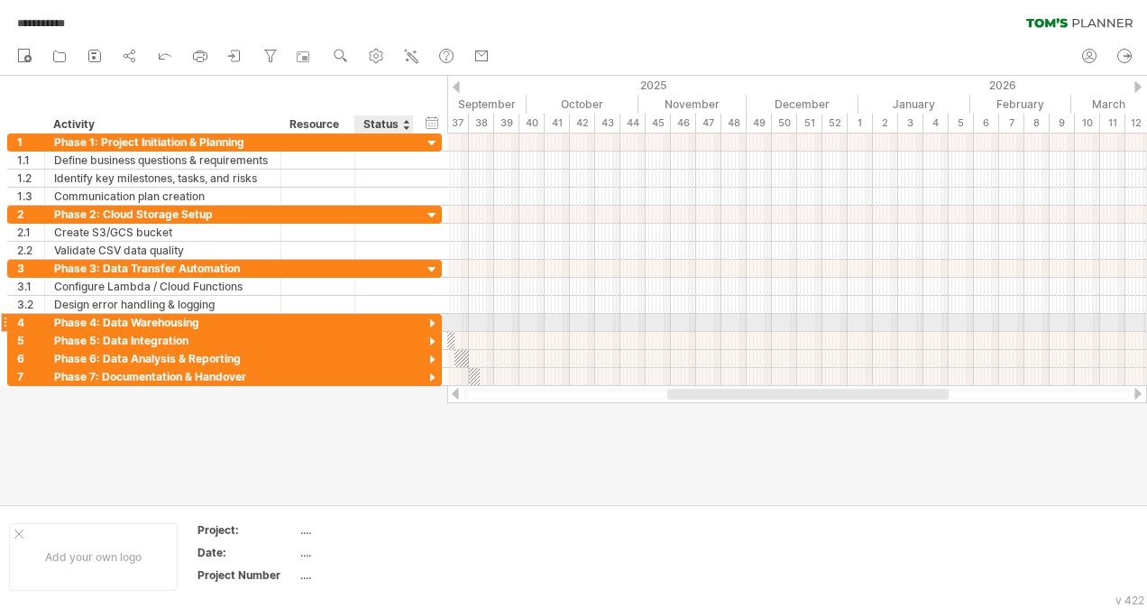
click at [430, 325] on div at bounding box center [432, 323] width 17 height 17
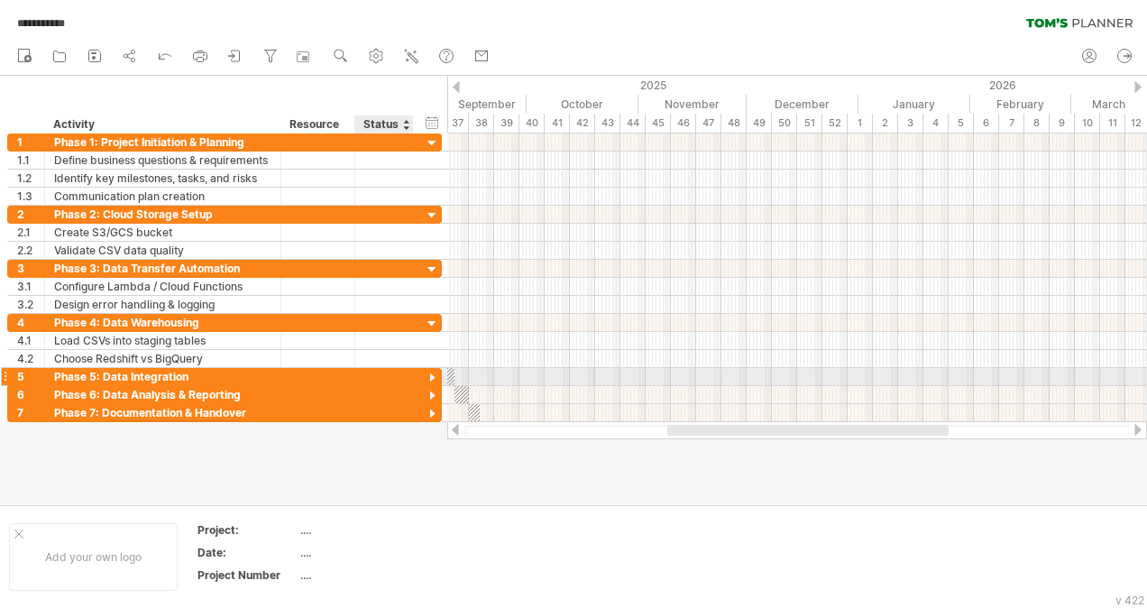
click at [429, 381] on div at bounding box center [432, 378] width 17 height 17
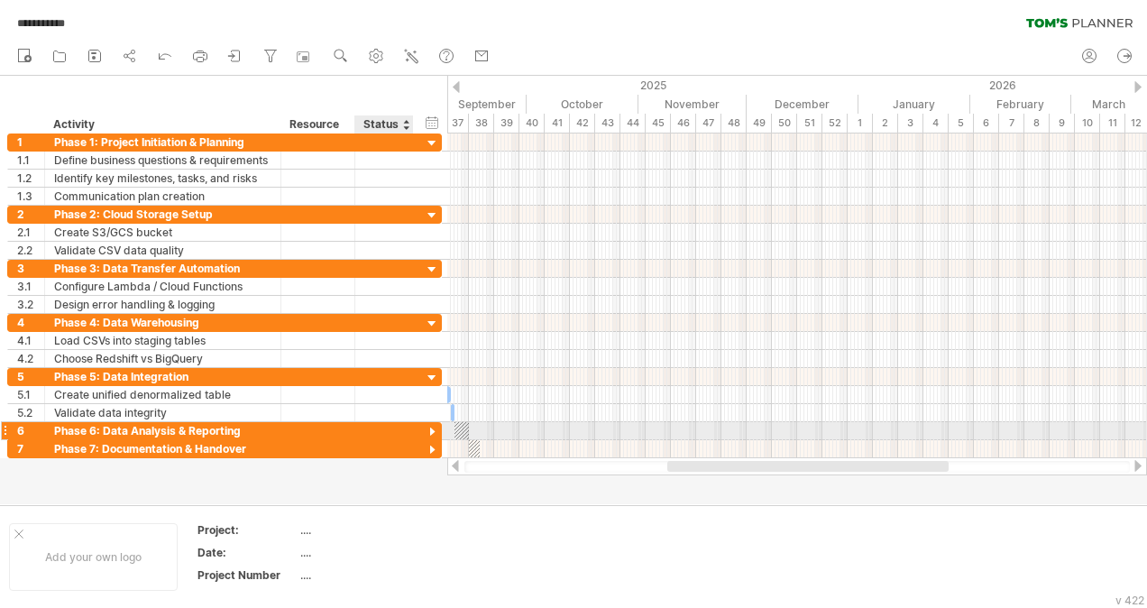
click at [434, 430] on div at bounding box center [432, 432] width 17 height 17
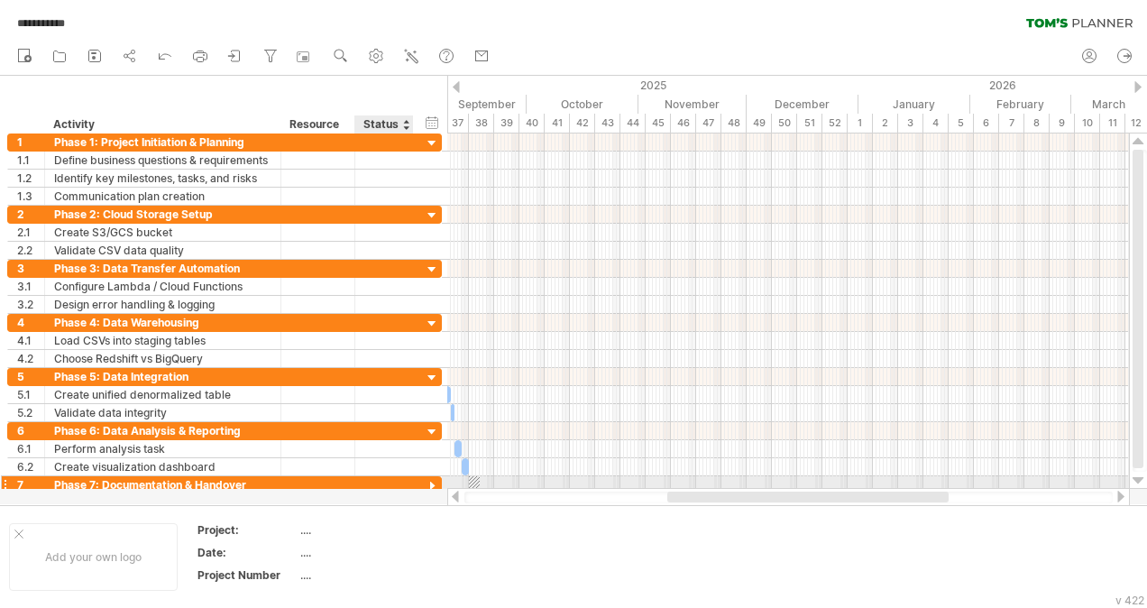
click at [434, 480] on div at bounding box center [432, 486] width 17 height 17
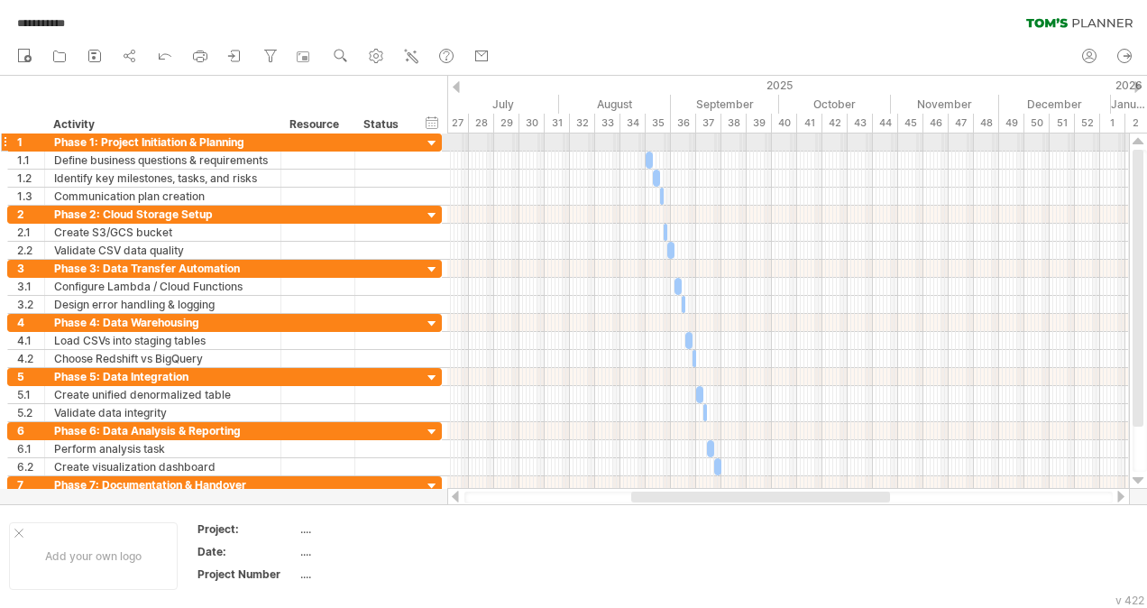
click at [428, 142] on div at bounding box center [432, 143] width 17 height 17
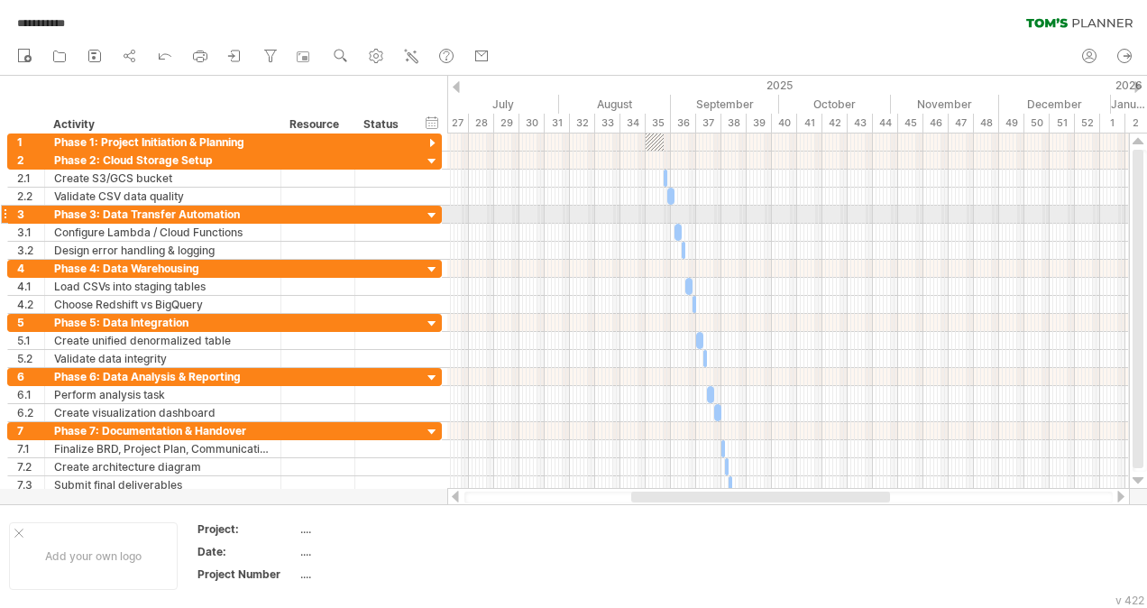
click at [434, 216] on div at bounding box center [432, 215] width 17 height 17
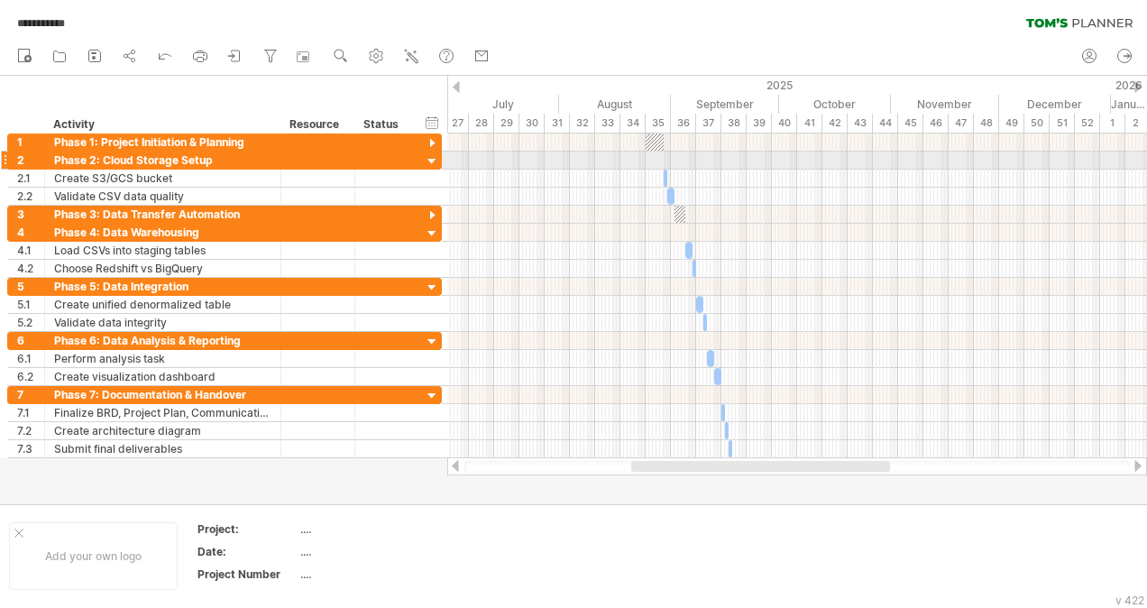
click at [433, 160] on div at bounding box center [432, 161] width 17 height 17
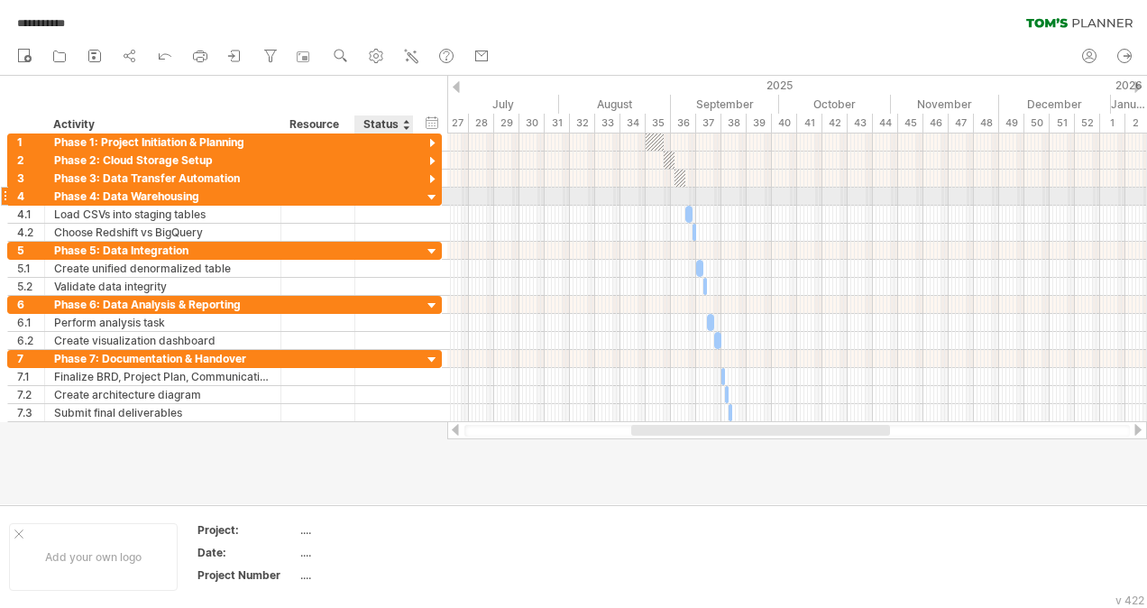
click at [431, 196] on div at bounding box center [432, 197] width 17 height 17
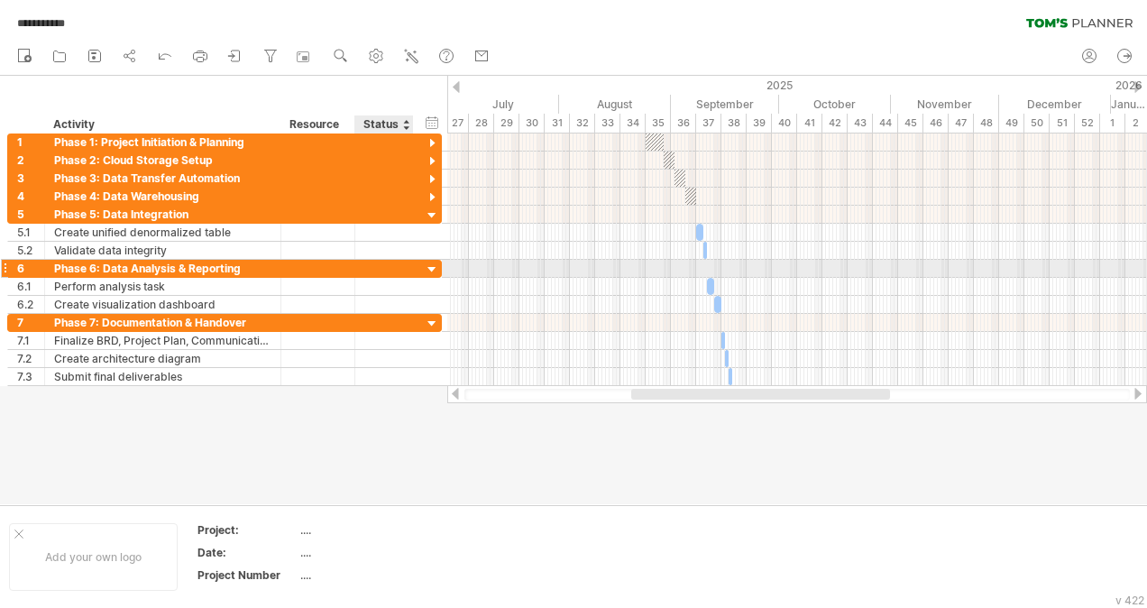
click at [432, 265] on div at bounding box center [432, 269] width 17 height 17
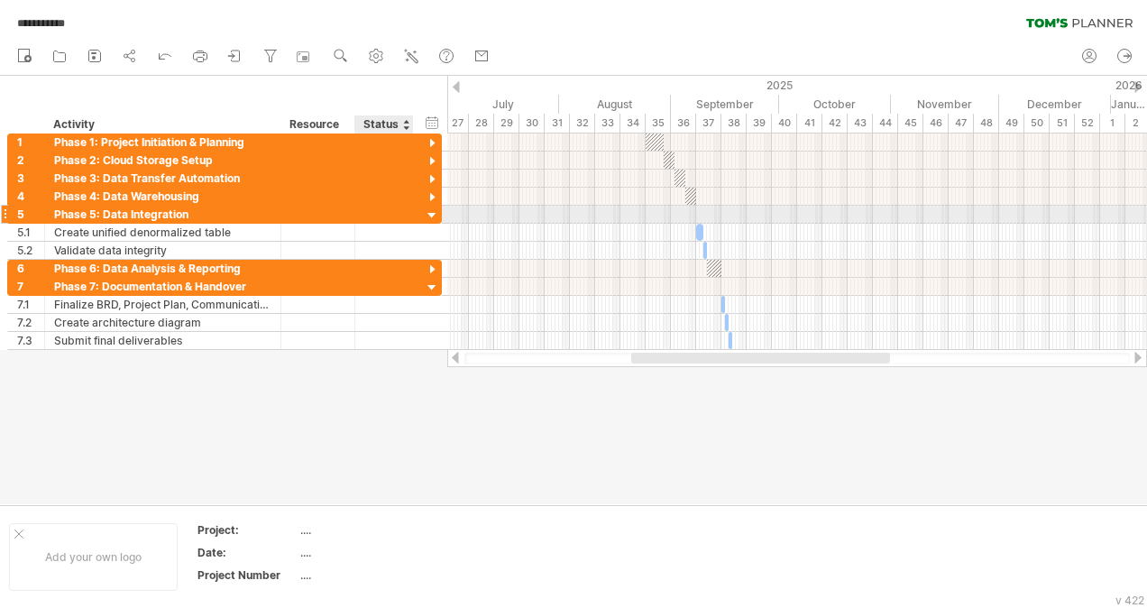
click at [432, 212] on div at bounding box center [432, 215] width 17 height 17
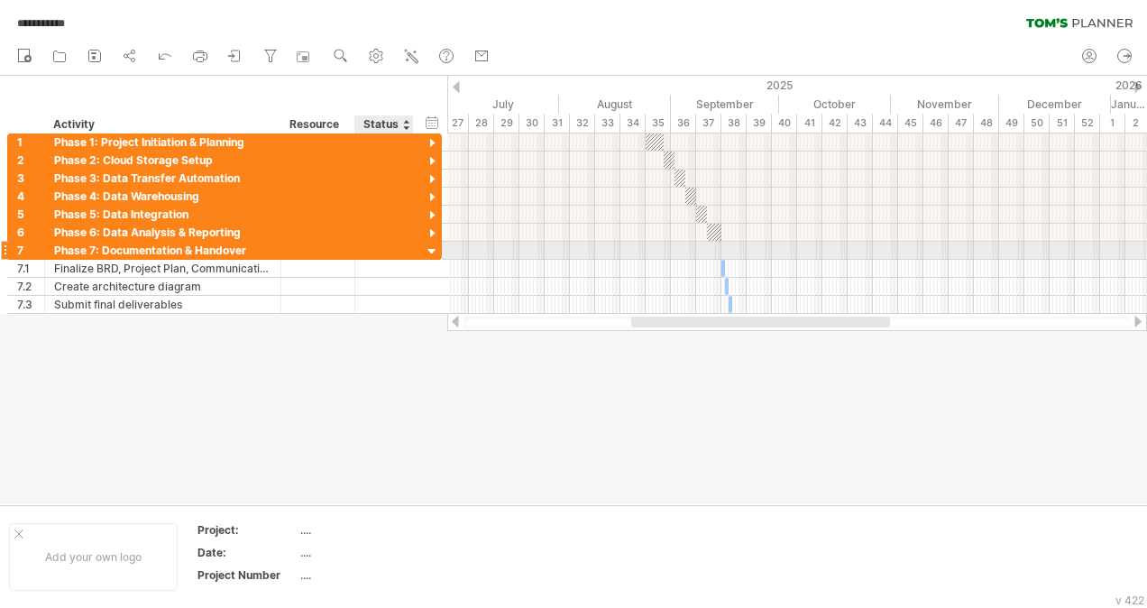
click at [434, 247] on div at bounding box center [432, 251] width 17 height 17
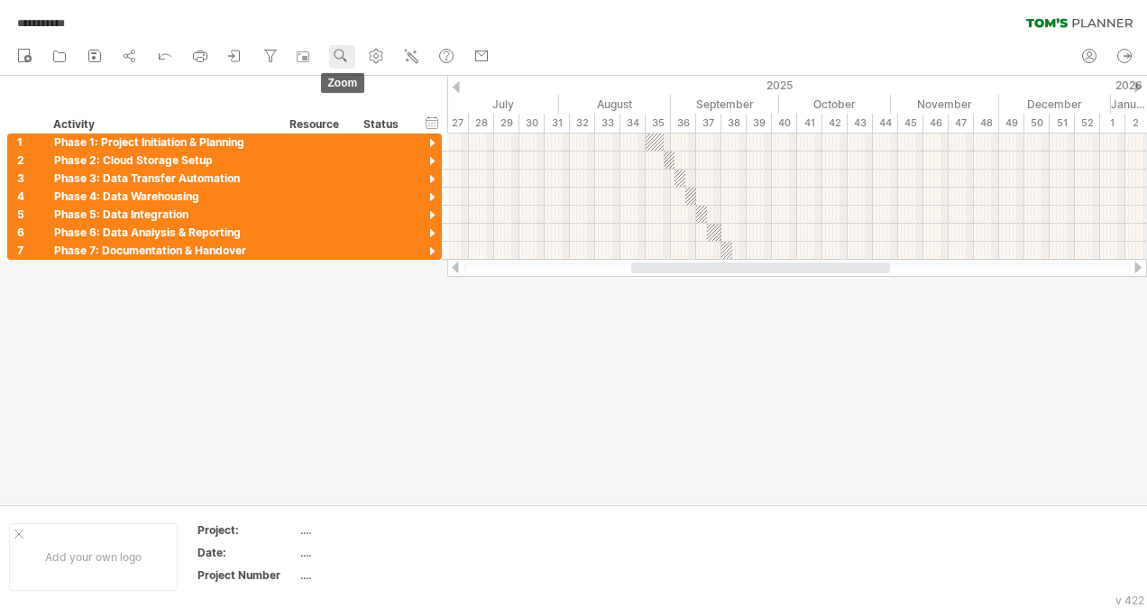
click at [336, 53] on use at bounding box center [341, 56] width 18 height 18
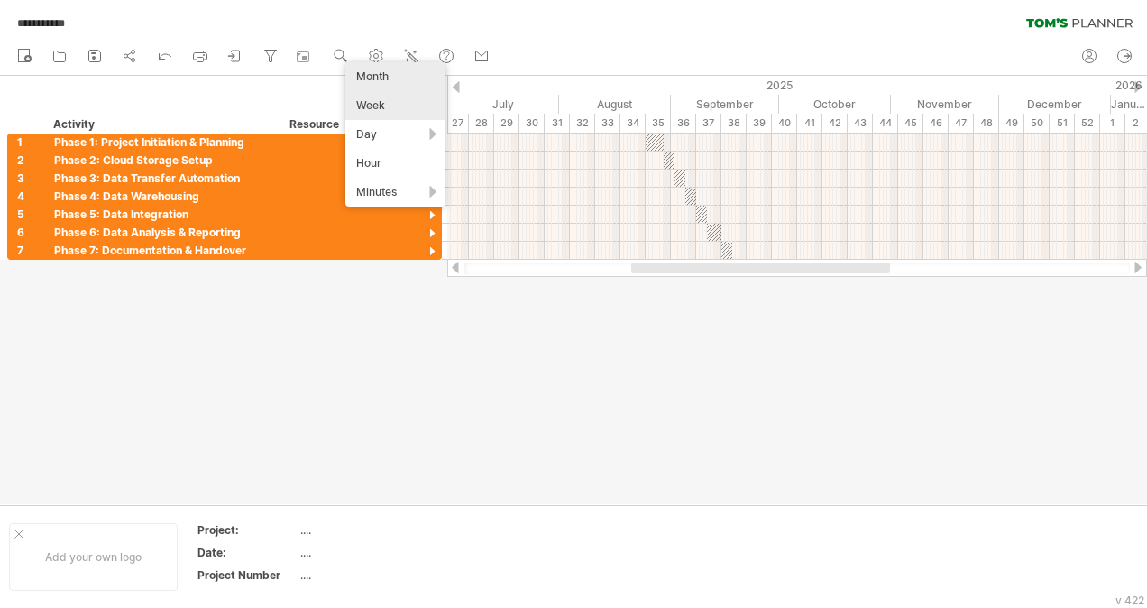
click at [391, 78] on div "Month" at bounding box center [395, 76] width 100 height 29
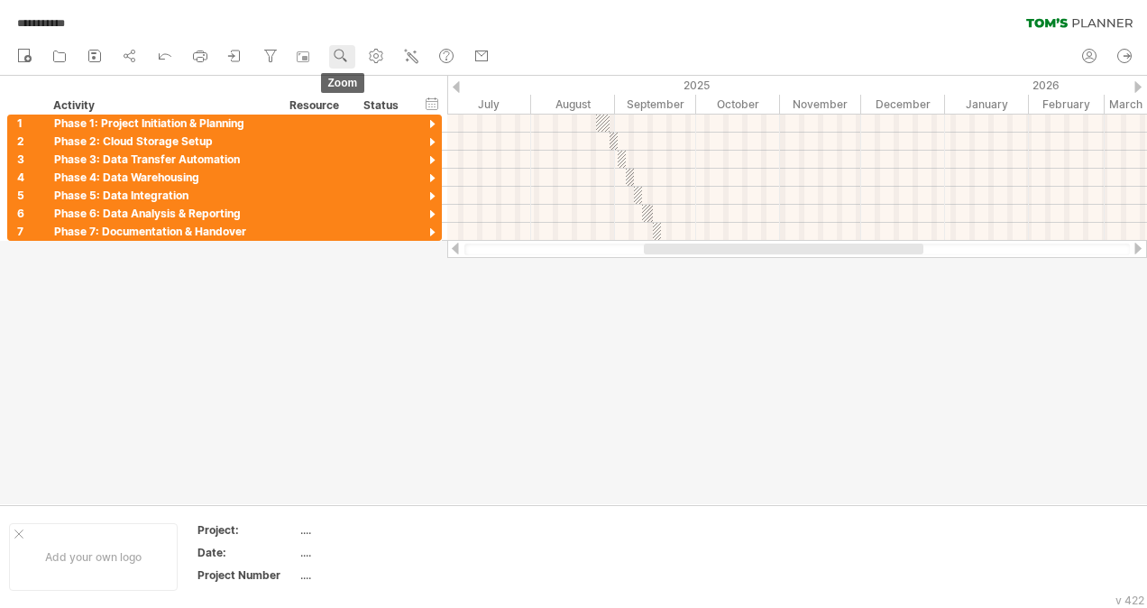
click at [343, 59] on use at bounding box center [341, 56] width 18 height 18
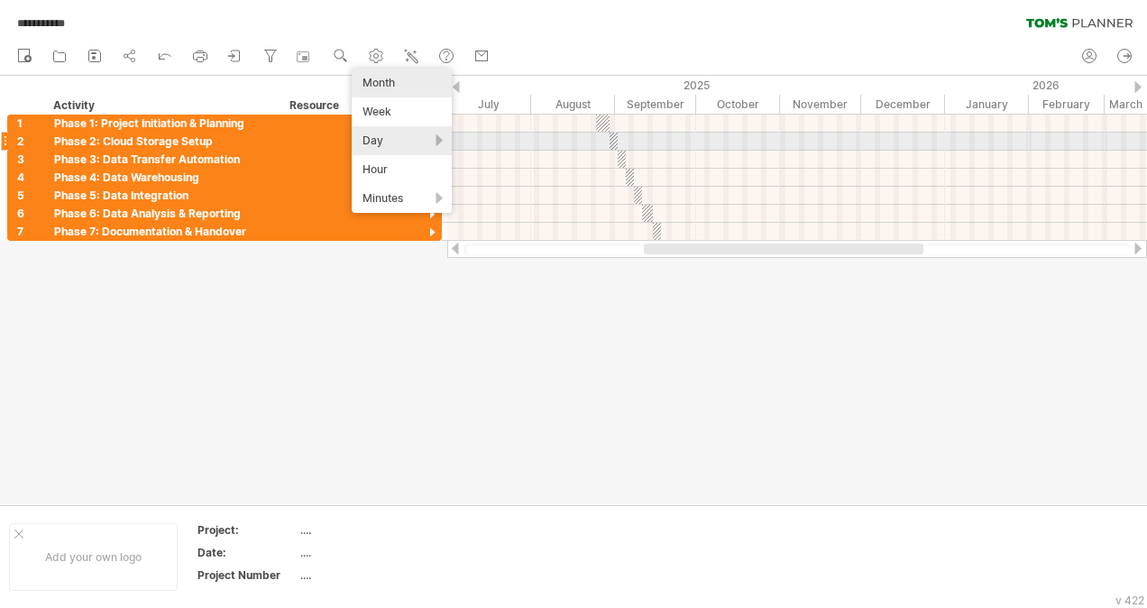
click at [398, 133] on div "Day" at bounding box center [402, 140] width 100 height 29
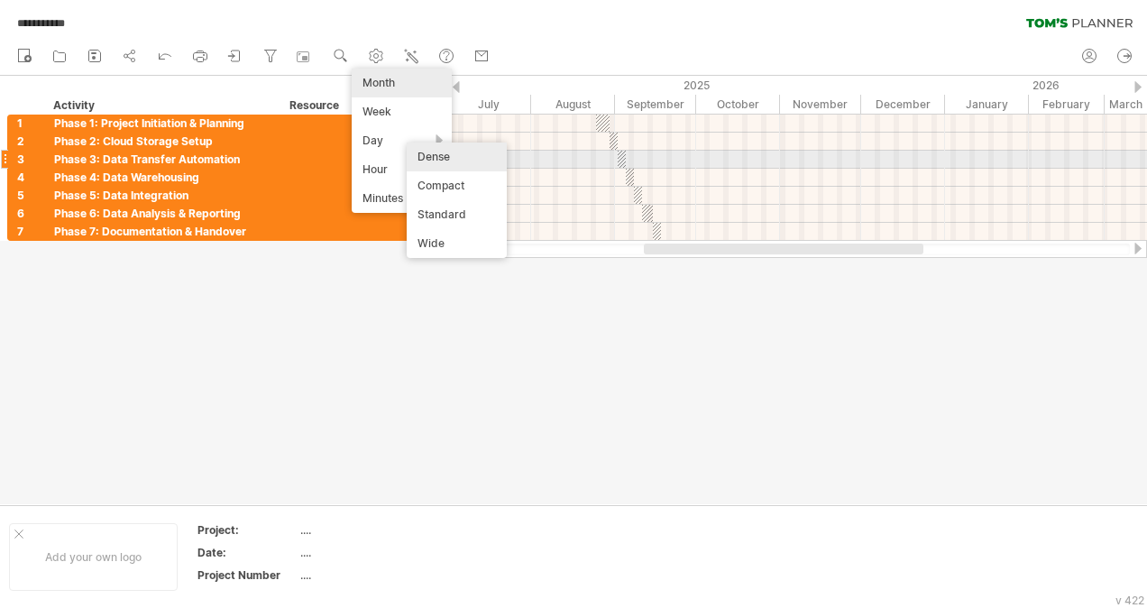
click at [461, 151] on div "Dense" at bounding box center [457, 156] width 100 height 29
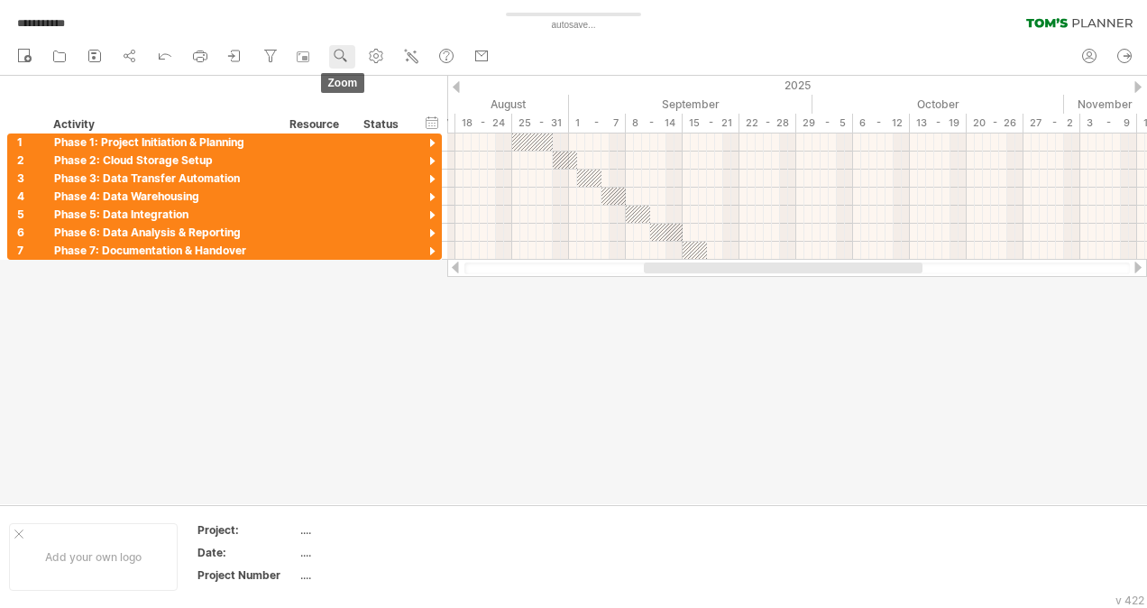
click at [347, 50] on use at bounding box center [341, 56] width 18 height 18
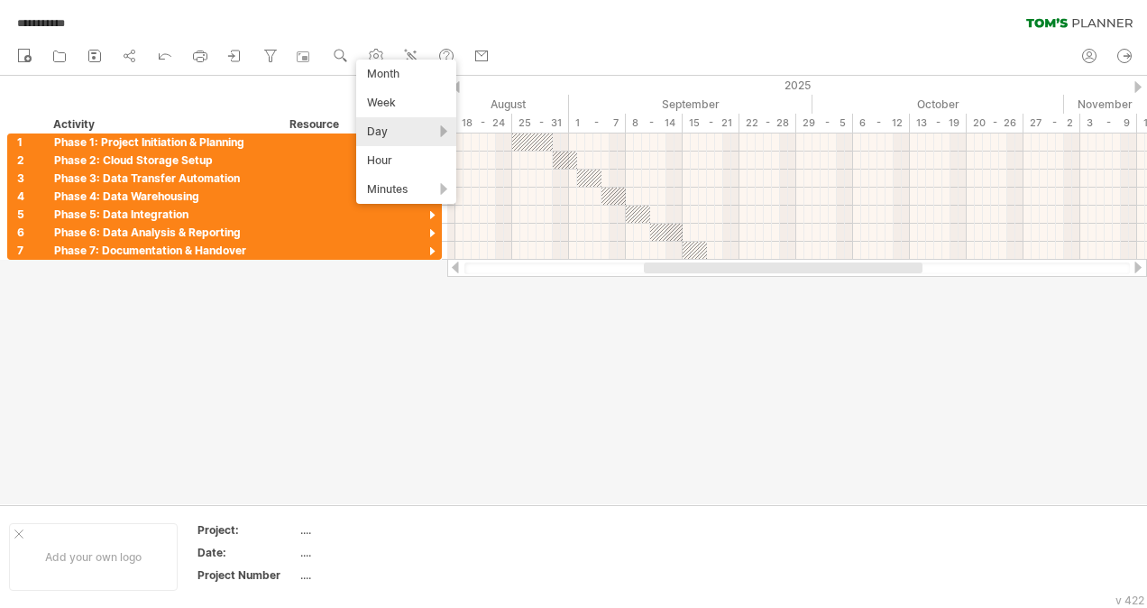
click at [435, 126] on div "Day" at bounding box center [406, 131] width 100 height 29
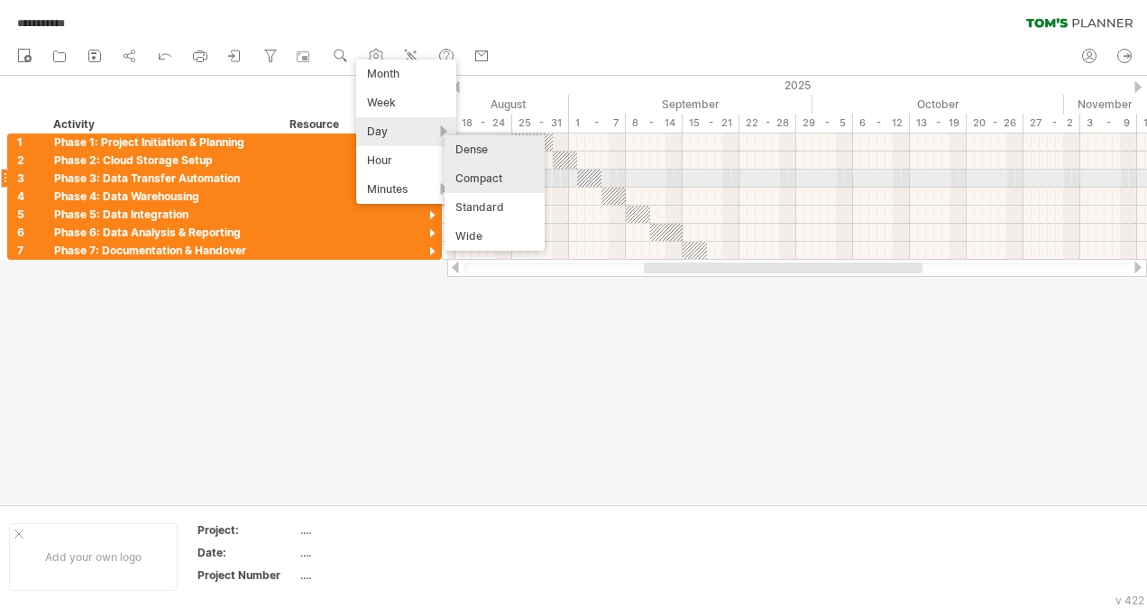
click at [498, 181] on div "Compact" at bounding box center [494, 178] width 100 height 29
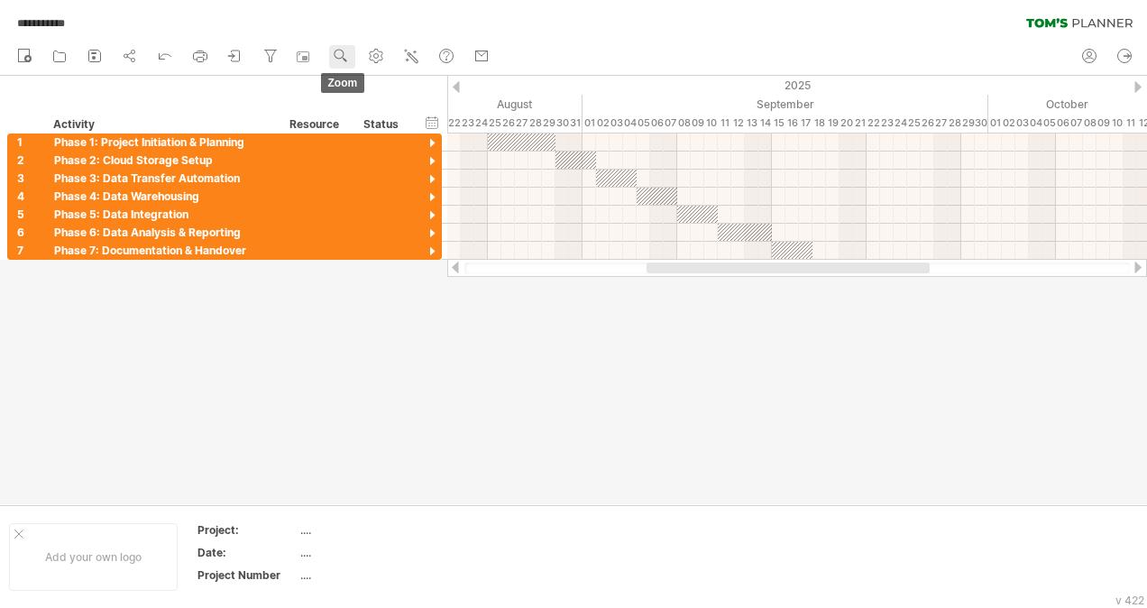
click at [340, 59] on circle at bounding box center [339, 54] width 13 height 13
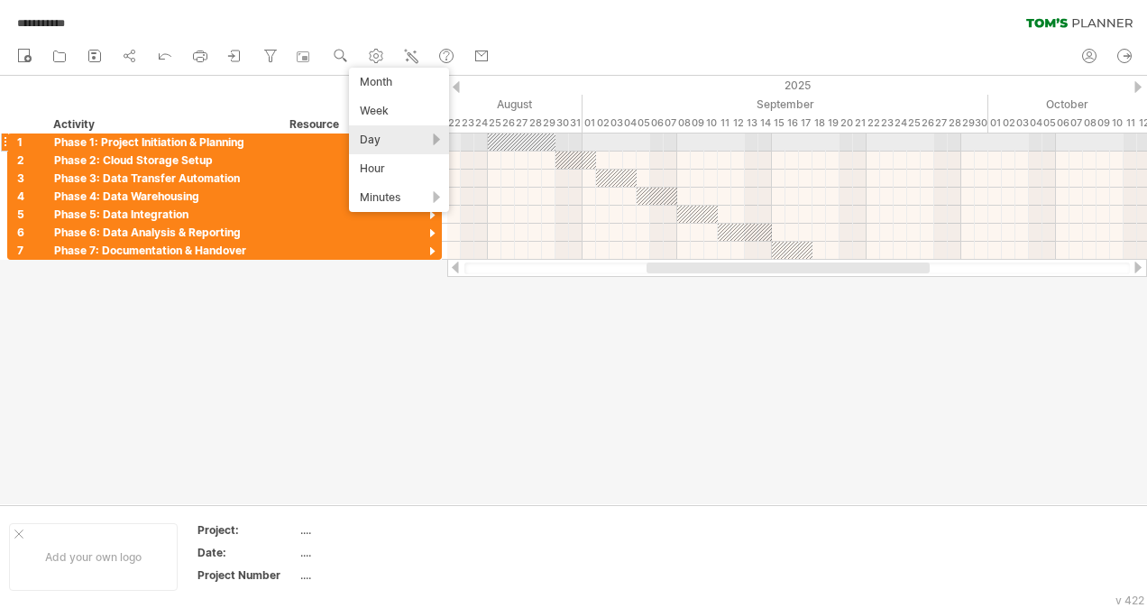
click at [425, 141] on div "Day" at bounding box center [399, 139] width 100 height 29
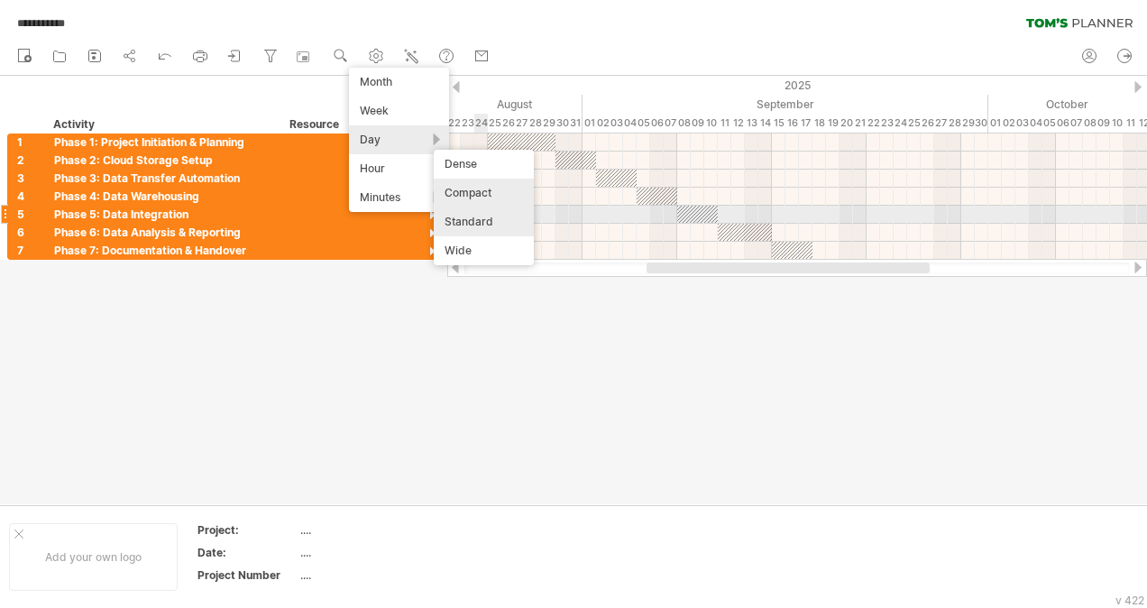
click at [507, 217] on div "Standard" at bounding box center [484, 221] width 100 height 29
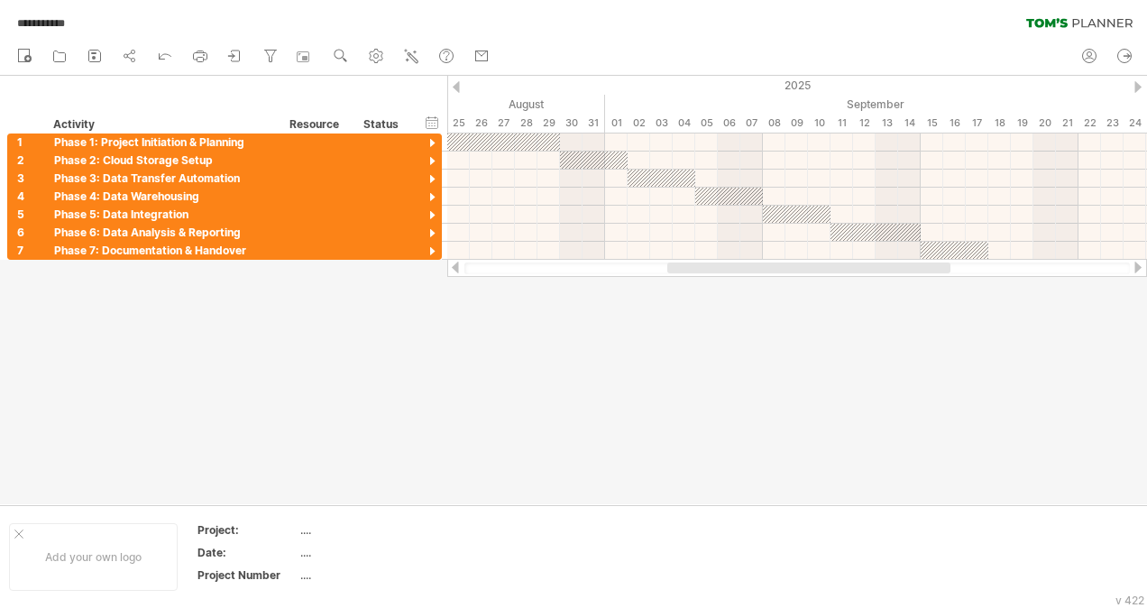
drag, startPoint x: 747, startPoint y: 263, endPoint x: 777, endPoint y: 261, distance: 29.9
click at [777, 261] on div at bounding box center [797, 268] width 700 height 18
click at [682, 381] on div at bounding box center [573, 290] width 1147 height 428
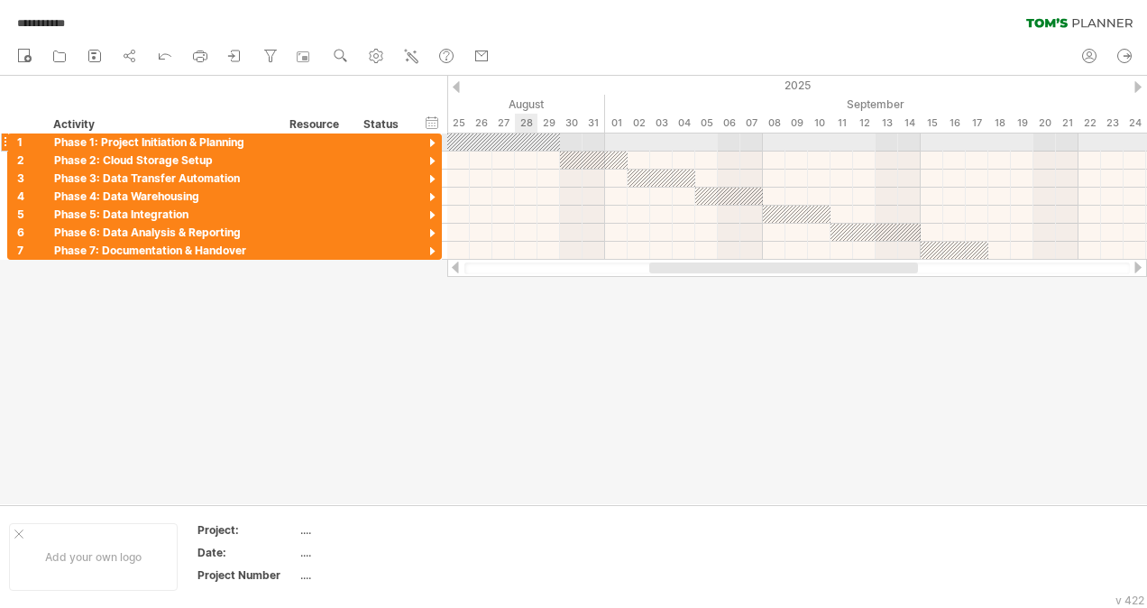
click at [530, 139] on div at bounding box center [503, 141] width 113 height 17
click at [484, 142] on div at bounding box center [503, 141] width 113 height 17
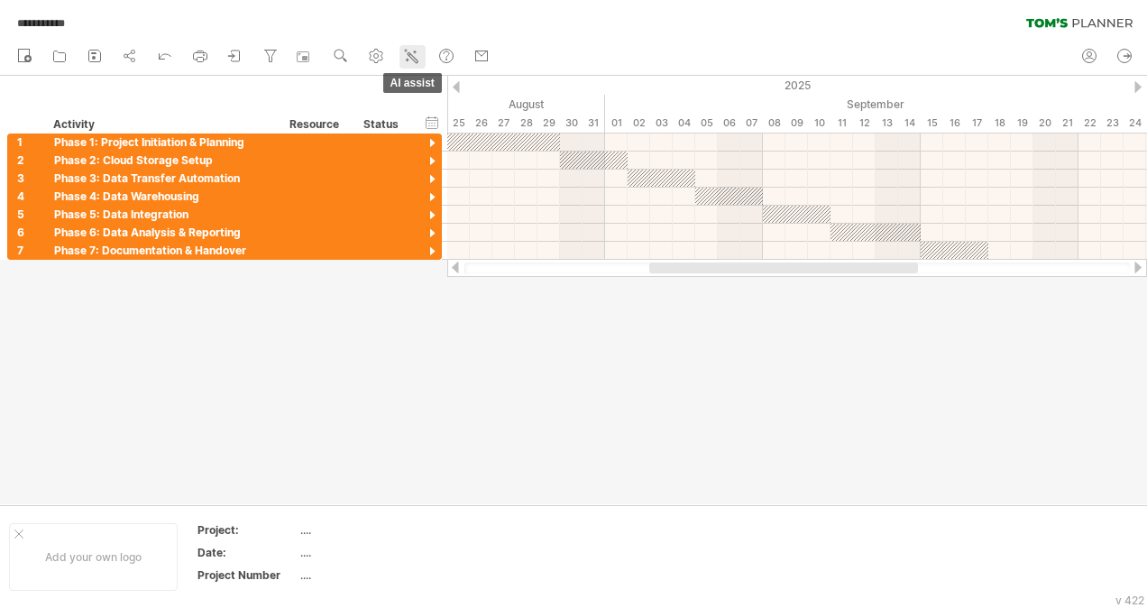
click at [408, 54] on icon at bounding box center [411, 56] width 18 height 18
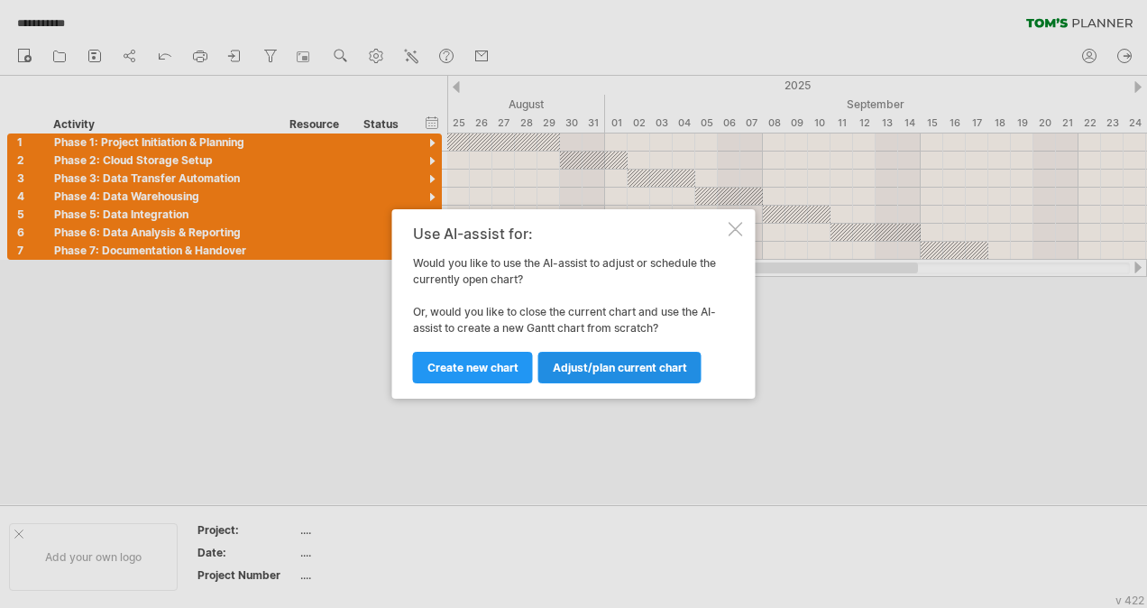
click at [597, 361] on span "Adjust/plan current chart" at bounding box center [620, 368] width 134 height 14
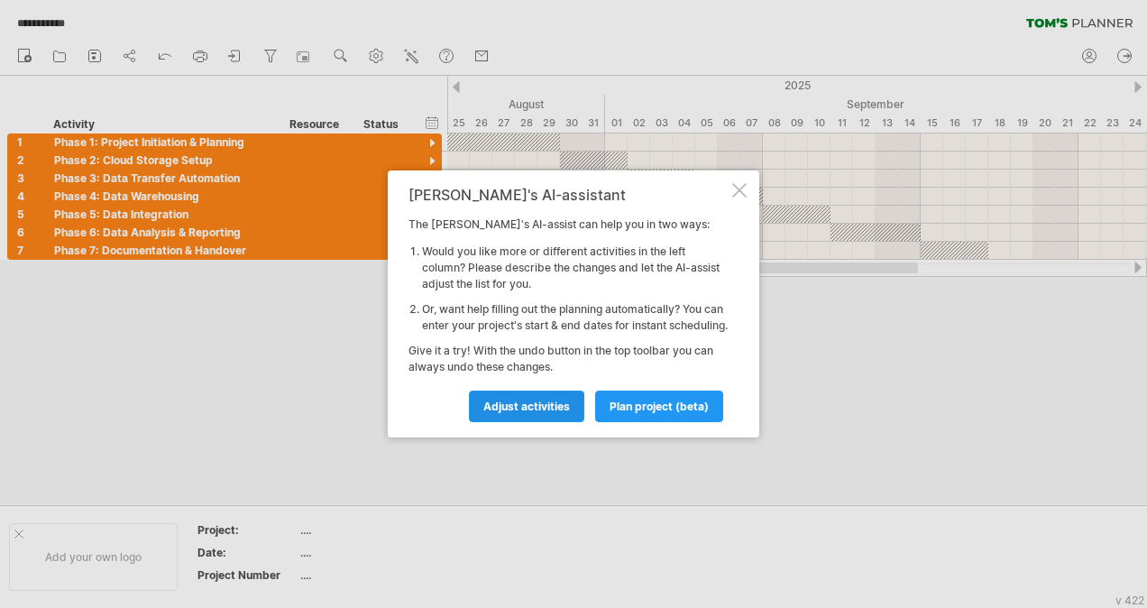
click at [568, 413] on span "Adjust activities" at bounding box center [526, 406] width 87 height 14
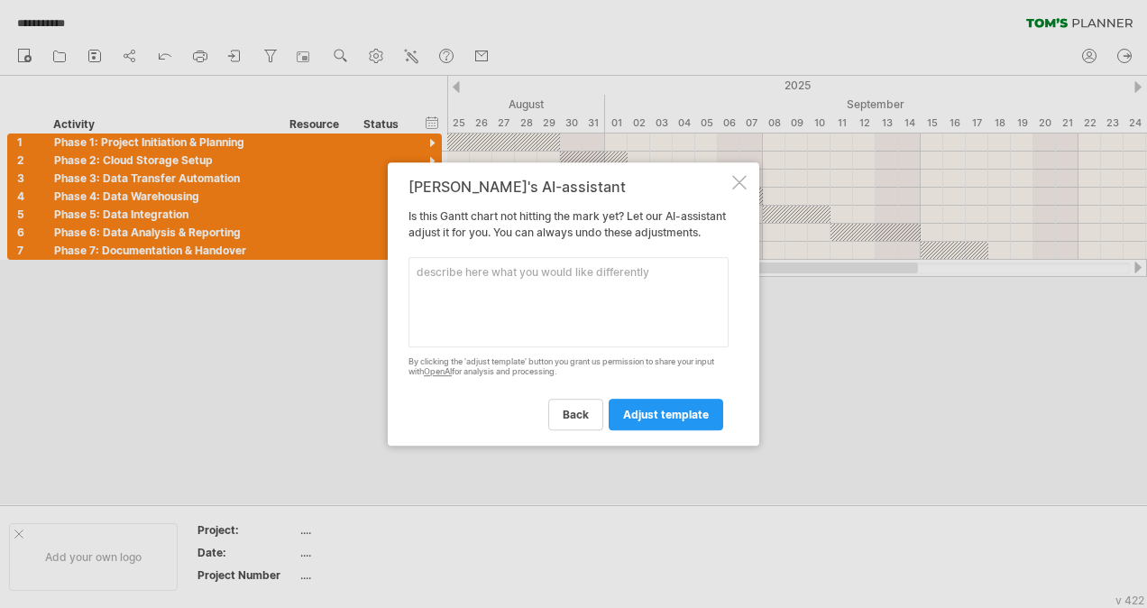
click at [573, 297] on textarea at bounding box center [568, 302] width 320 height 90
type textarea "colur differently"
click at [650, 412] on link "adjust template" at bounding box center [665, 414] width 114 height 32
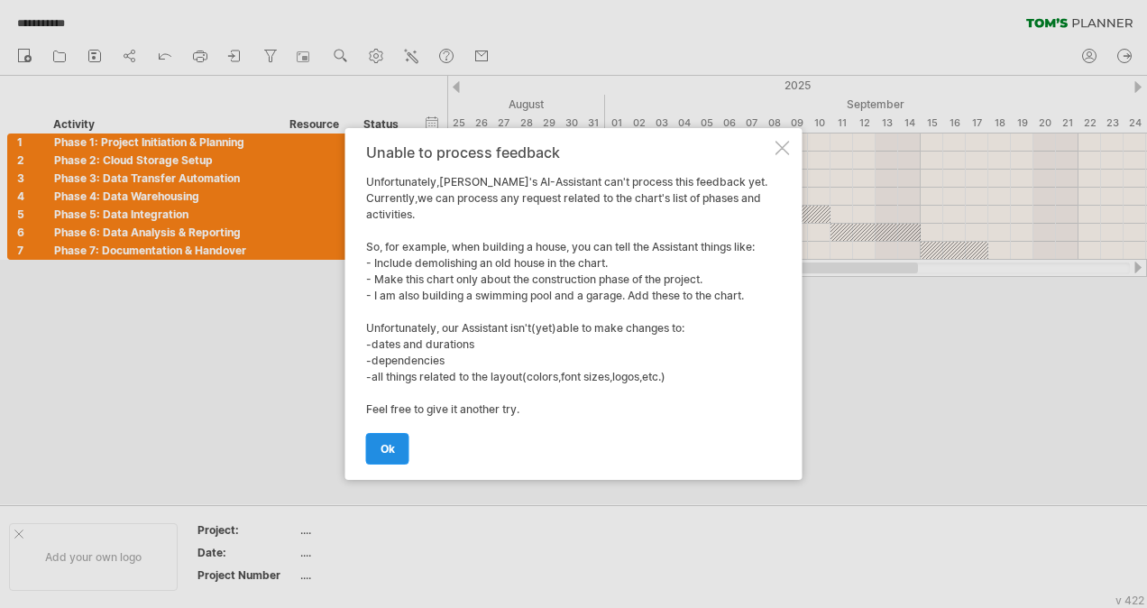
click at [401, 443] on link "ok" at bounding box center [387, 449] width 43 height 32
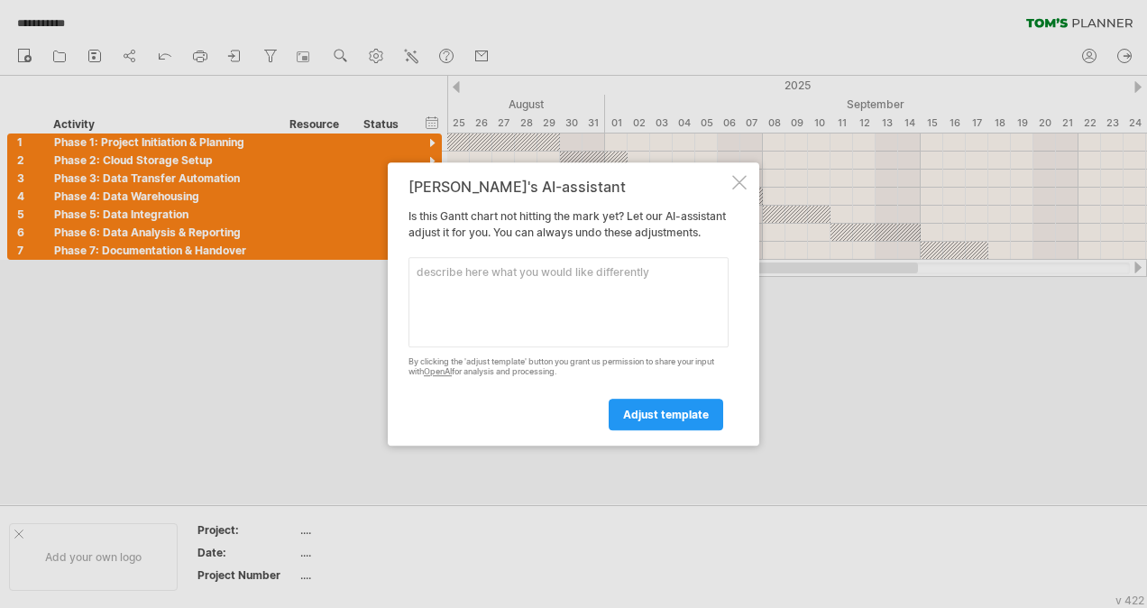
click at [734, 176] on div at bounding box center [739, 182] width 14 height 14
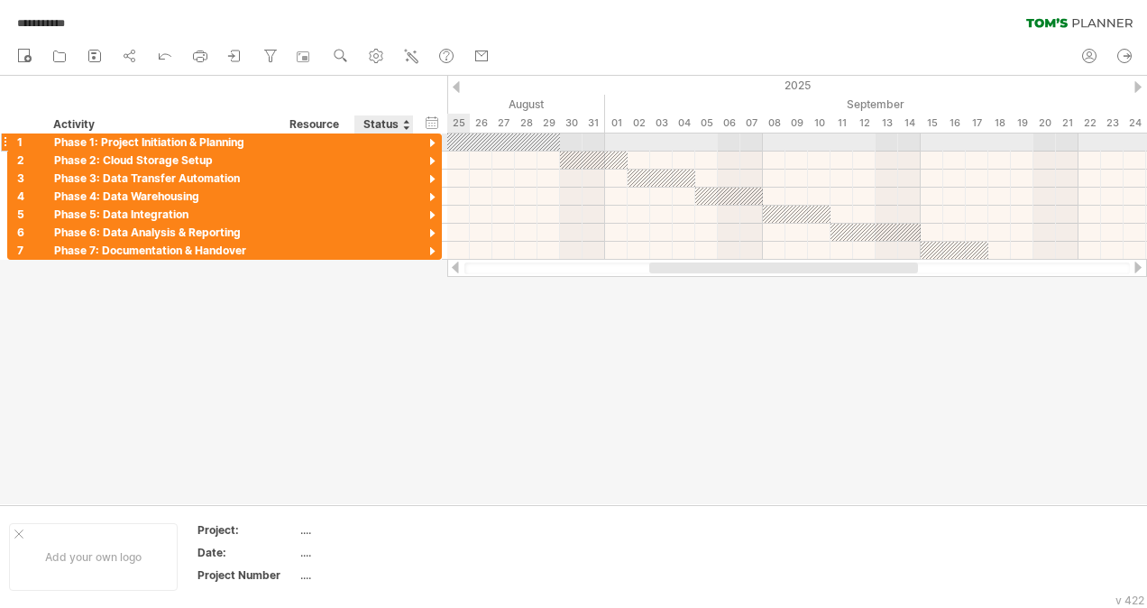
click at [430, 141] on div at bounding box center [432, 143] width 17 height 17
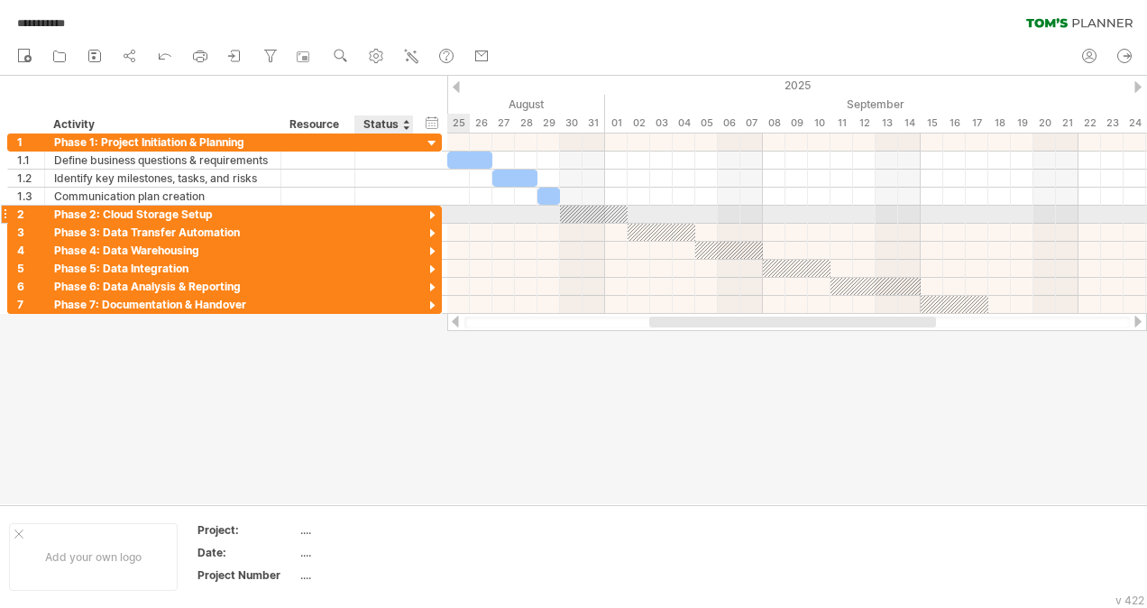
click at [431, 216] on div at bounding box center [432, 215] width 17 height 17
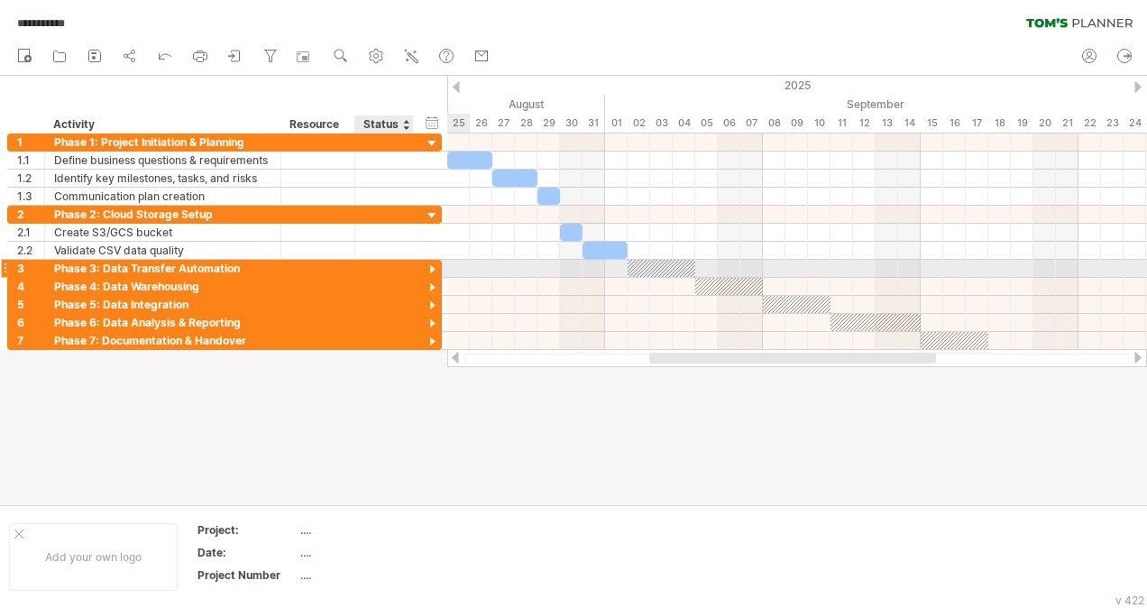
click at [435, 273] on div at bounding box center [432, 269] width 17 height 17
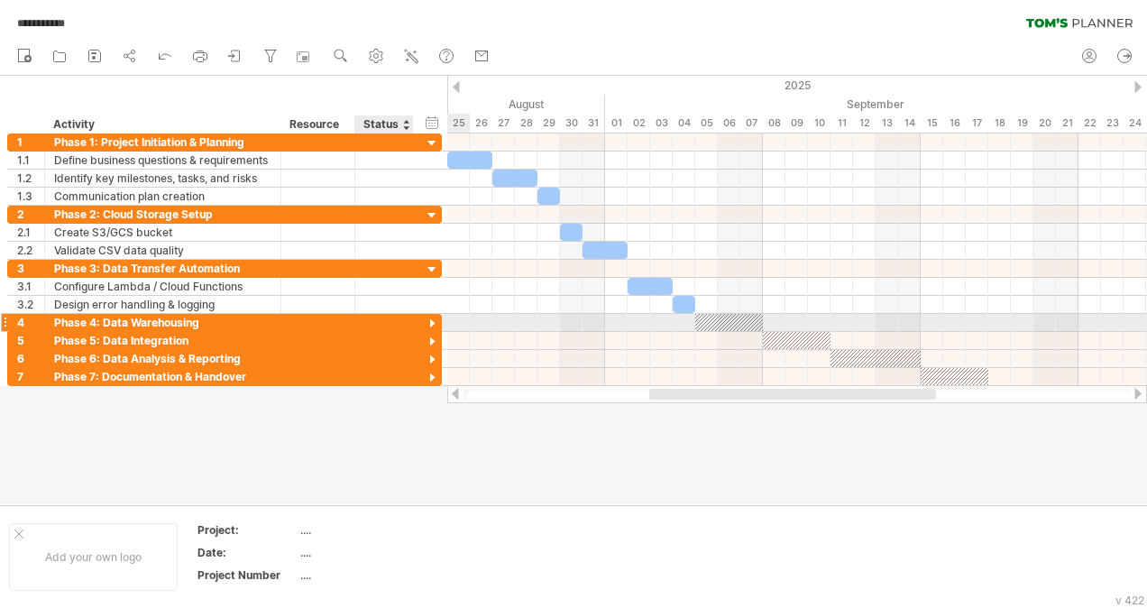
click at [427, 327] on div at bounding box center [432, 323] width 17 height 17
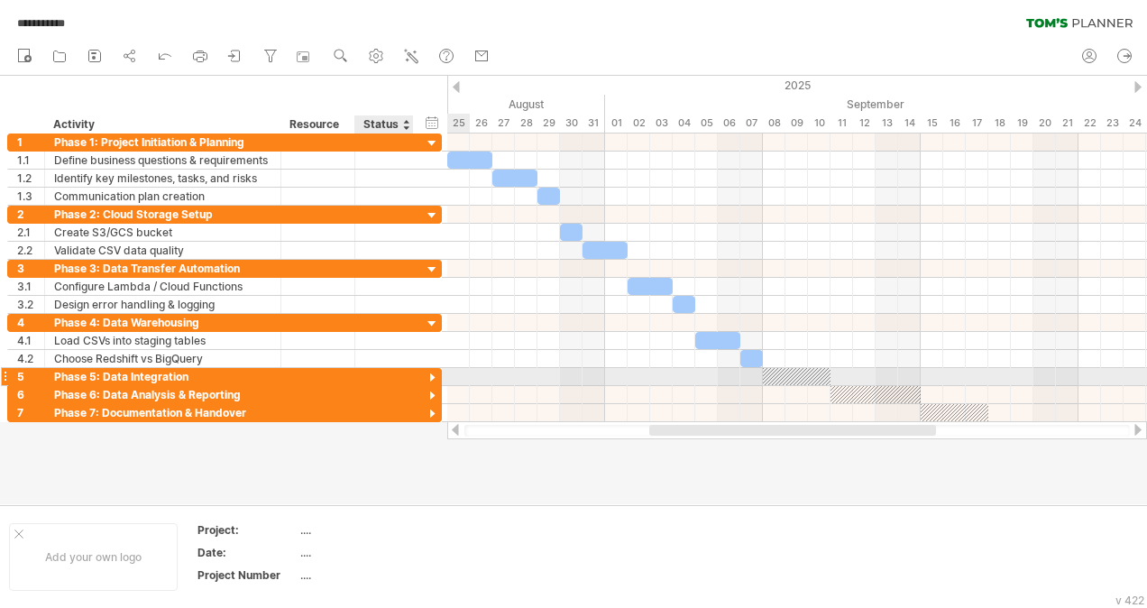
click at [434, 374] on div at bounding box center [432, 378] width 17 height 17
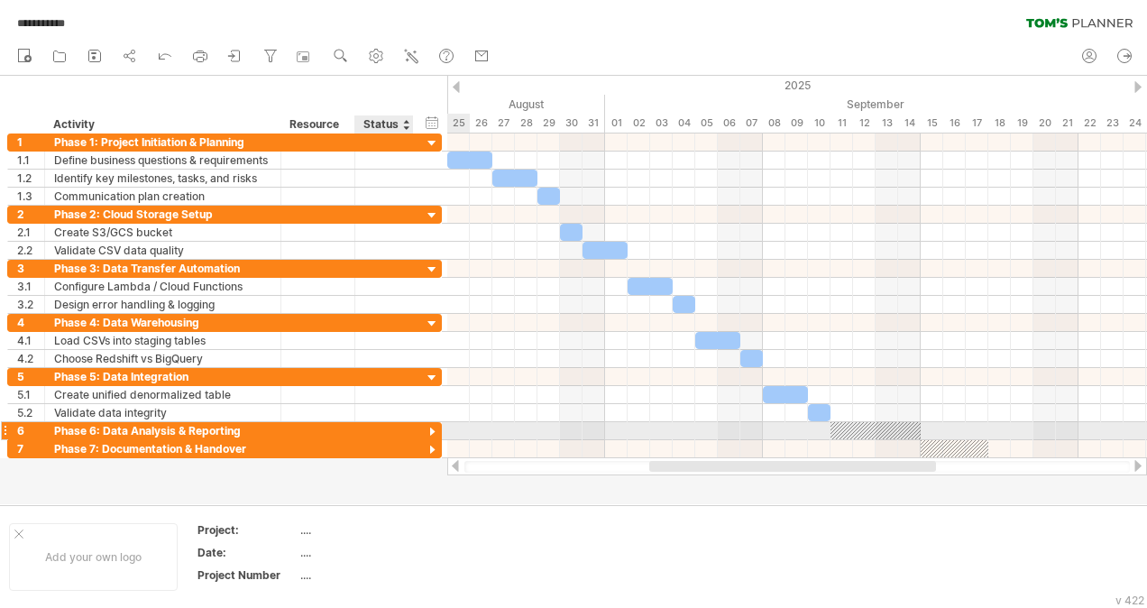
click at [434, 430] on div at bounding box center [432, 432] width 17 height 17
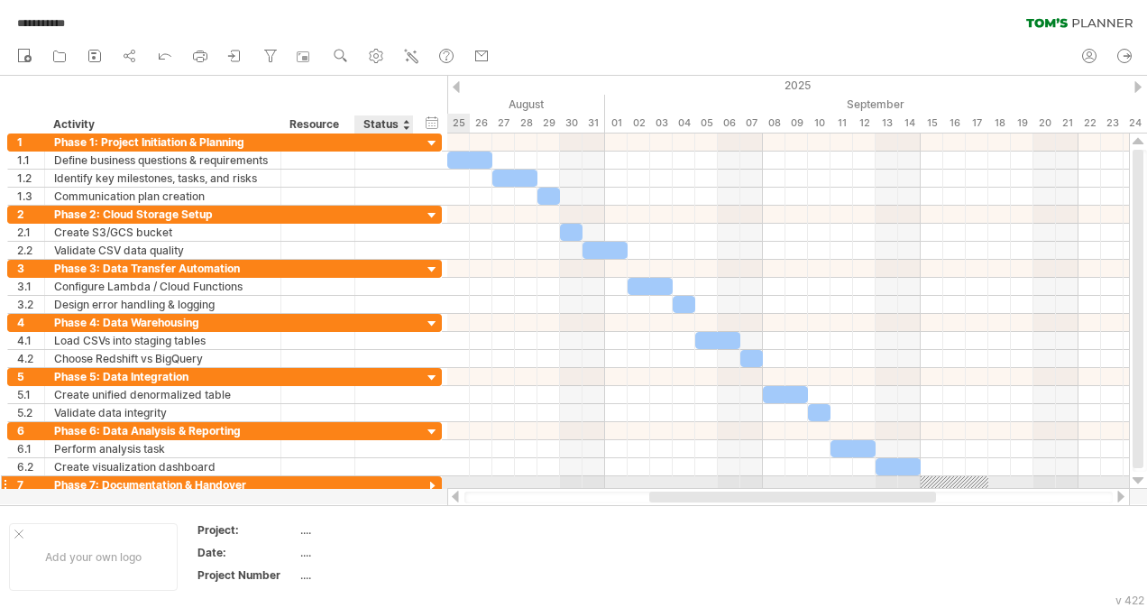
click at [434, 480] on div at bounding box center [432, 486] width 17 height 17
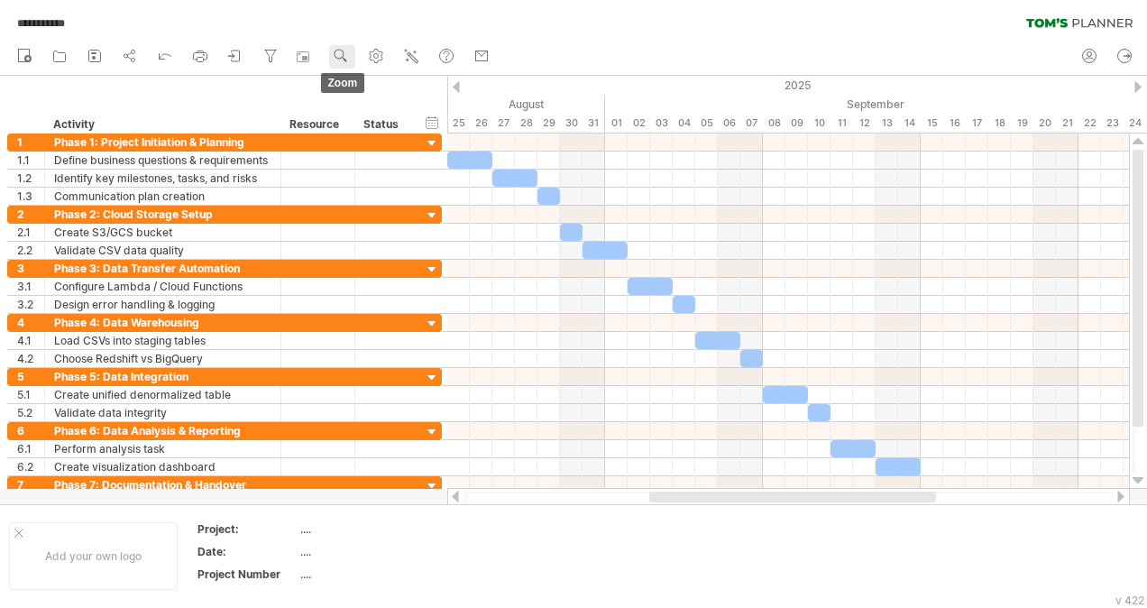
click at [339, 53] on use at bounding box center [341, 56] width 18 height 18
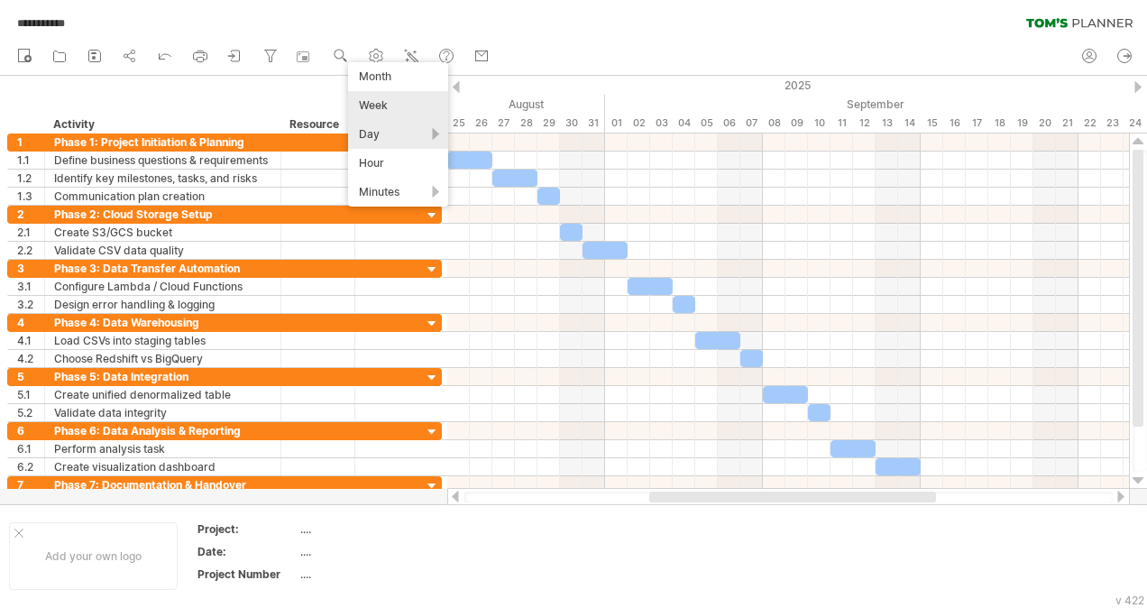
click at [389, 104] on div "Week" at bounding box center [398, 105] width 100 height 29
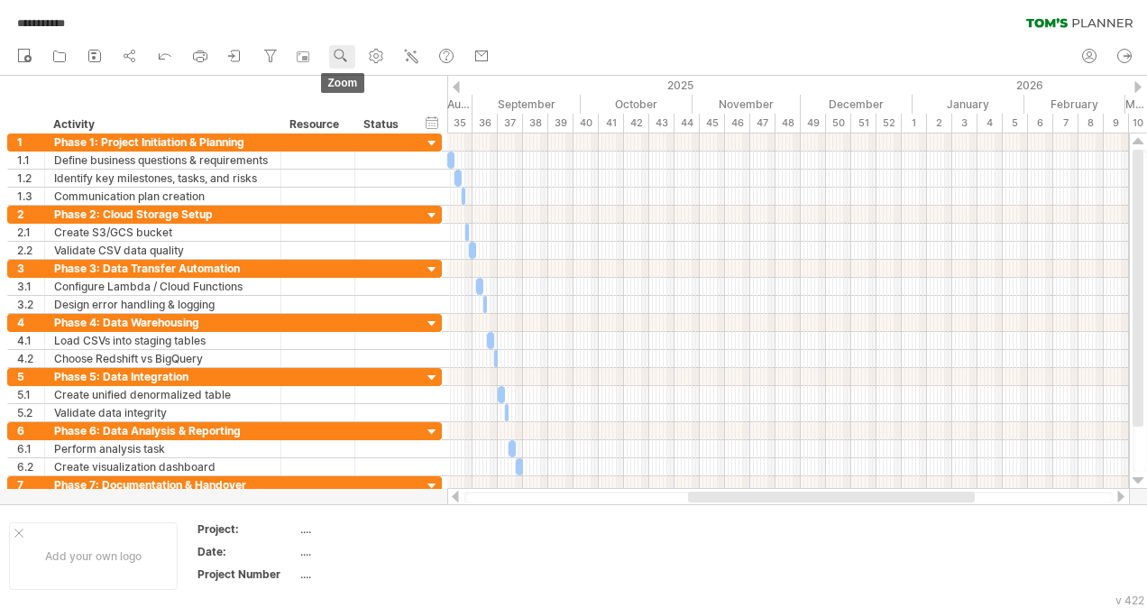
click at [339, 56] on use at bounding box center [341, 56] width 18 height 18
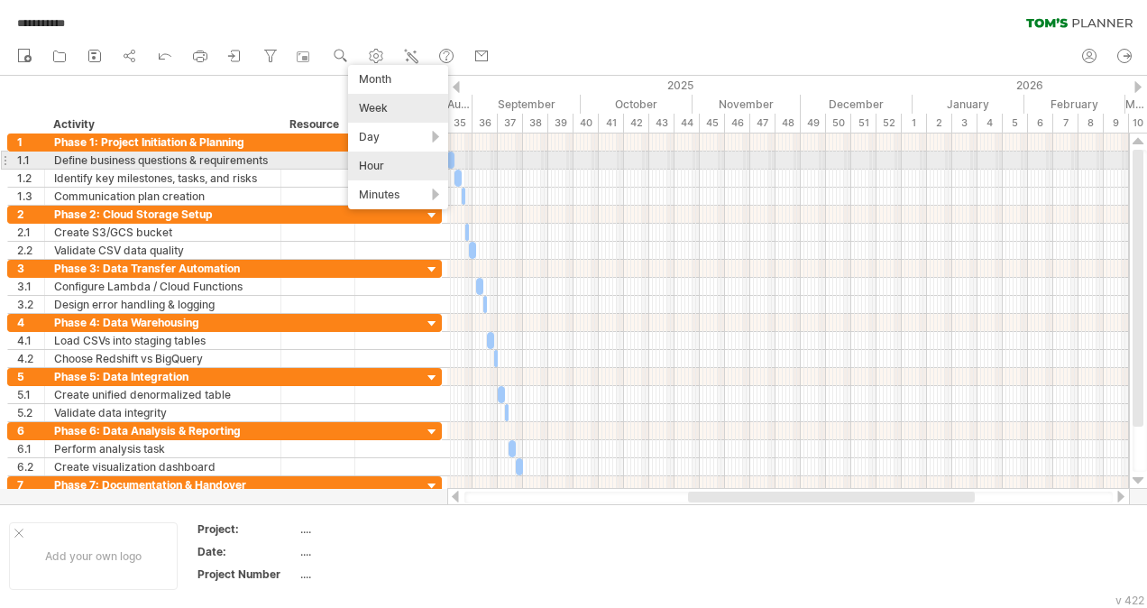
click at [393, 157] on div "Hour" at bounding box center [398, 165] width 100 height 29
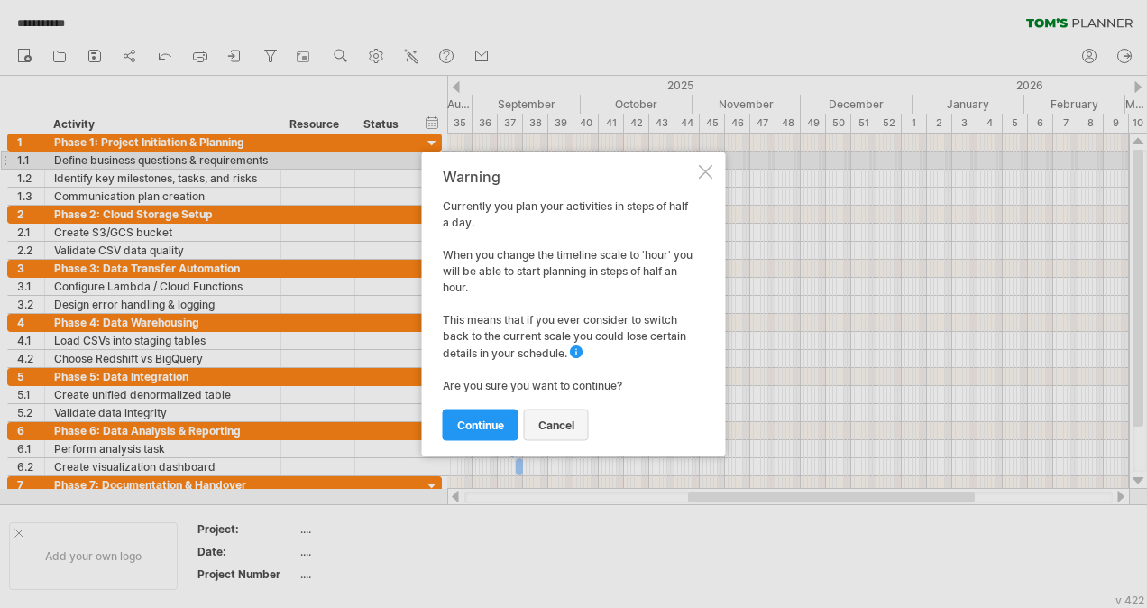
click at [562, 422] on span "cancel" at bounding box center [556, 425] width 36 height 14
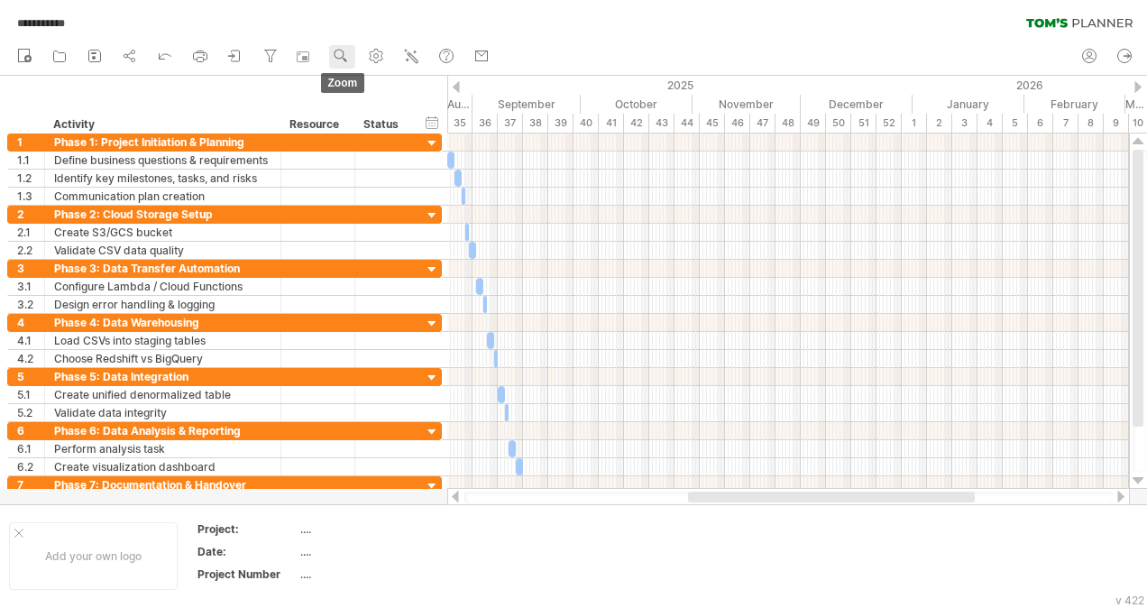
click at [344, 56] on circle at bounding box center [339, 54] width 13 height 13
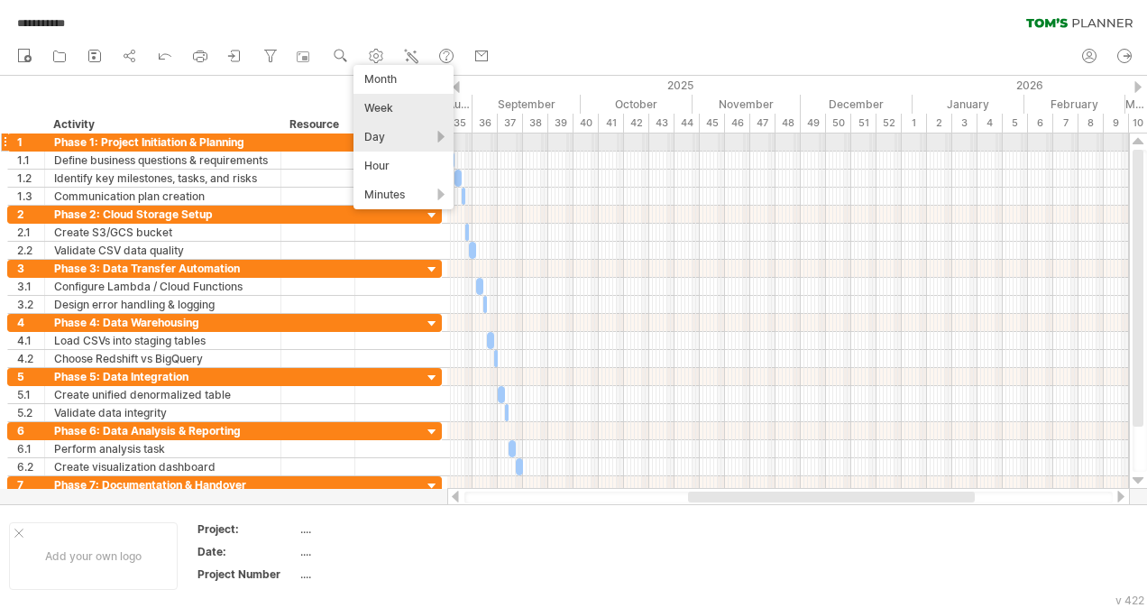
click at [430, 136] on div "Day" at bounding box center [403, 137] width 100 height 29
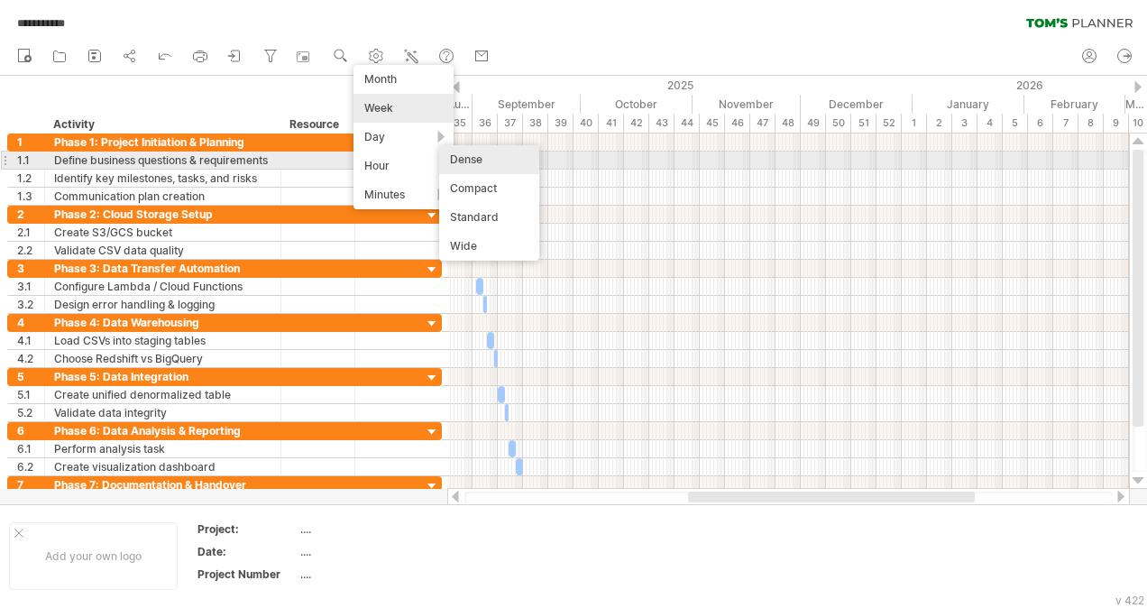
click at [487, 161] on div "Dense" at bounding box center [489, 159] width 100 height 29
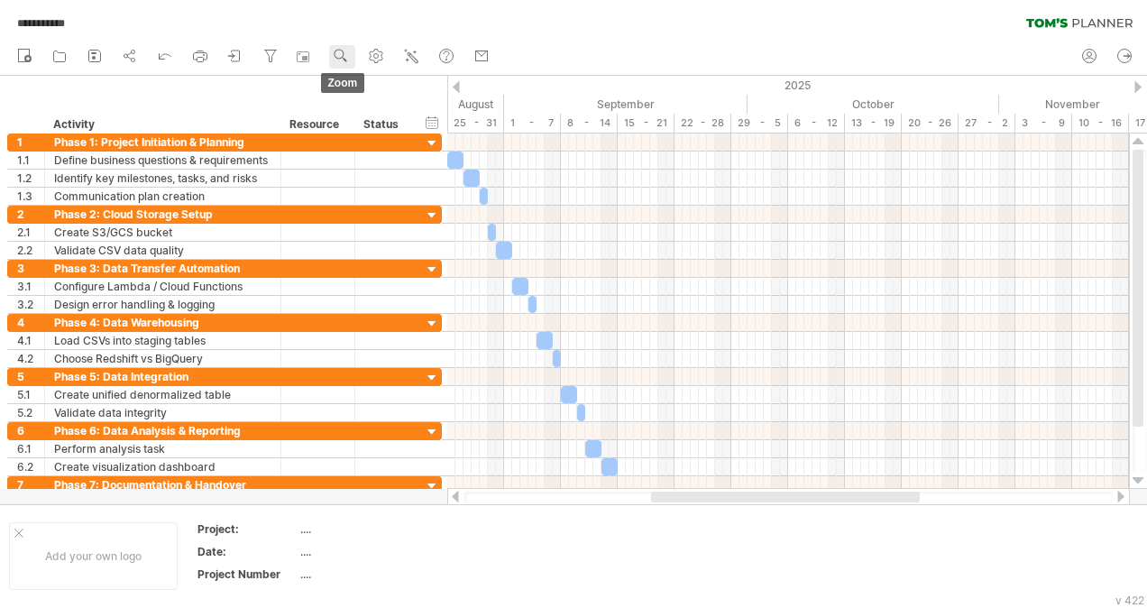
click at [344, 56] on circle at bounding box center [339, 54] width 13 height 13
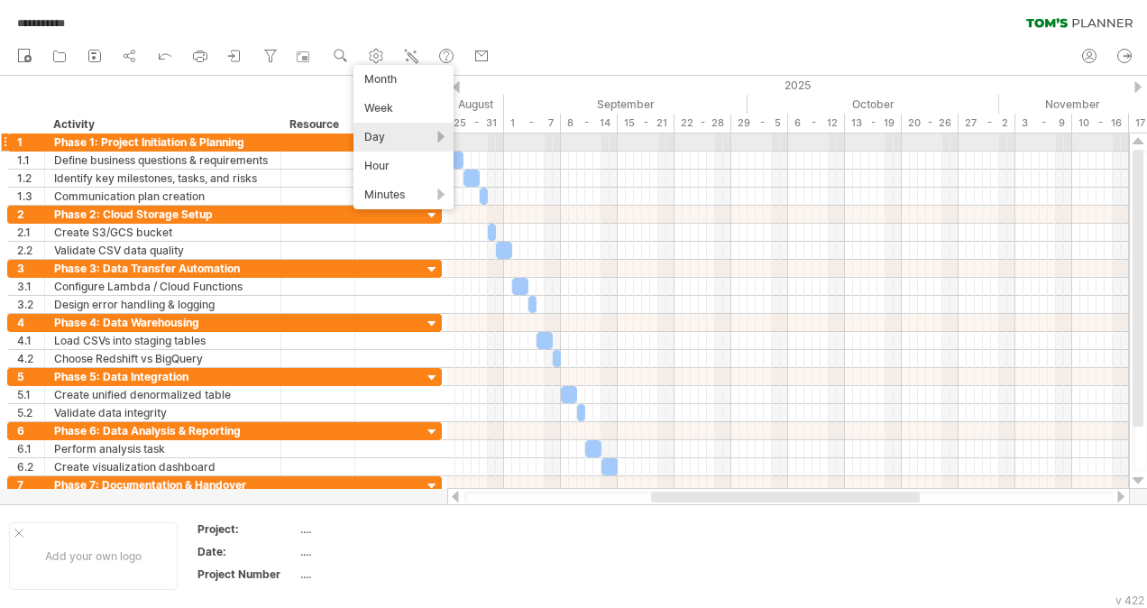
click at [438, 137] on div "Day" at bounding box center [403, 137] width 100 height 29
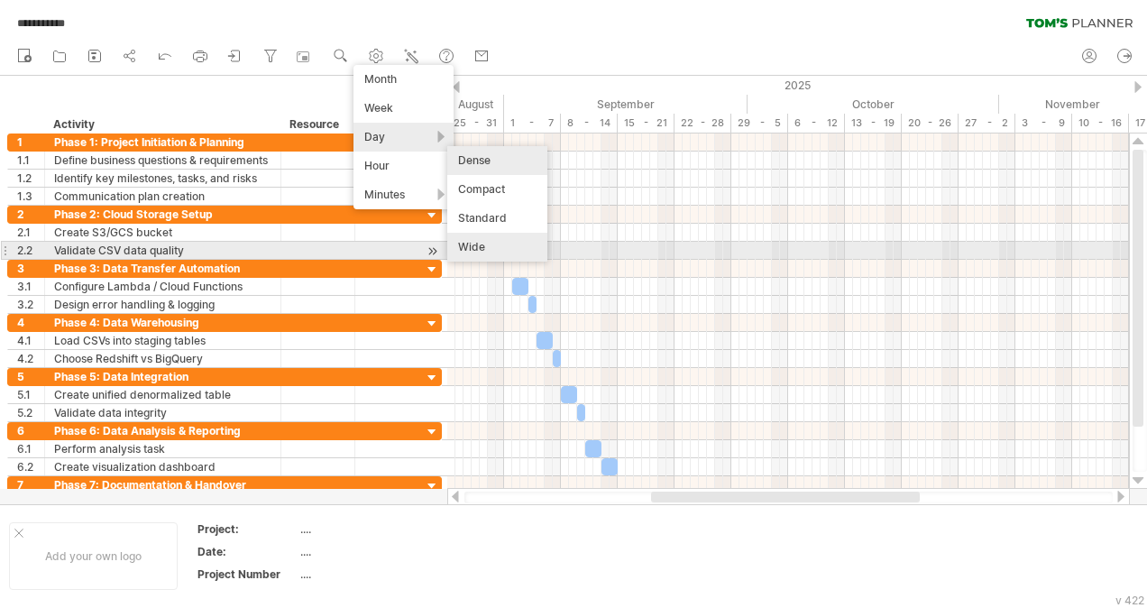
click at [506, 245] on div "Wide" at bounding box center [497, 247] width 100 height 29
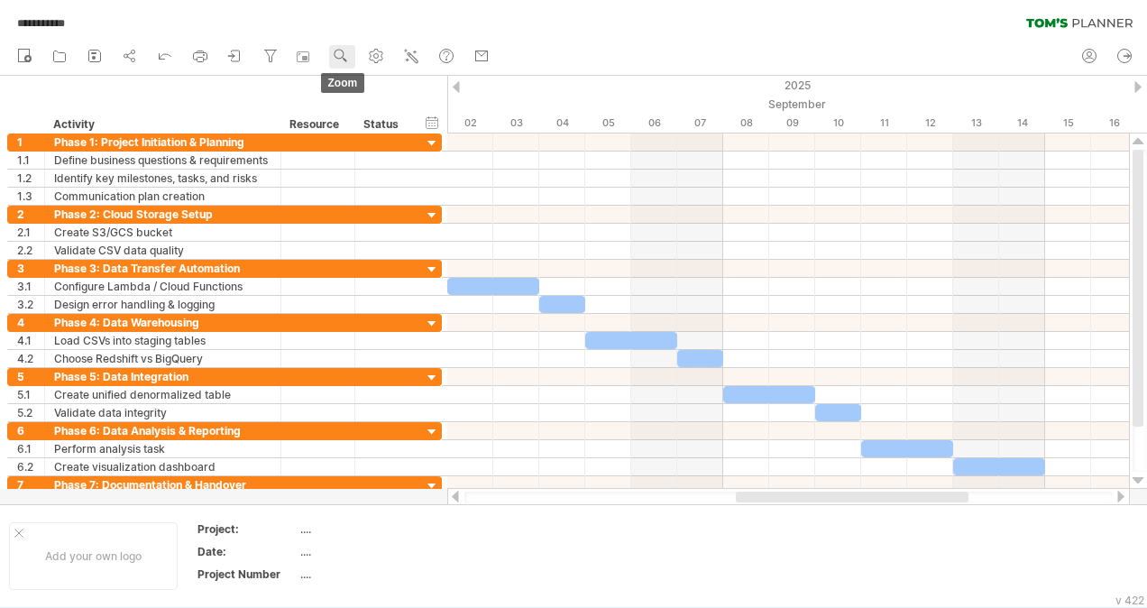
click at [335, 55] on use at bounding box center [341, 56] width 18 height 18
click at [409, 130] on div "Day" at bounding box center [394, 136] width 100 height 29
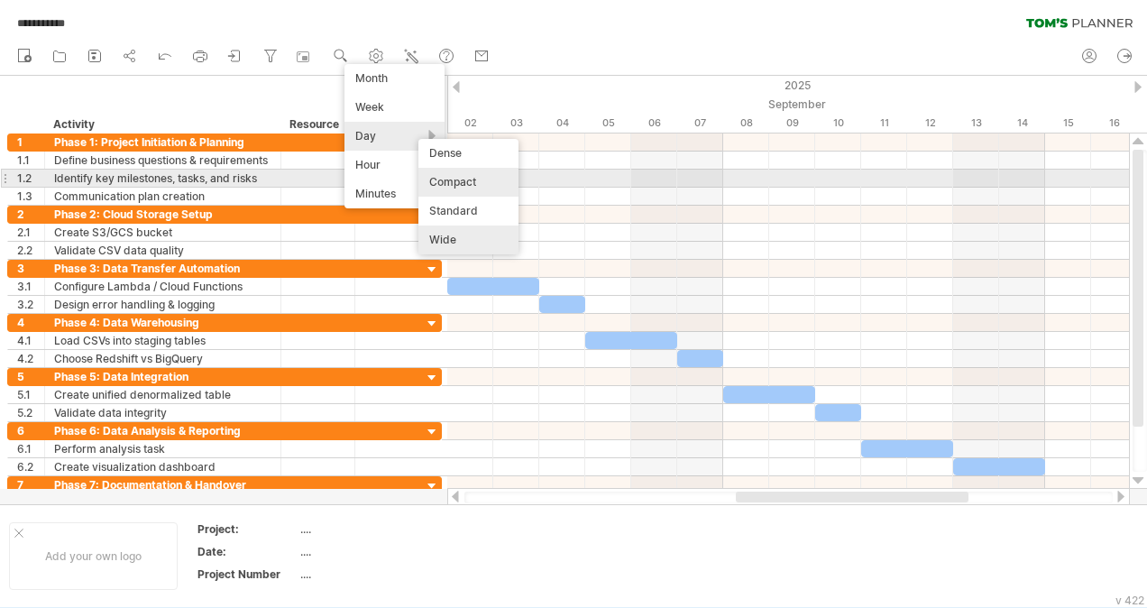
click at [489, 177] on div "Compact" at bounding box center [468, 182] width 100 height 29
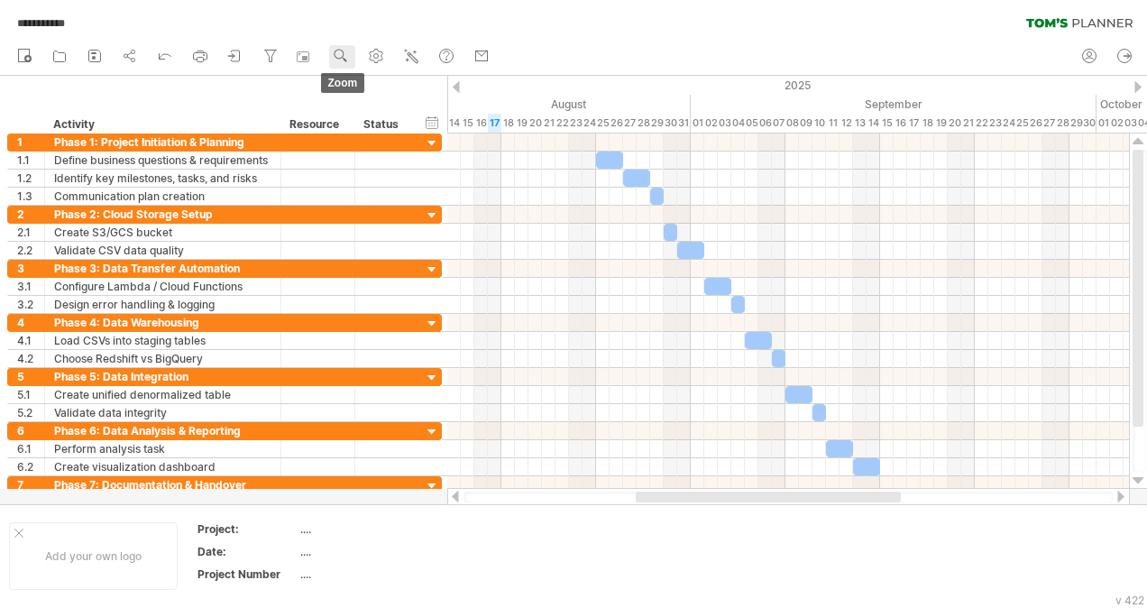
click at [350, 53] on use at bounding box center [341, 56] width 18 height 18
click at [446, 128] on div "Day" at bounding box center [410, 134] width 100 height 29
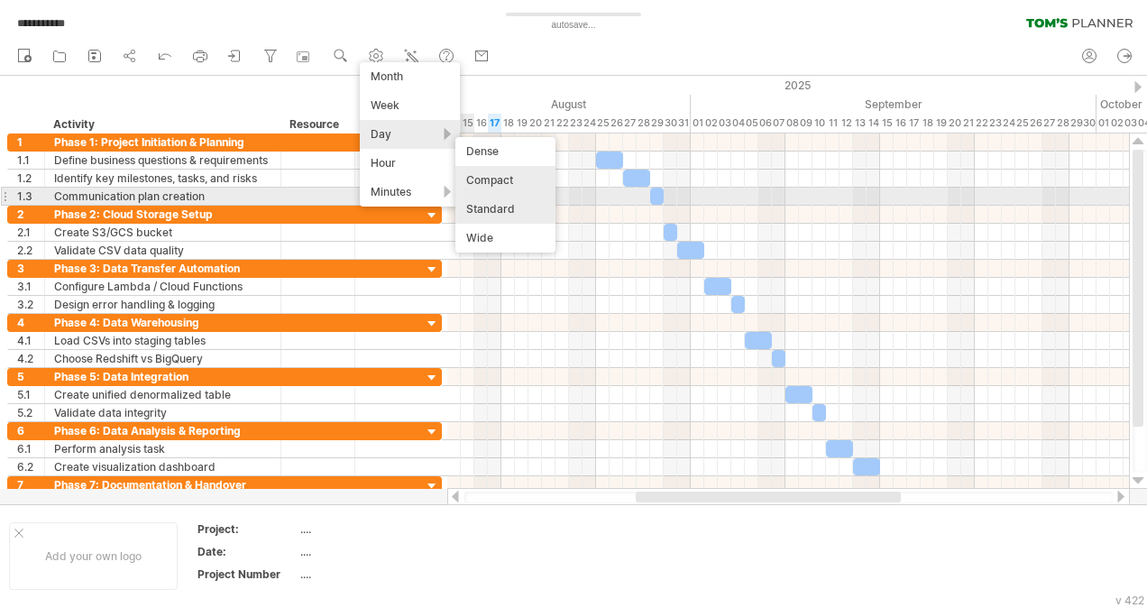
click at [517, 204] on div "Standard" at bounding box center [505, 209] width 100 height 29
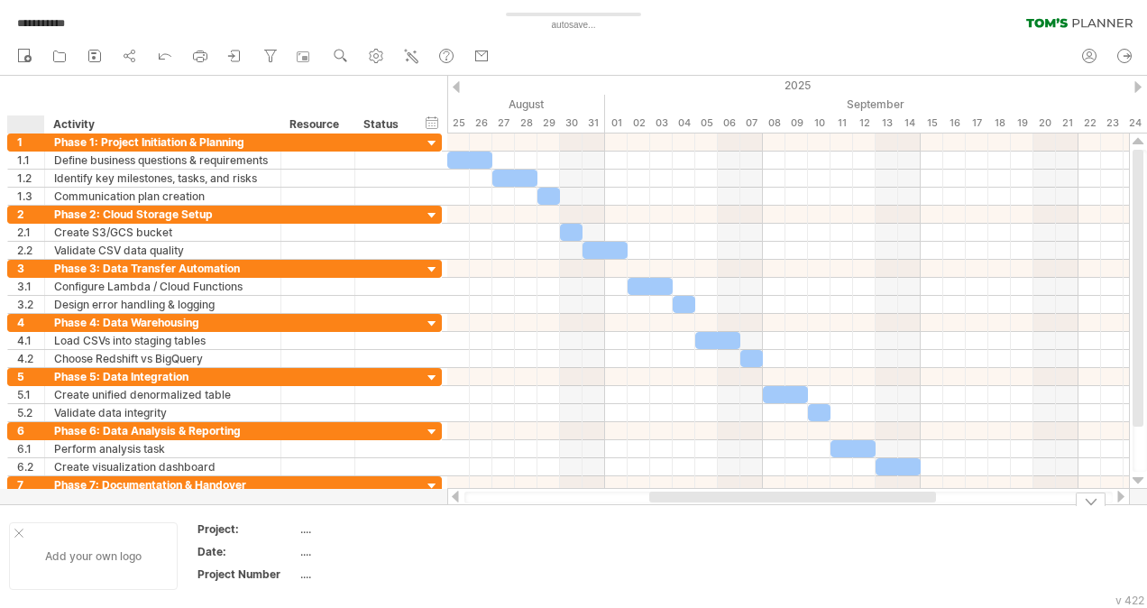
click at [18, 530] on div at bounding box center [18, 532] width 9 height 9
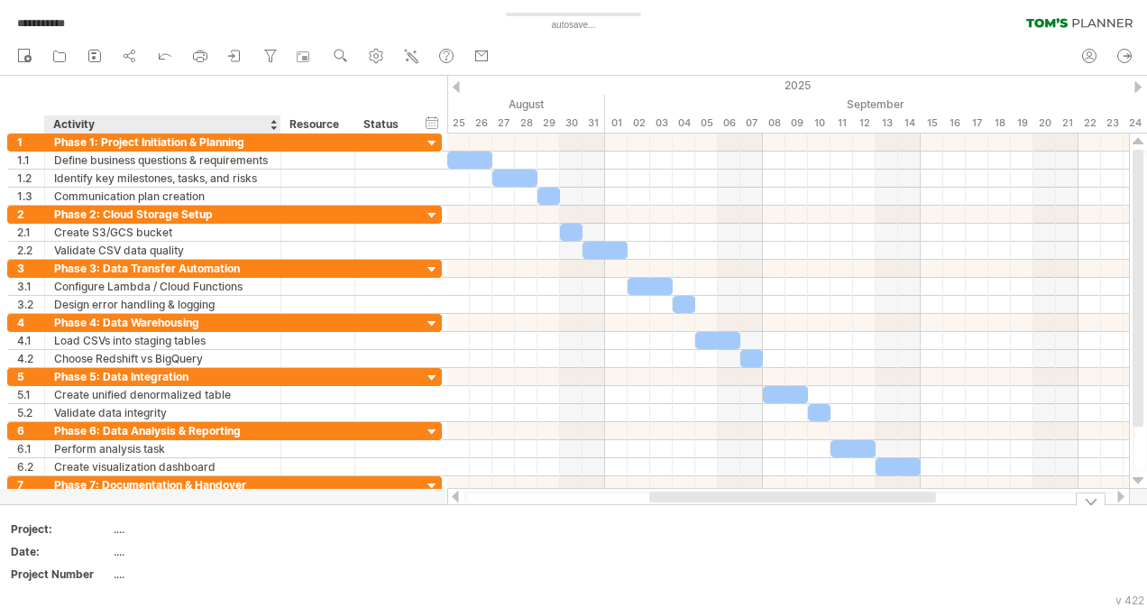
click at [121, 532] on div "...." at bounding box center [189, 528] width 151 height 15
click at [122, 531] on div "...." at bounding box center [189, 528] width 151 height 15
type input "**********"
click at [343, 525] on td at bounding box center [349, 555] width 142 height 69
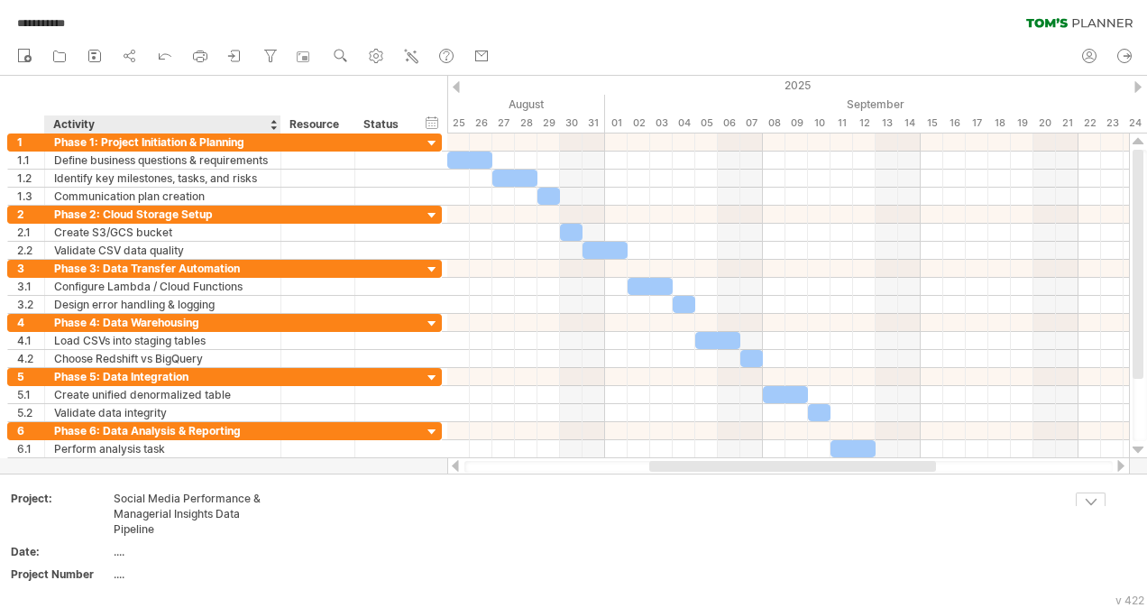
click at [119, 555] on div "...." at bounding box center [189, 551] width 151 height 15
type input "**********"
click at [126, 581] on td "...." at bounding box center [190, 576] width 153 height 21
type input "*"
click at [267, 550] on table "Project: Social Media Performance & Managerial Insights Data Pipeline Date: [DA…" at bounding box center [139, 539] width 260 height 100
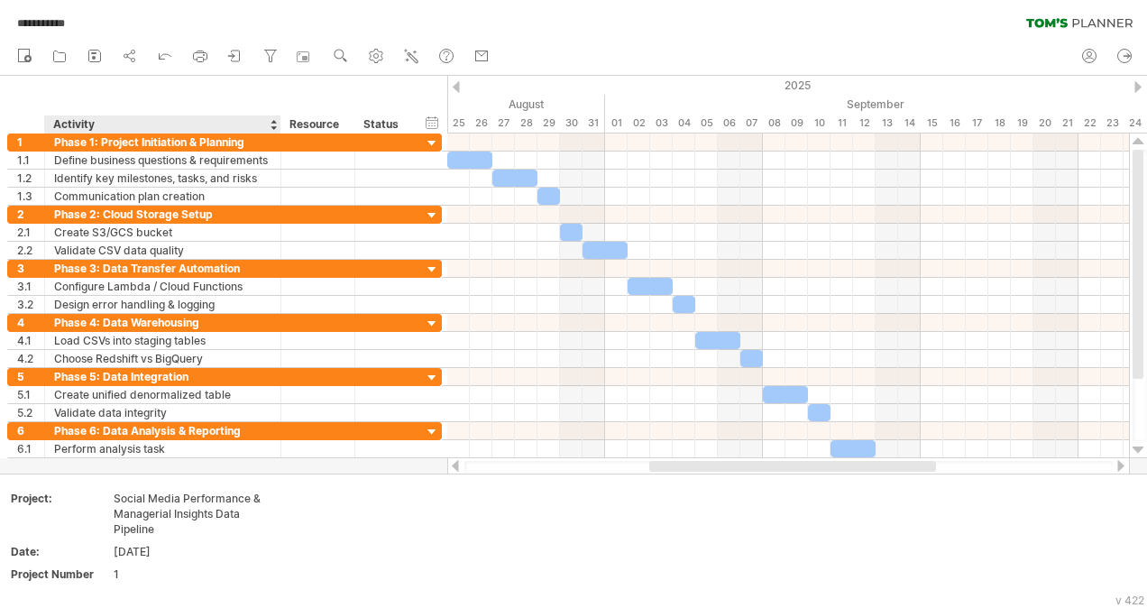
click at [94, 93] on div "hide start/end/duration show start/end/duration ******** Activity ******** Reso…" at bounding box center [223, 105] width 447 height 58
click at [93, 56] on icon at bounding box center [95, 56] width 18 height 18
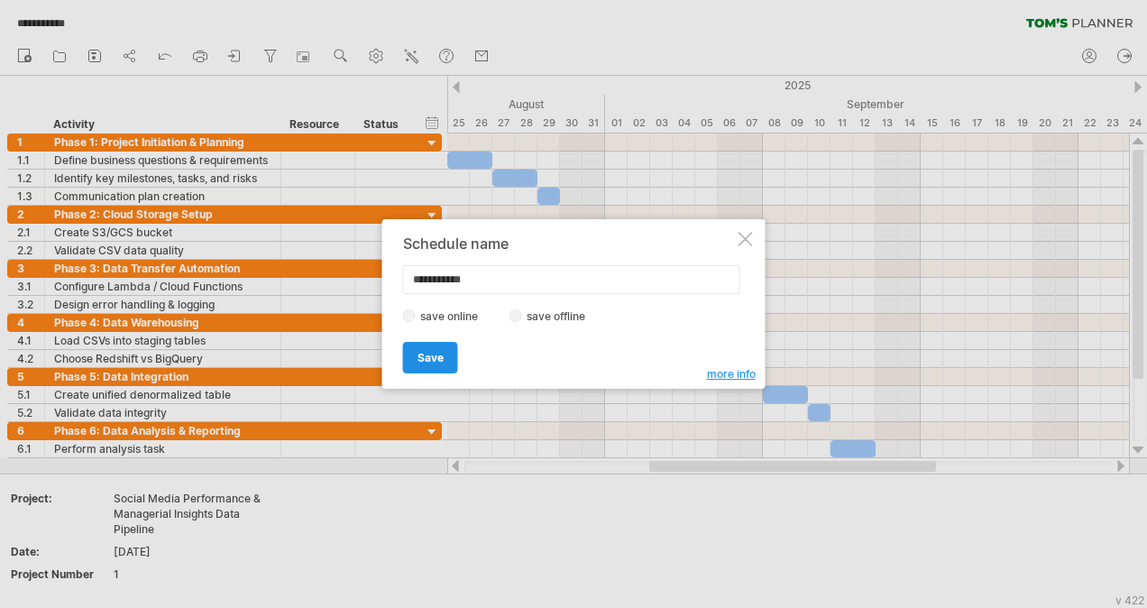
click at [423, 353] on span "Save" at bounding box center [430, 358] width 26 height 14
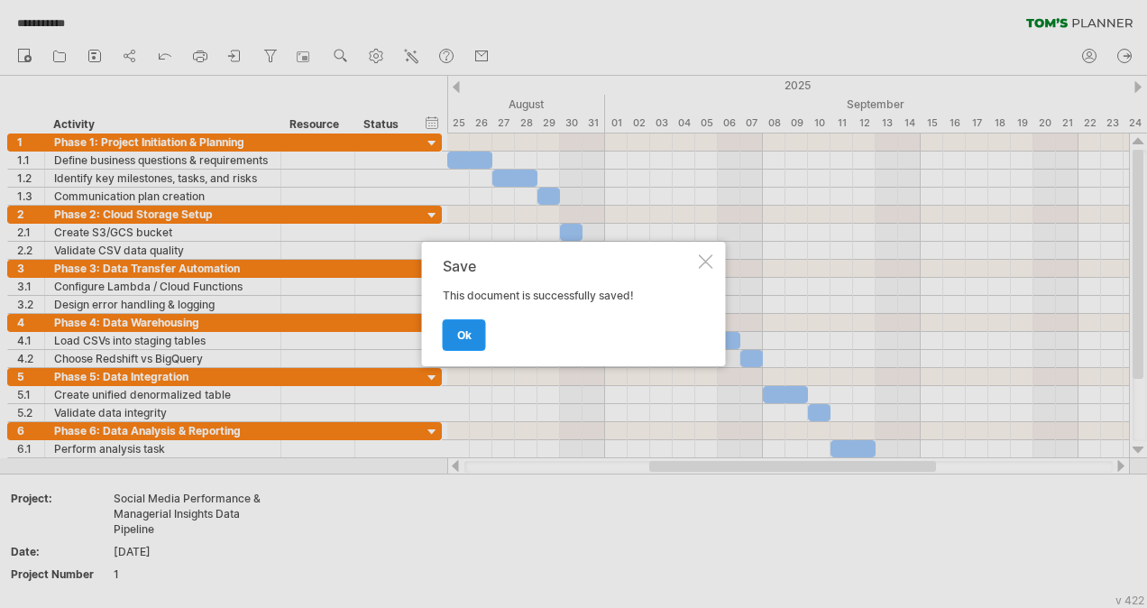
click at [465, 340] on span "ok" at bounding box center [464, 335] width 14 height 14
